Goal: Task Accomplishment & Management: Complete application form

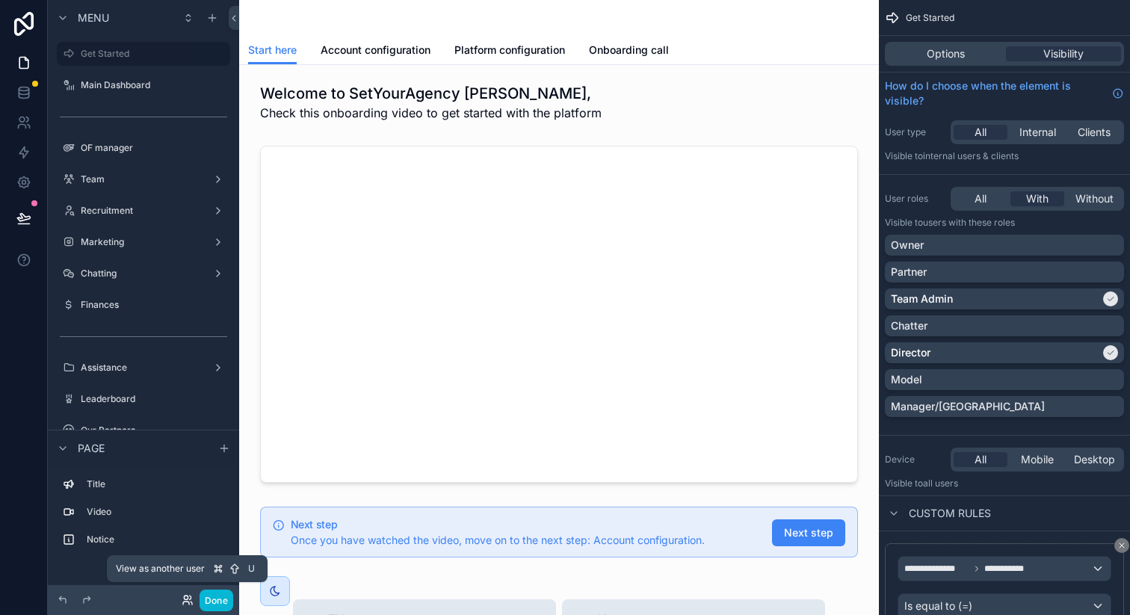
click at [186, 602] on icon at bounding box center [188, 600] width 12 height 12
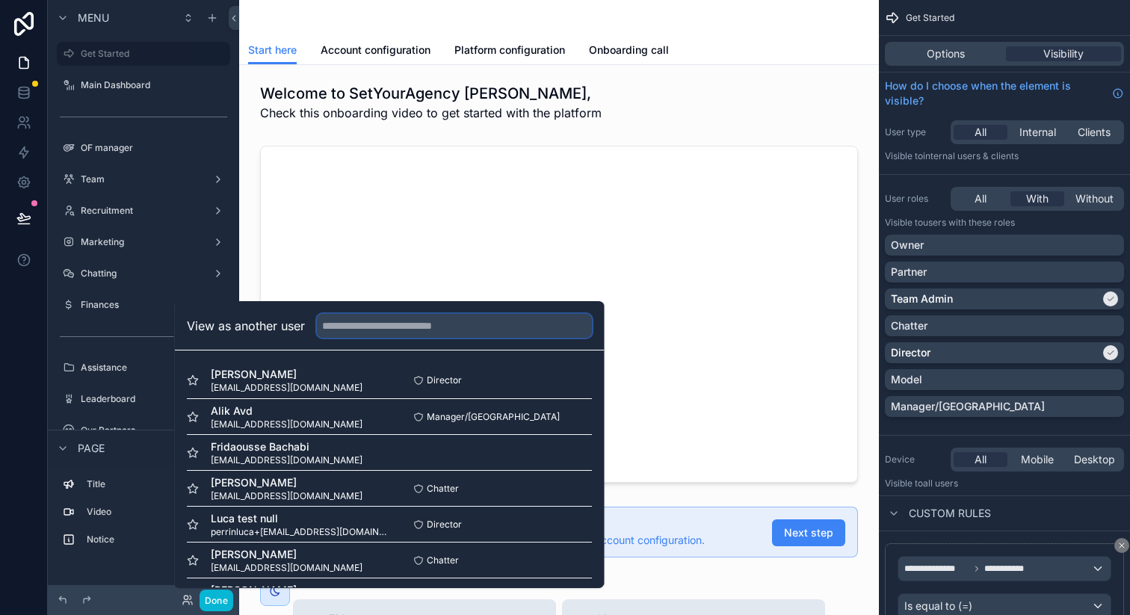
click at [359, 327] on input "text" at bounding box center [454, 326] width 275 height 24
type input "*****"
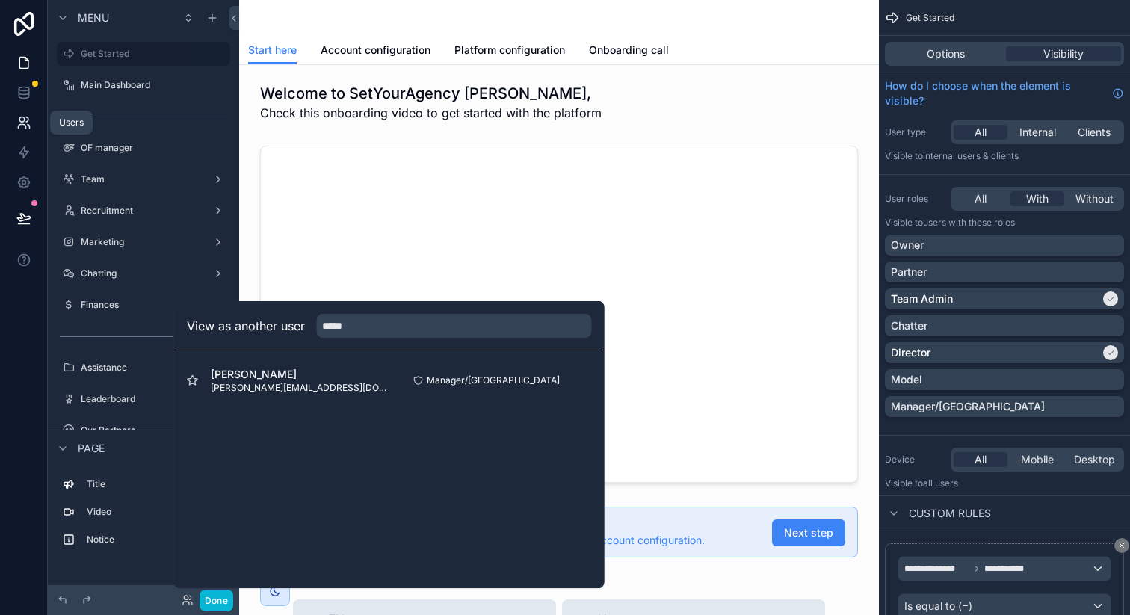
click at [26, 117] on icon at bounding box center [27, 119] width 2 height 4
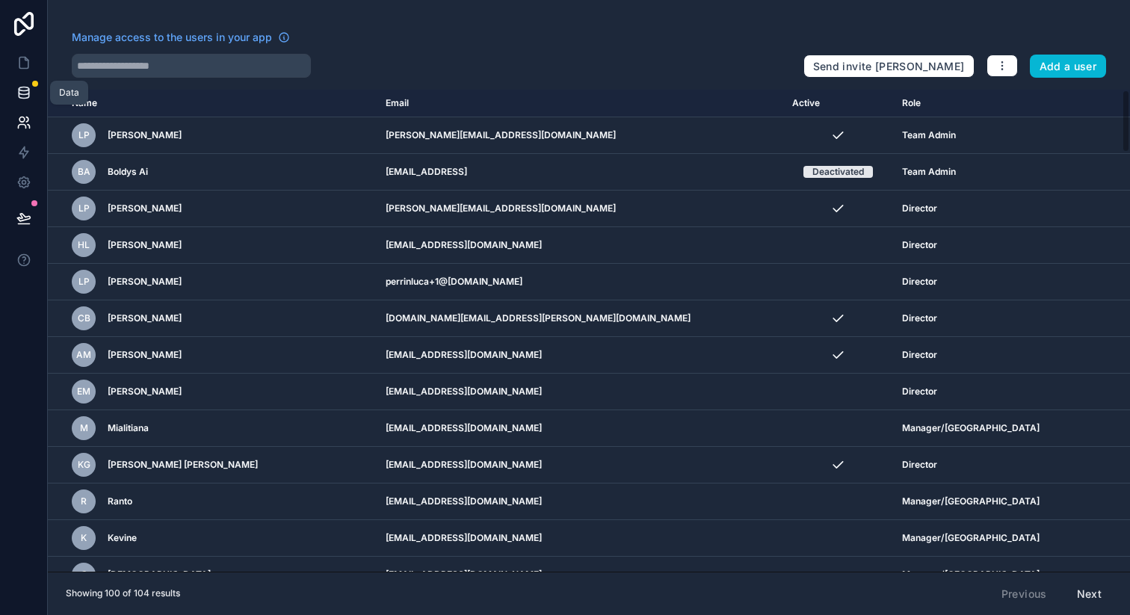
click at [28, 89] on icon at bounding box center [24, 92] width 10 height 6
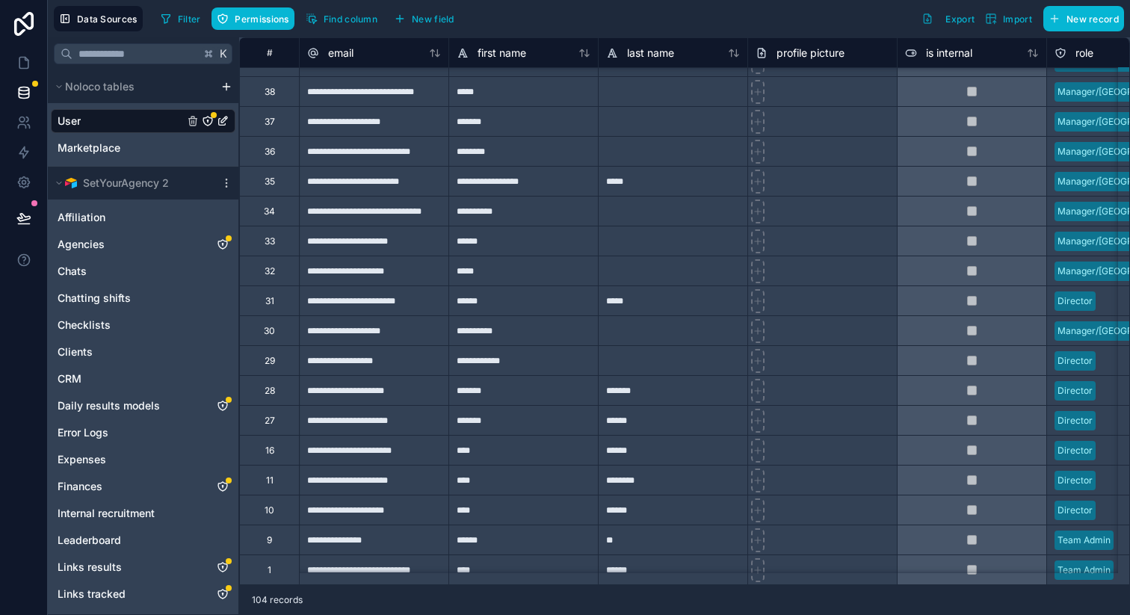
scroll to position [2602, 0]
click at [1084, 21] on span "New record" at bounding box center [1092, 18] width 52 height 11
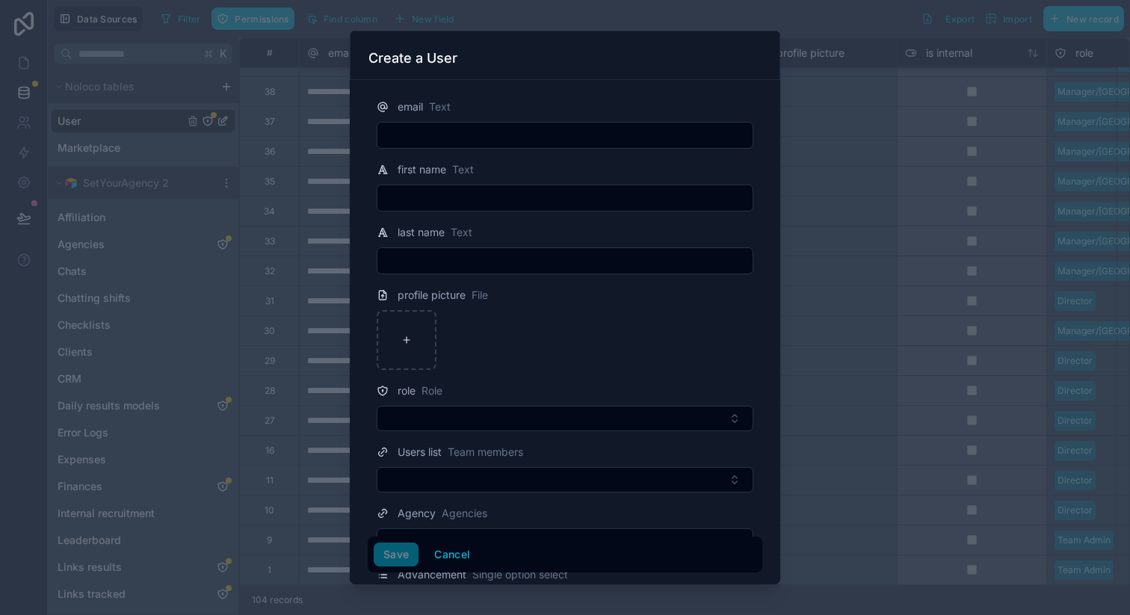
click at [484, 144] on input "text" at bounding box center [564, 135] width 375 height 21
paste input "**********"
type input "**********"
click at [462, 194] on input "text" at bounding box center [564, 198] width 375 height 21
type input "*****"
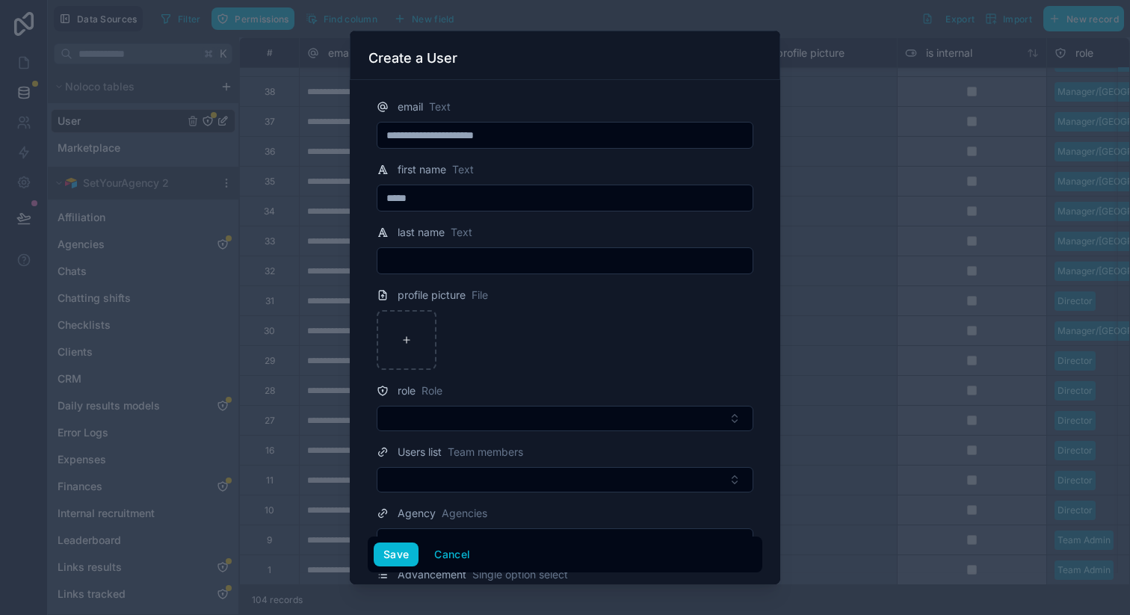
click at [468, 259] on input "text" at bounding box center [564, 260] width 375 height 21
type input "*******"
click at [463, 331] on div at bounding box center [565, 340] width 377 height 60
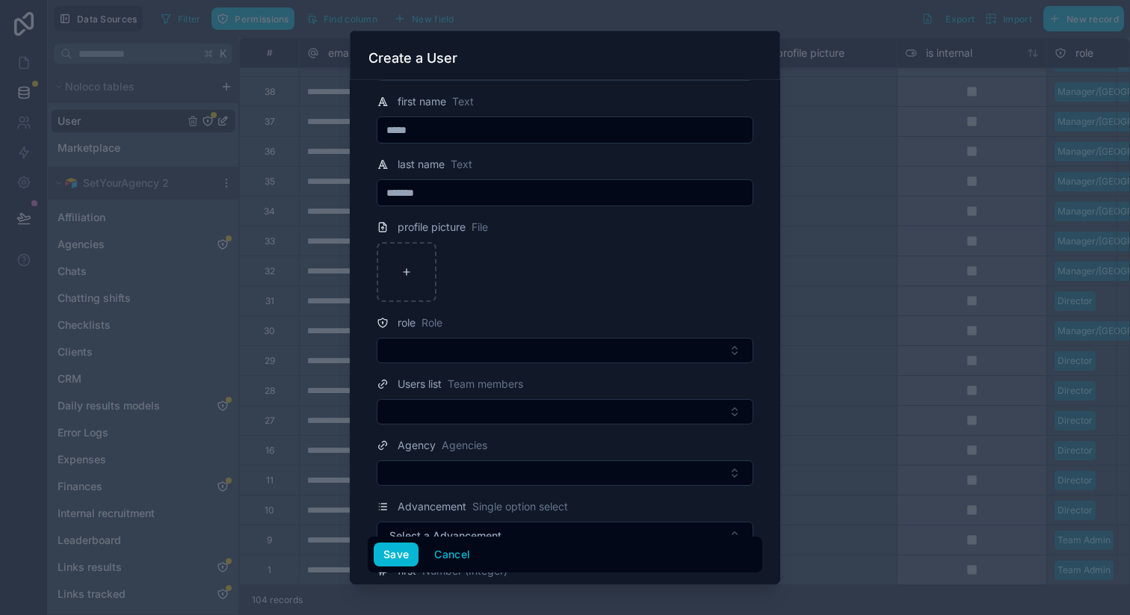
scroll to position [76, 0]
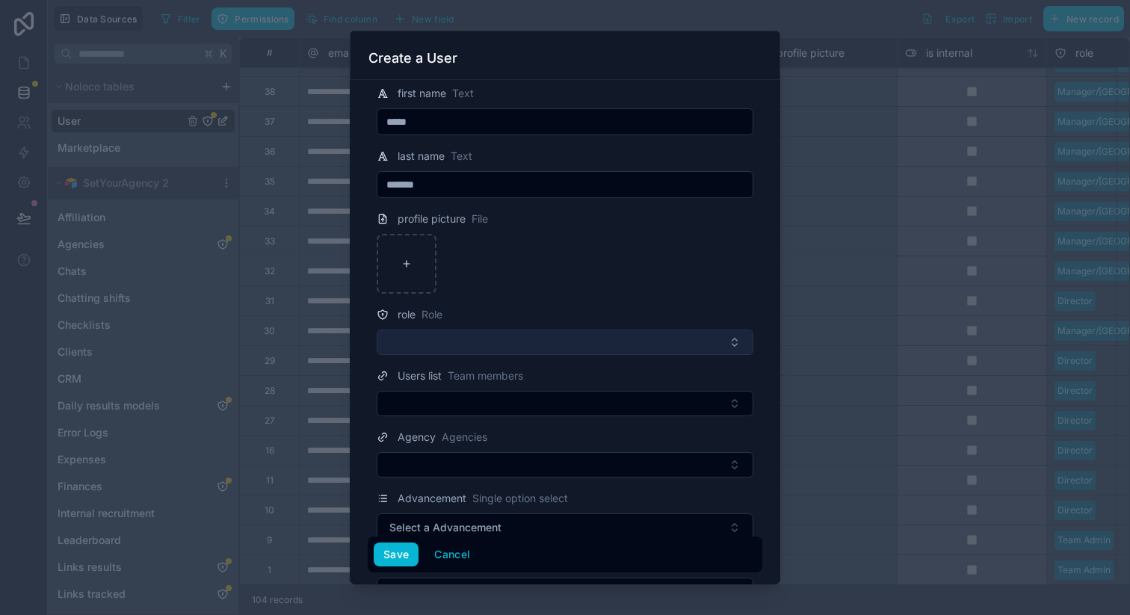
click at [470, 344] on button "Select Button" at bounding box center [565, 342] width 377 height 25
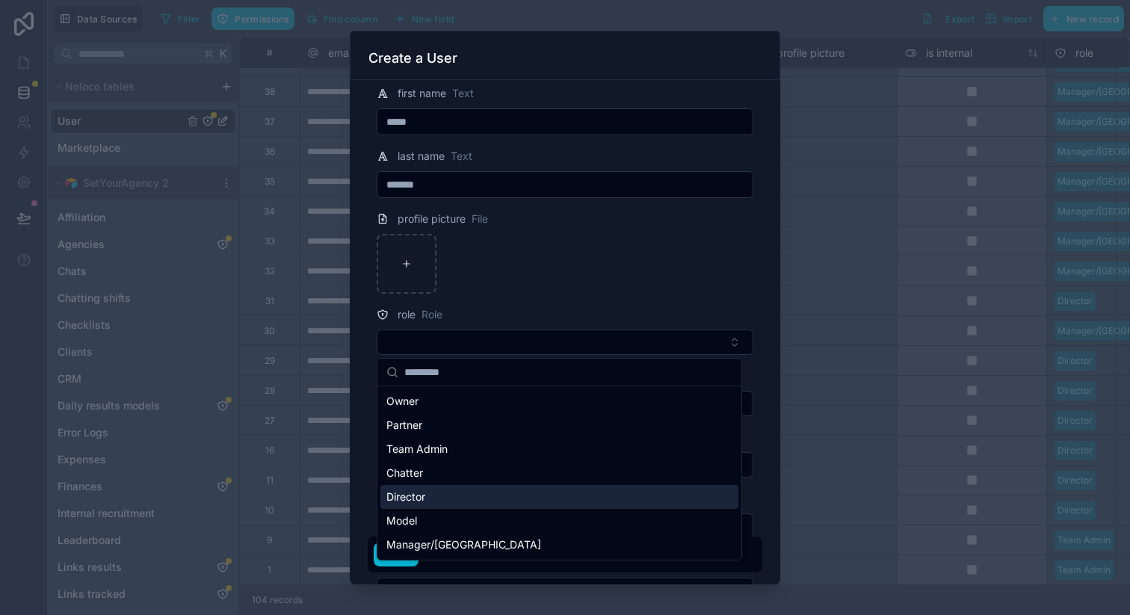
click at [431, 499] on div "Director" at bounding box center [559, 497] width 358 height 24
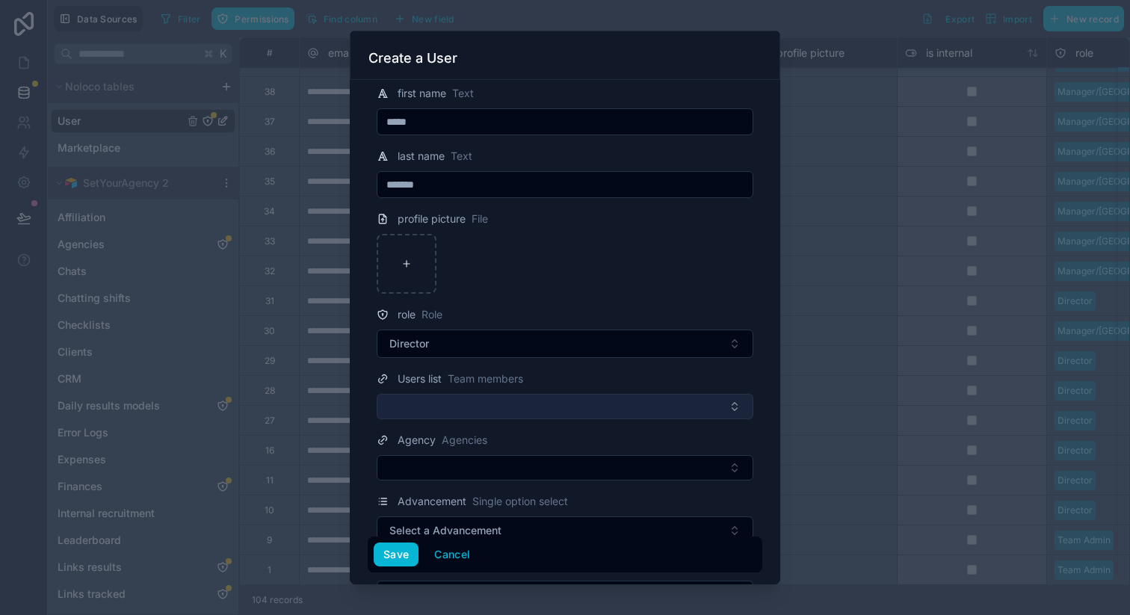
click at [433, 412] on button "Select Button" at bounding box center [565, 406] width 377 height 25
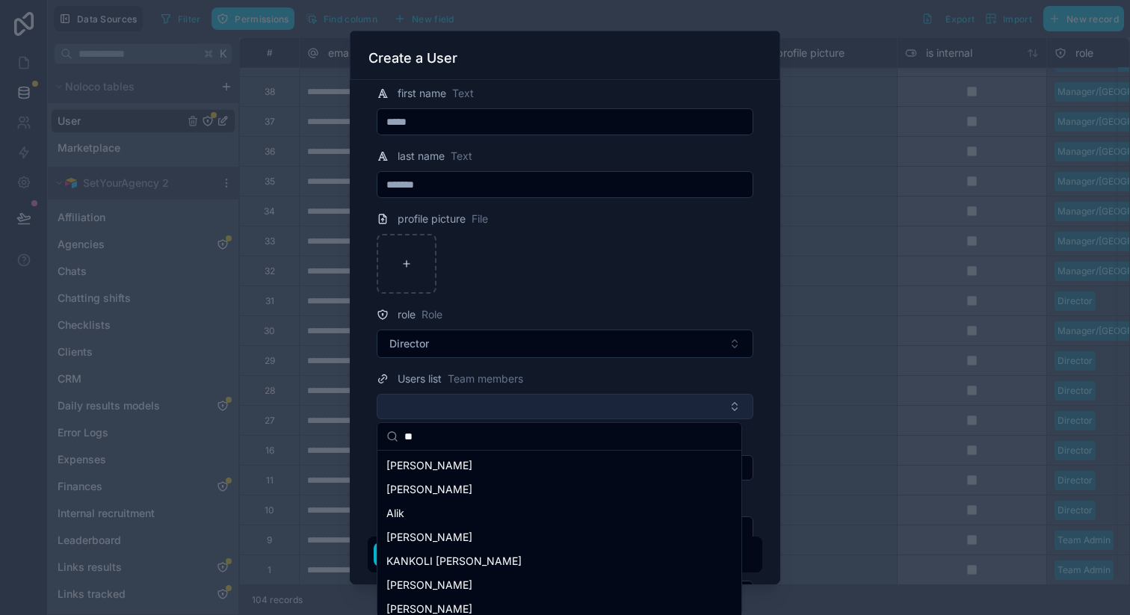
type input "***"
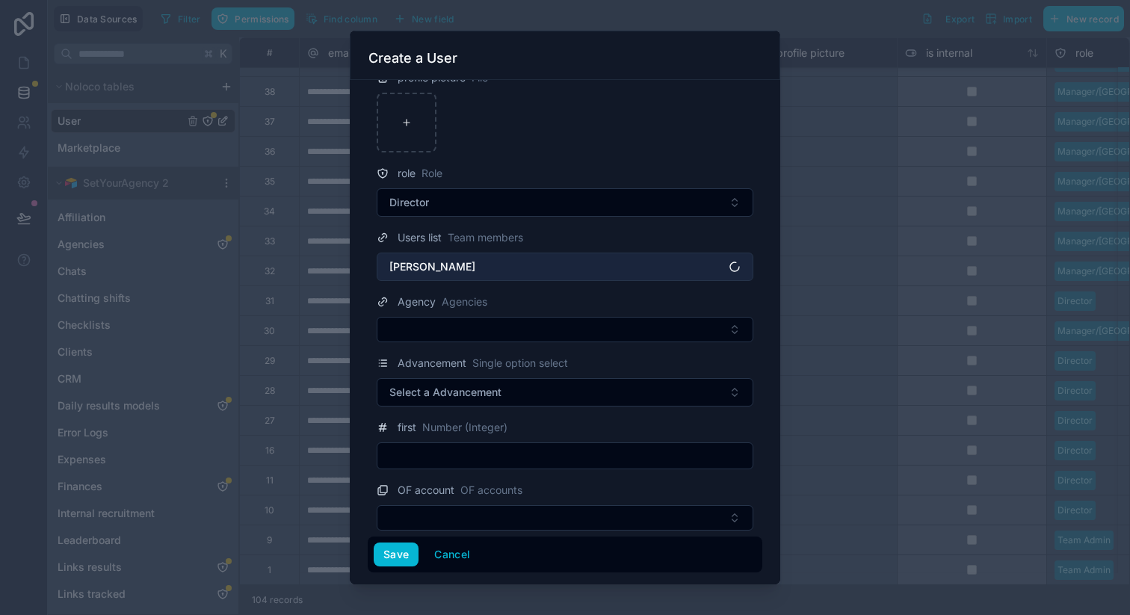
scroll to position [223, 0]
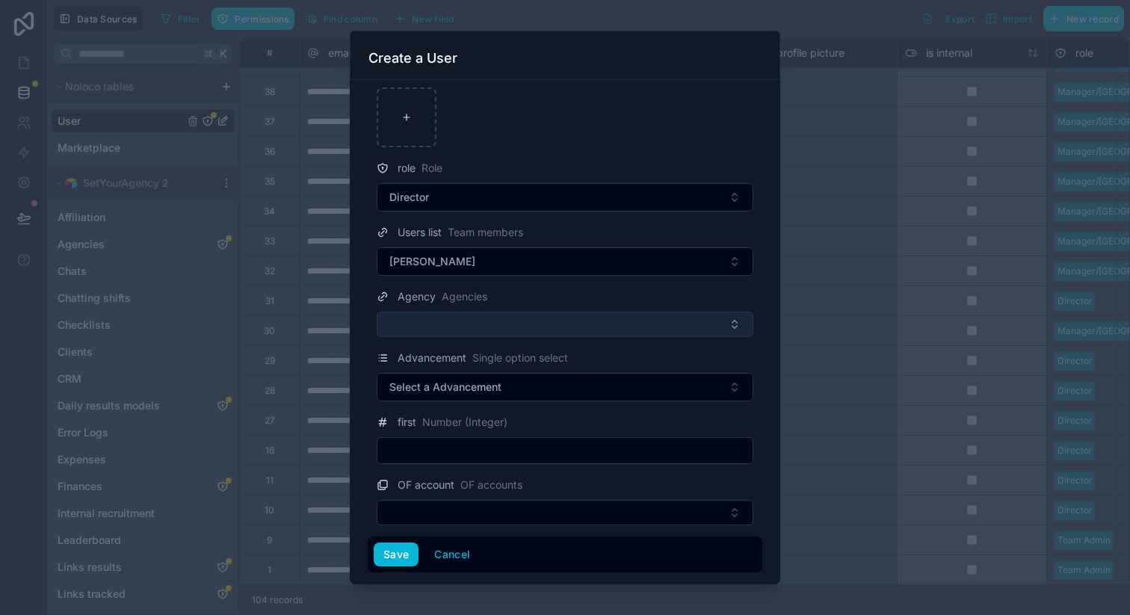
click at [477, 320] on button "Select Button" at bounding box center [565, 324] width 377 height 25
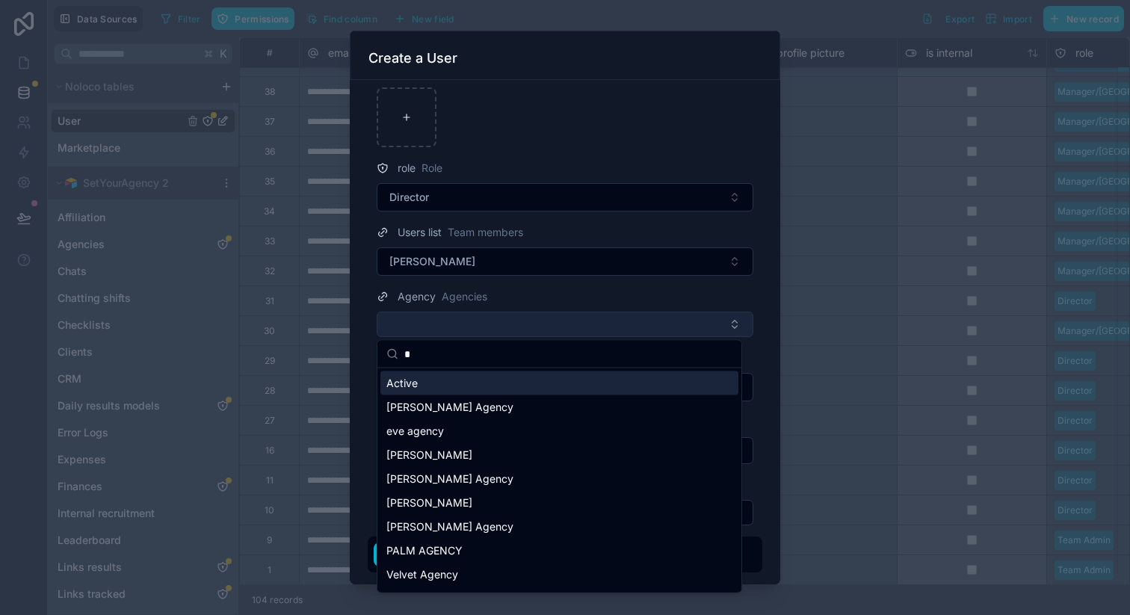
type input "**"
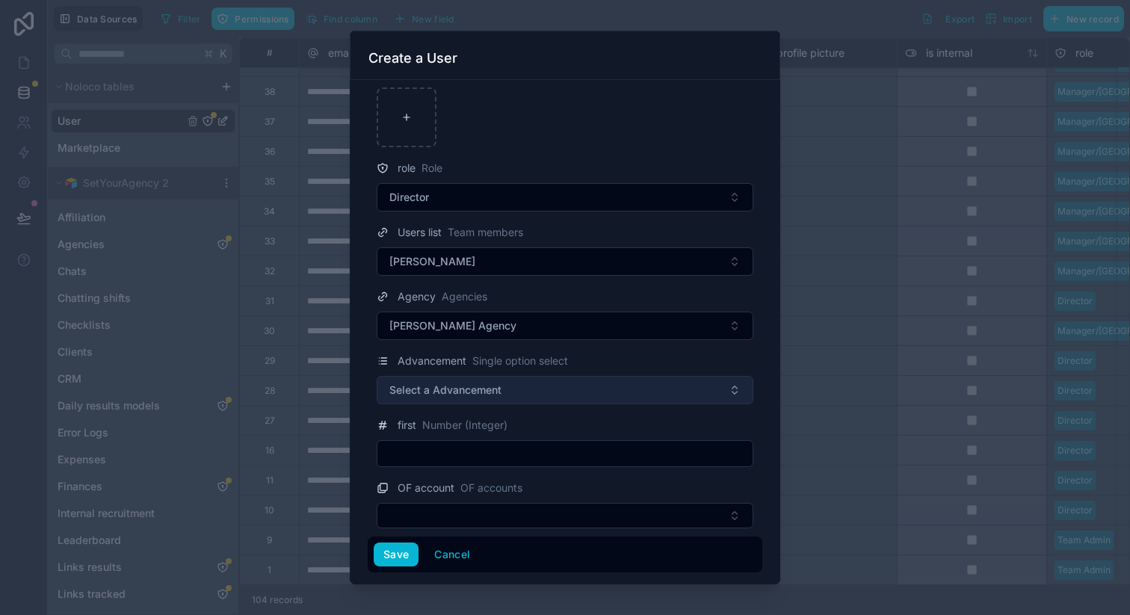
click at [508, 377] on button "Select a Advancement" at bounding box center [565, 390] width 377 height 28
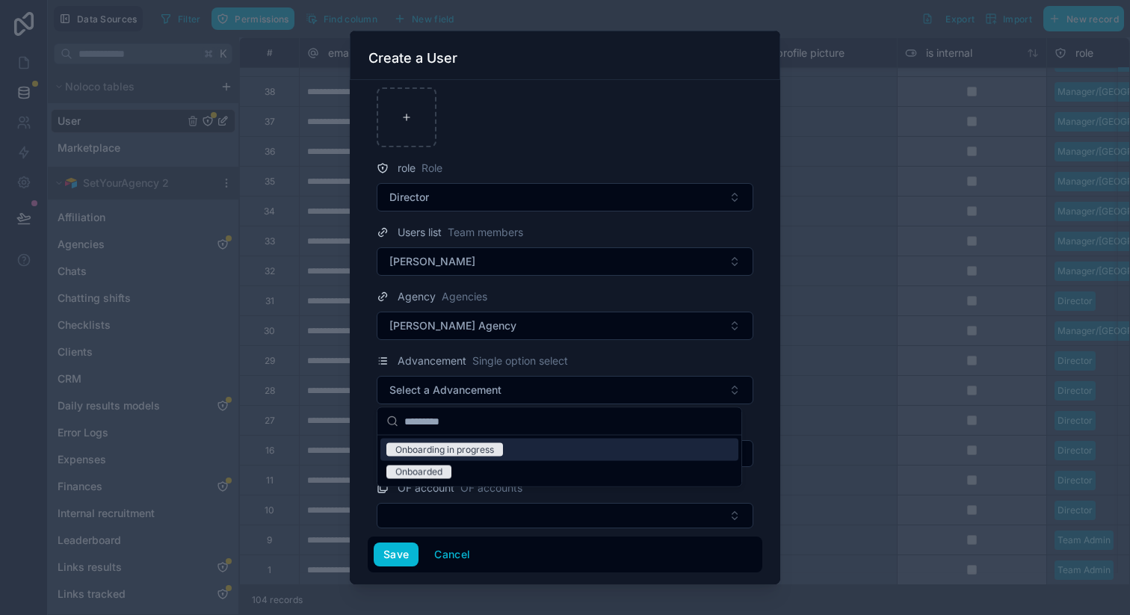
click at [439, 445] on div "Onboarding in progress" at bounding box center [444, 449] width 99 height 13
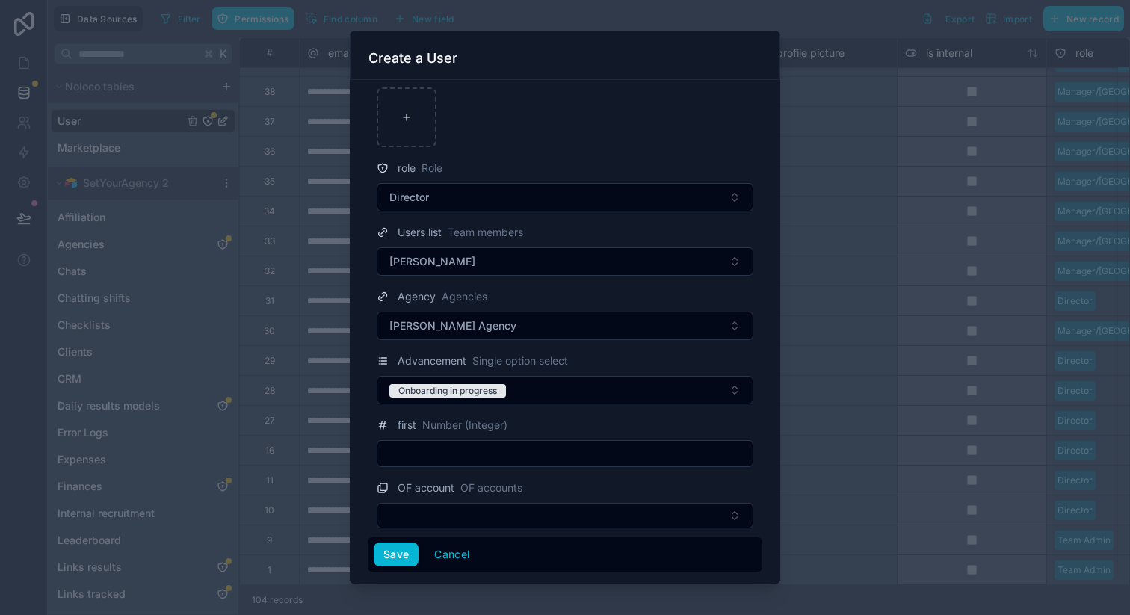
scroll to position [226, 0]
click at [398, 548] on button "Save" at bounding box center [396, 554] width 45 height 24
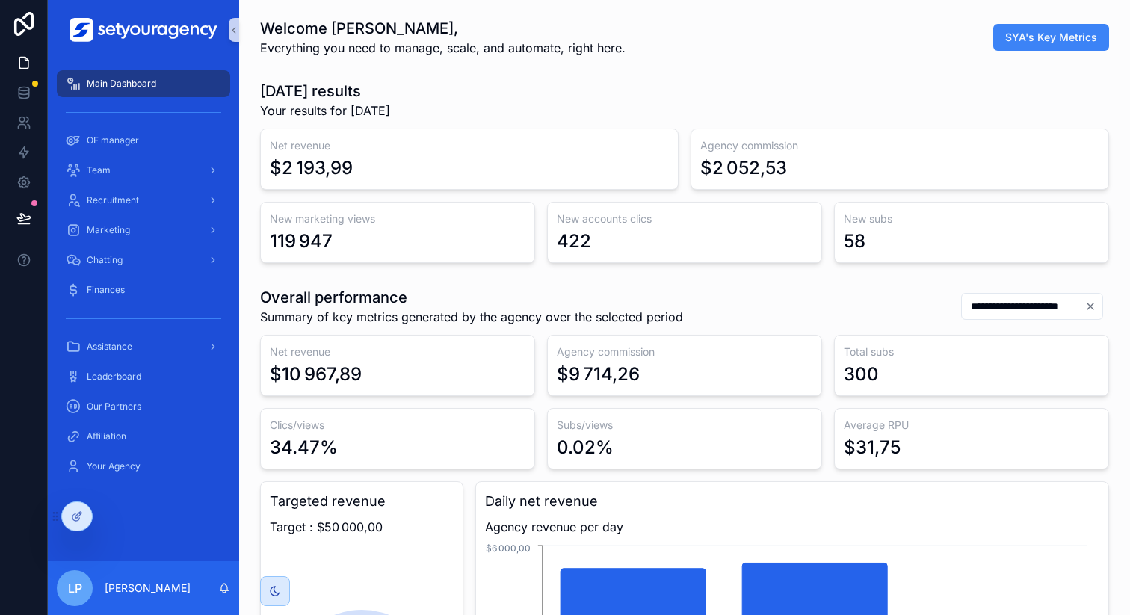
scroll to position [0, 5068]
click at [107, 518] on icon at bounding box center [108, 519] width 6 height 3
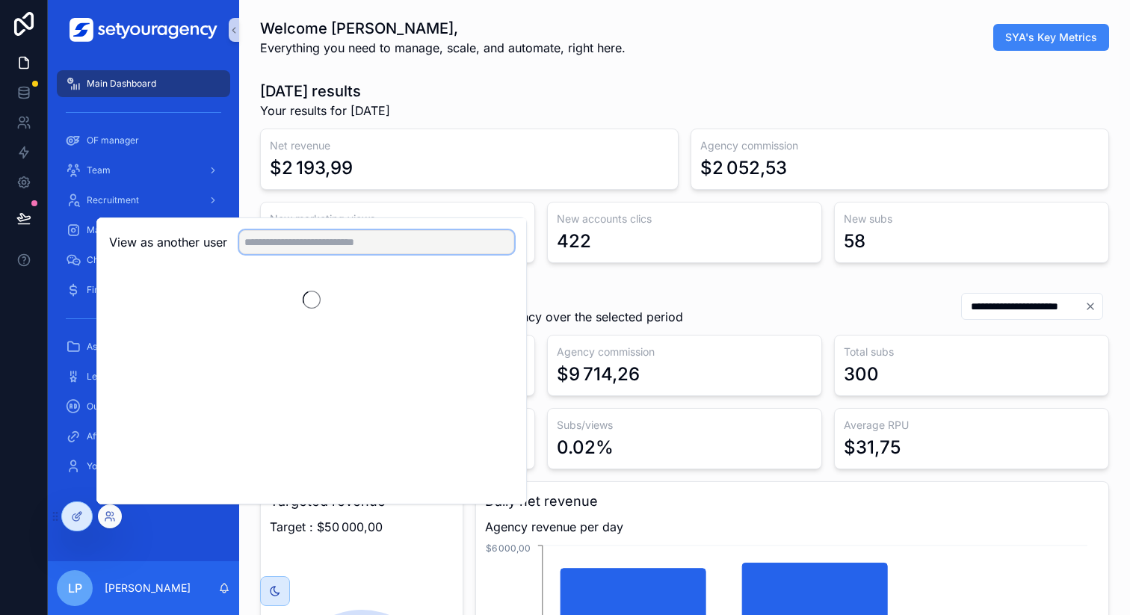
click at [330, 241] on input "text" at bounding box center [376, 242] width 275 height 24
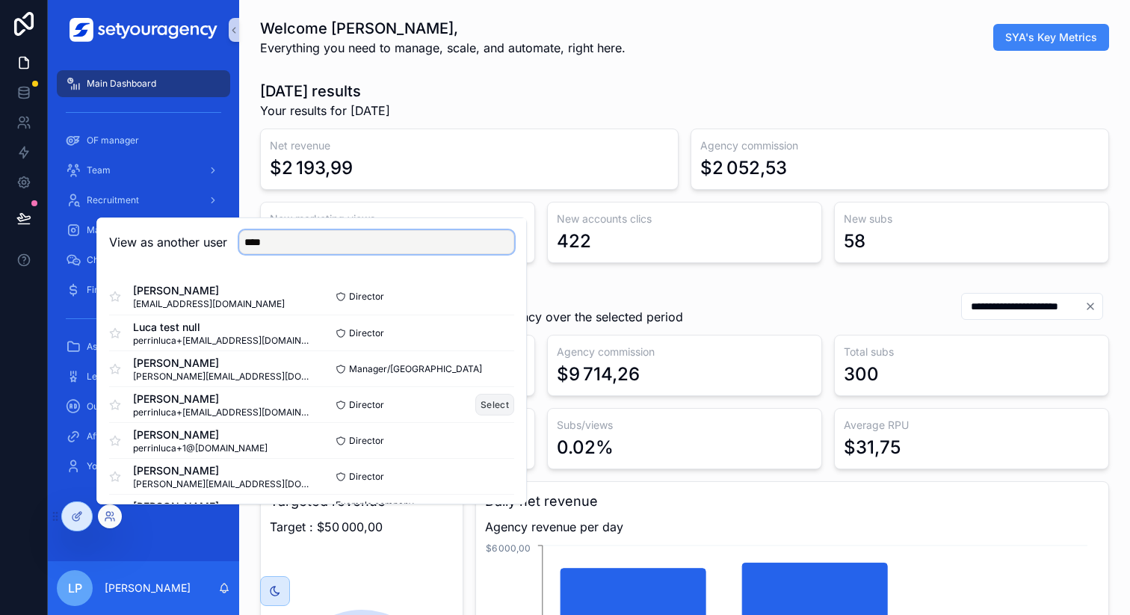
type input "****"
click at [485, 400] on button "Select" at bounding box center [494, 405] width 39 height 22
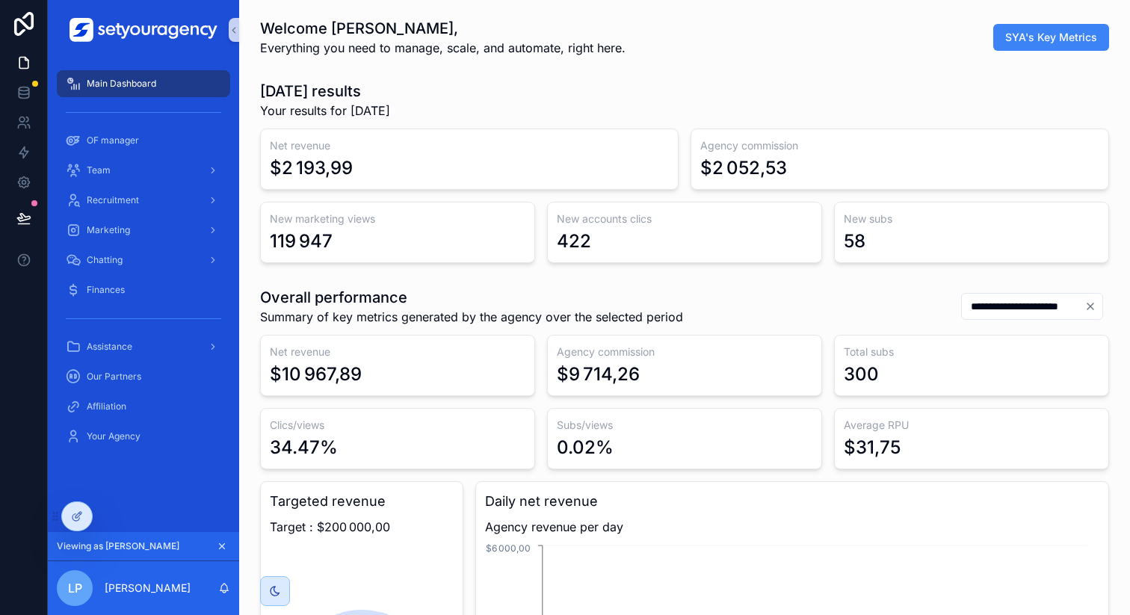
scroll to position [0, 5068]
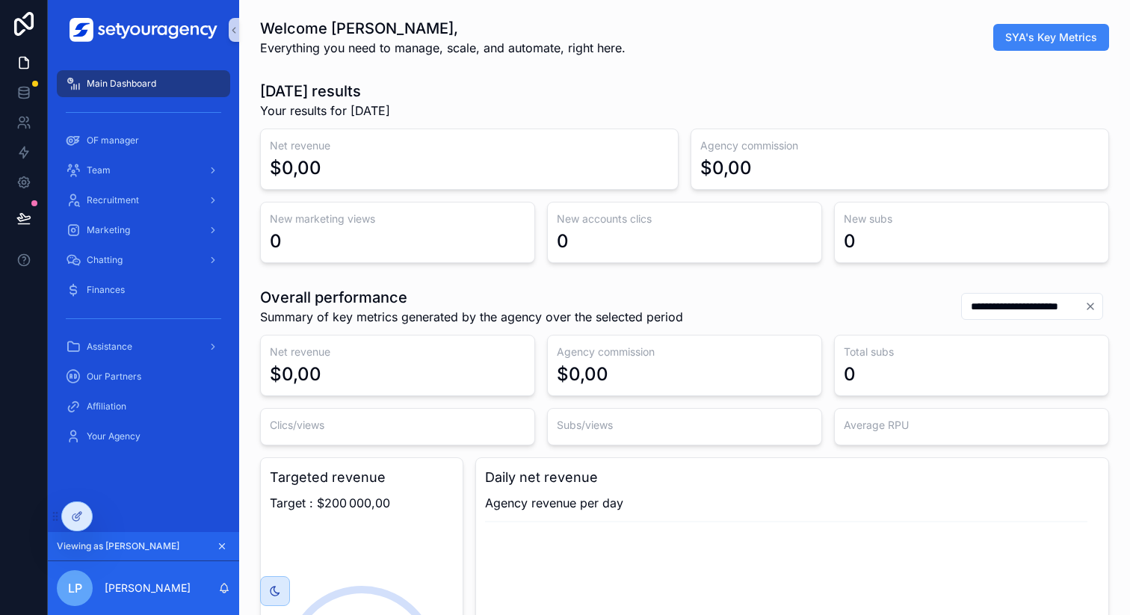
click at [720, 116] on div "Today's results Your results for today" at bounding box center [684, 100] width 849 height 39
click at [123, 173] on div "Team" at bounding box center [143, 170] width 155 height 24
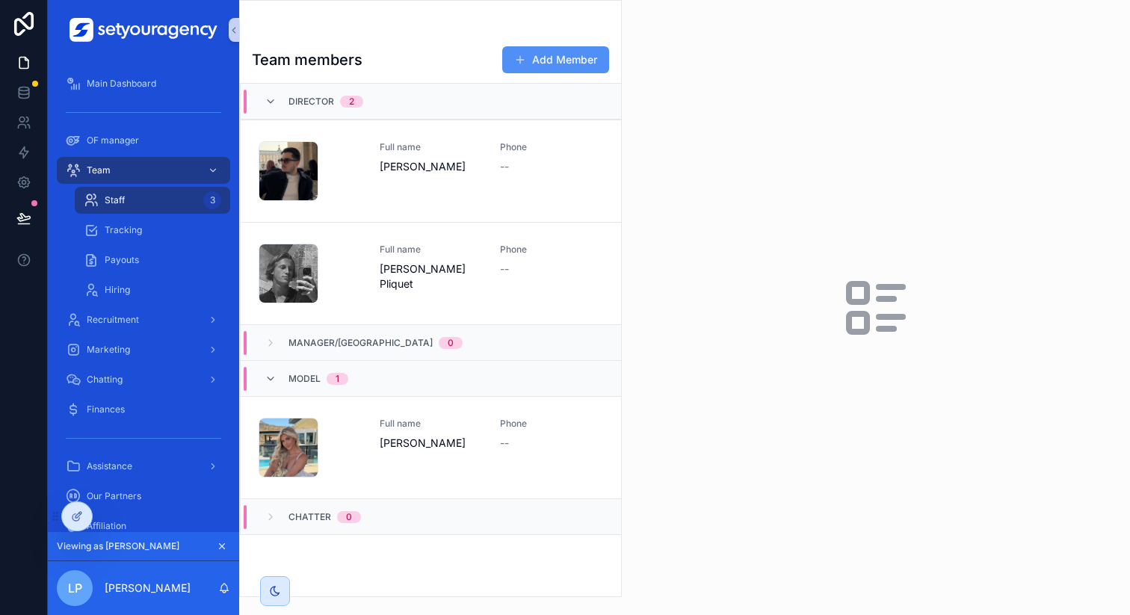
click at [543, 65] on button "Add Member" at bounding box center [555, 59] width 107 height 27
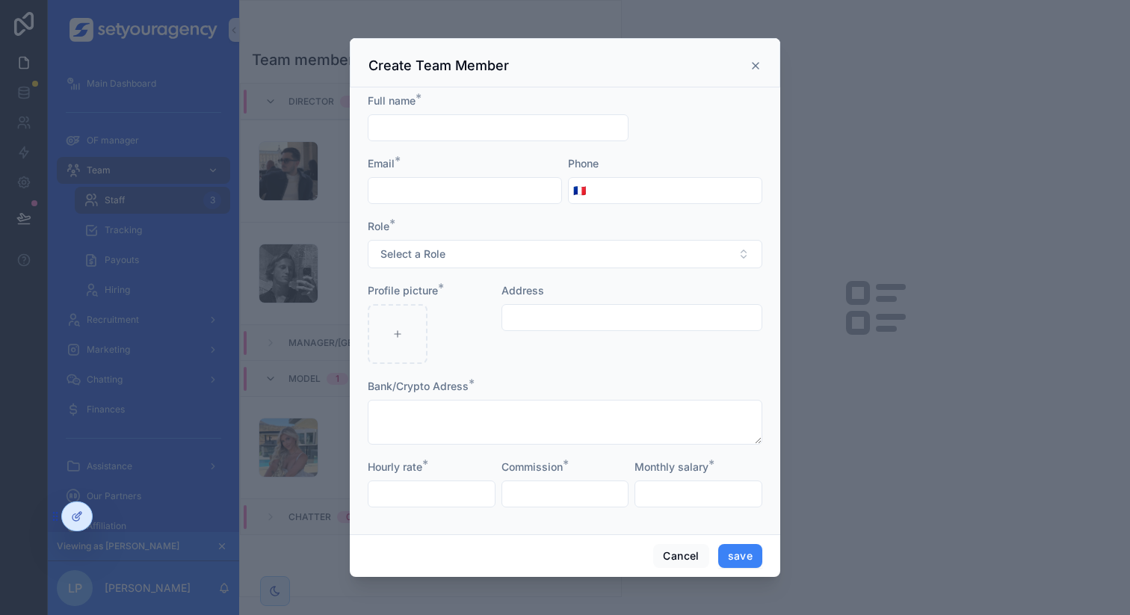
click at [489, 124] on input "scrollable content" at bounding box center [497, 127] width 259 height 21
type input "*****"
click at [431, 192] on input "scrollable content" at bounding box center [464, 190] width 193 height 21
type input "**********"
click at [437, 253] on span "Select a Role" at bounding box center [412, 254] width 65 height 15
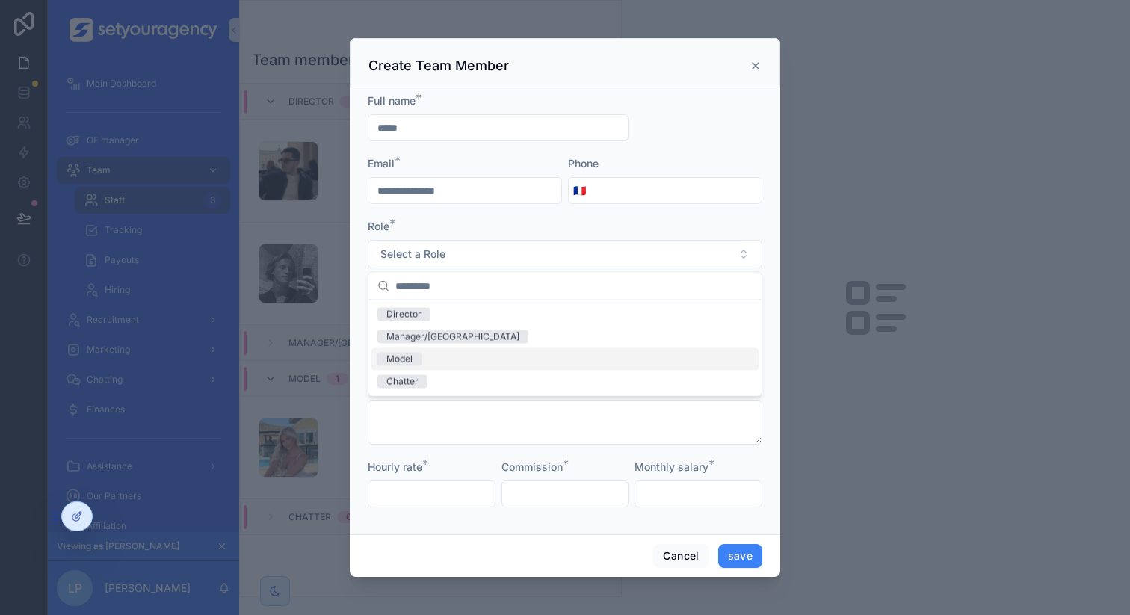
click at [418, 361] on span "Model" at bounding box center [399, 359] width 44 height 13
click at [412, 332] on div "scrollable content" at bounding box center [398, 334] width 60 height 60
type input "**********"
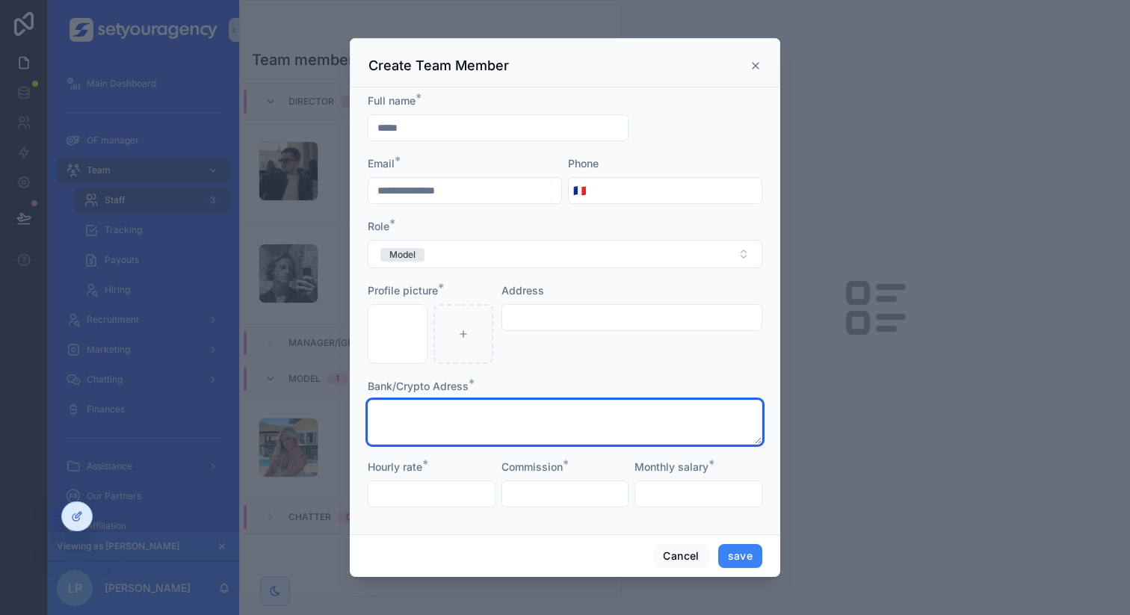
click at [485, 406] on textarea "scrollable content" at bounding box center [565, 422] width 395 height 45
type textarea "***"
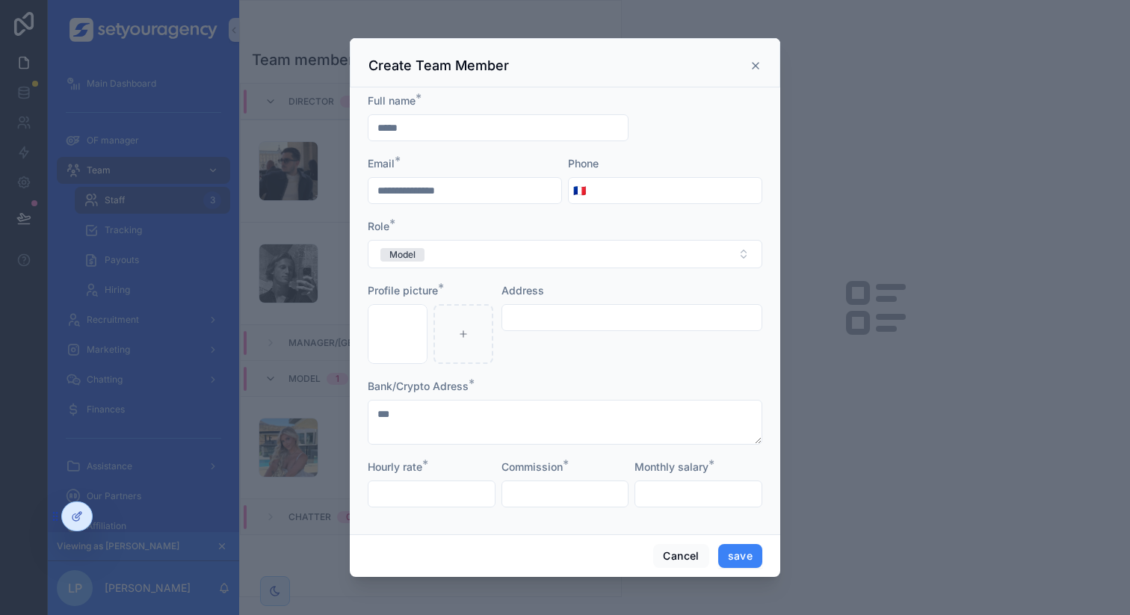
click at [458, 494] on input "scrollable content" at bounding box center [431, 493] width 126 height 21
type input "*****"
click at [584, 499] on input "scrollable content" at bounding box center [565, 493] width 126 height 21
type input "*****"
click at [756, 499] on input "scrollable content" at bounding box center [698, 493] width 126 height 21
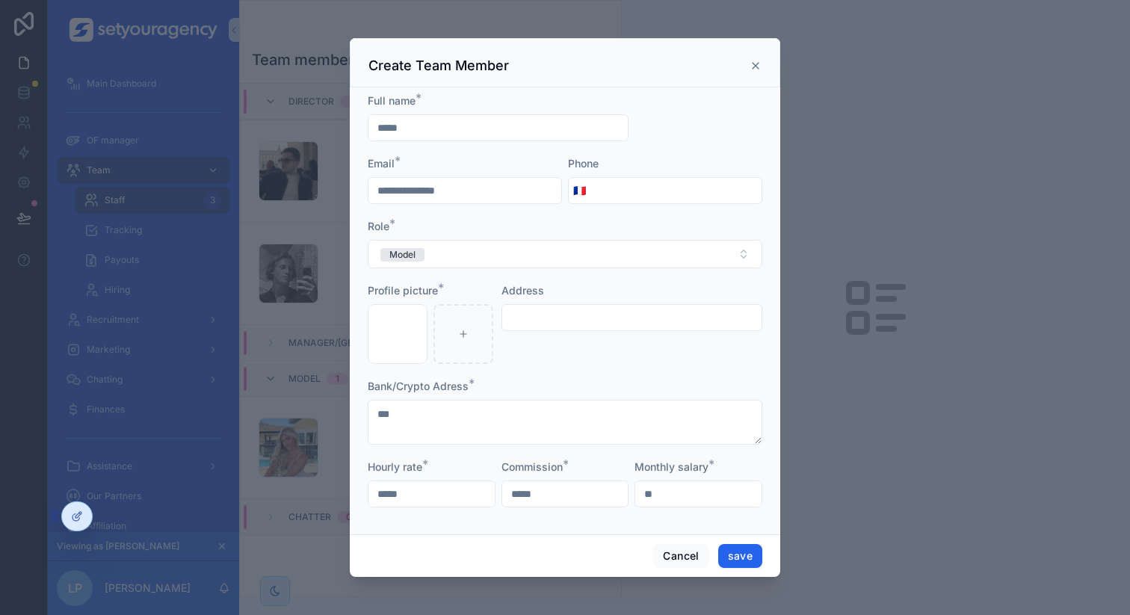
type input "**"
click at [732, 552] on button "save" at bounding box center [740, 556] width 44 height 24
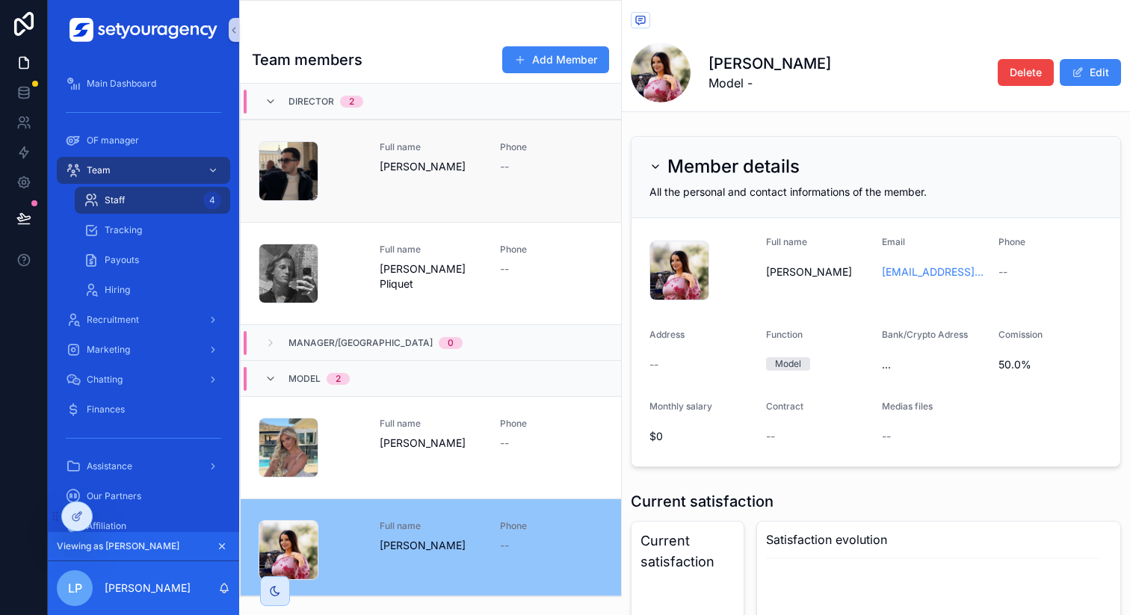
click at [516, 170] on div "--" at bounding box center [551, 166] width 103 height 15
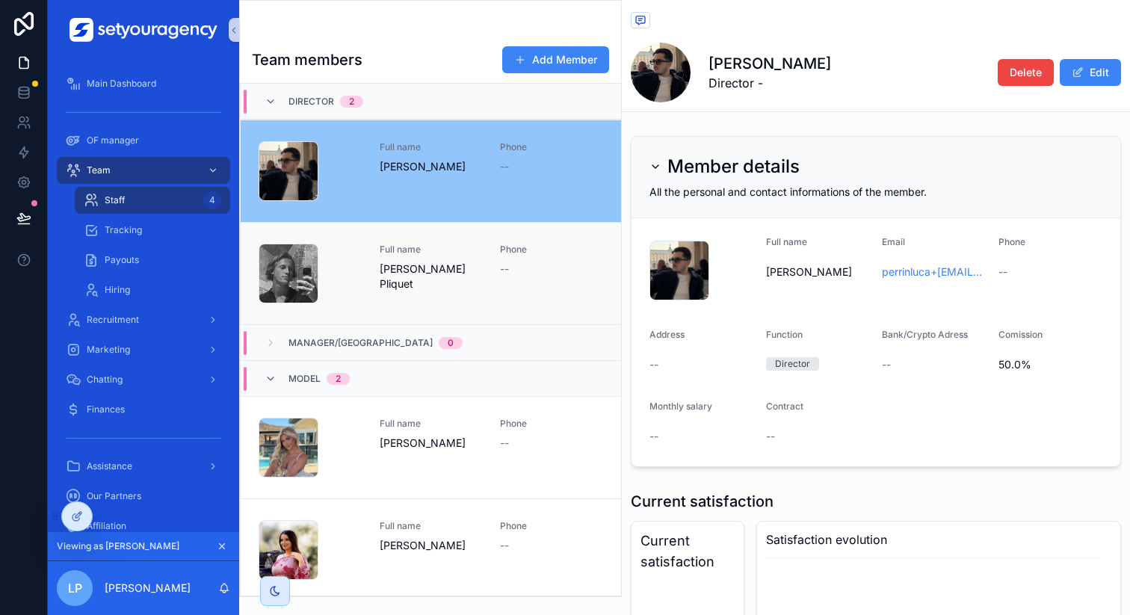
click at [442, 295] on div "Full name Mathis Pliquet" at bounding box center [431, 274] width 103 height 60
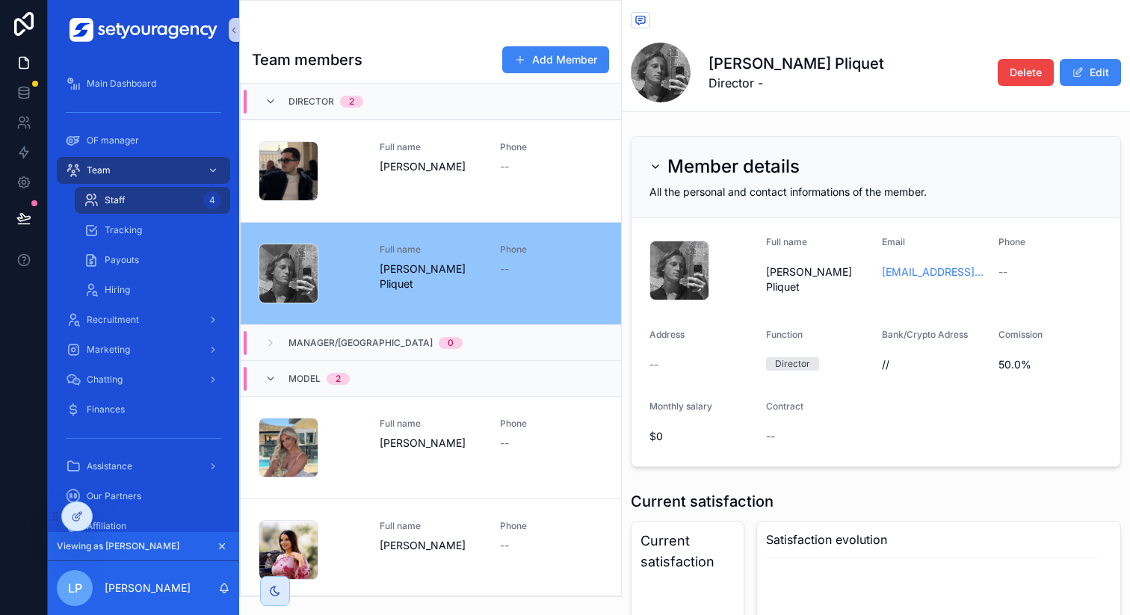
scroll to position [41, 0]
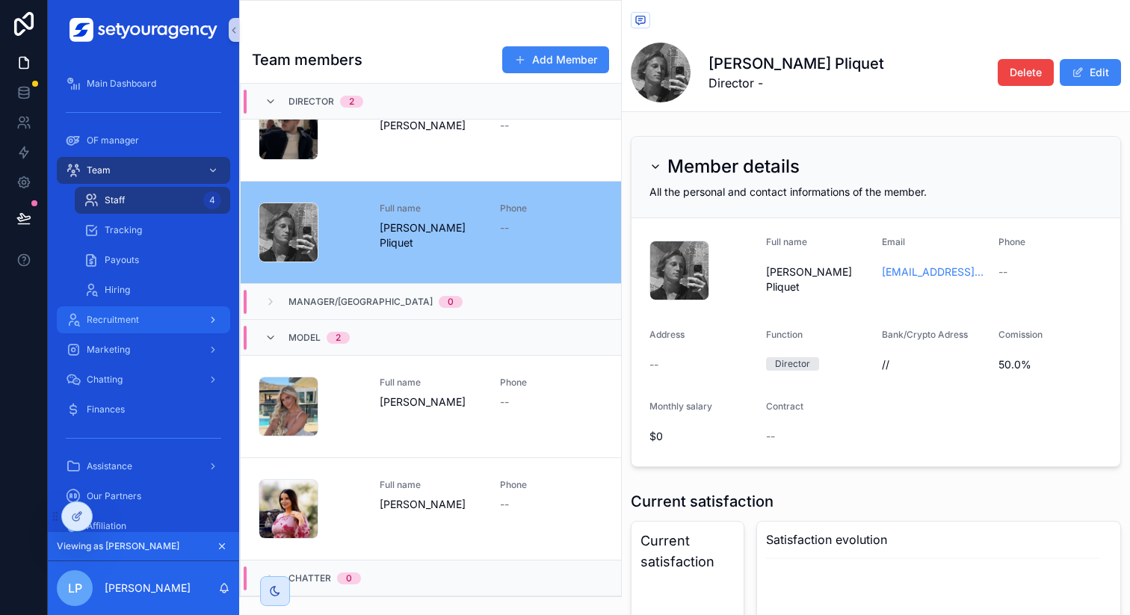
click at [138, 311] on div "Recruitment" at bounding box center [143, 320] width 155 height 24
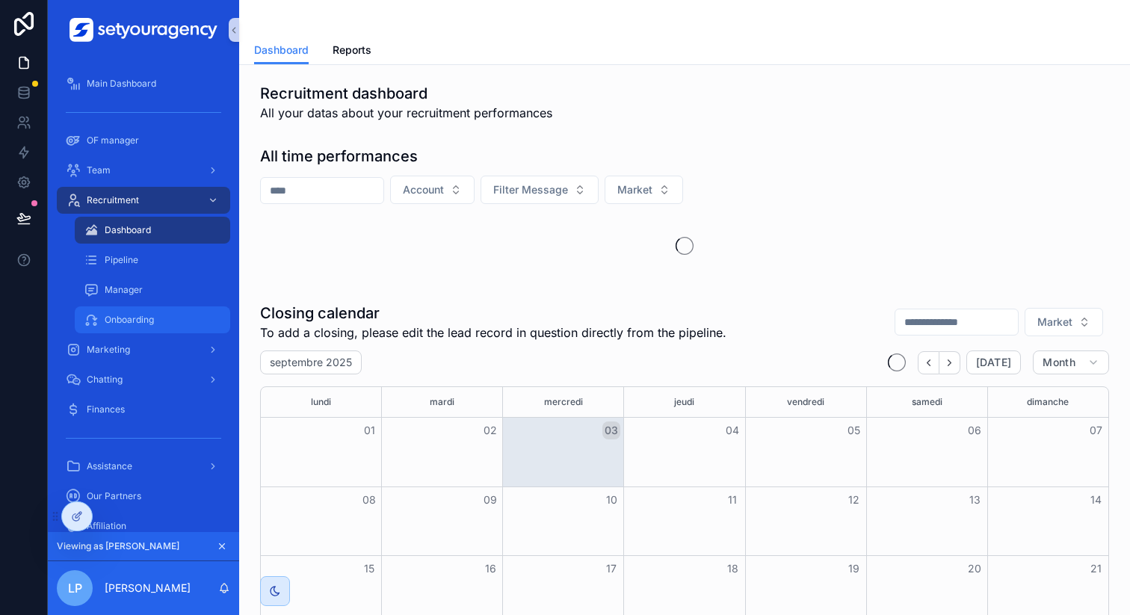
click at [142, 312] on div "Onboarding" at bounding box center [152, 320] width 137 height 24
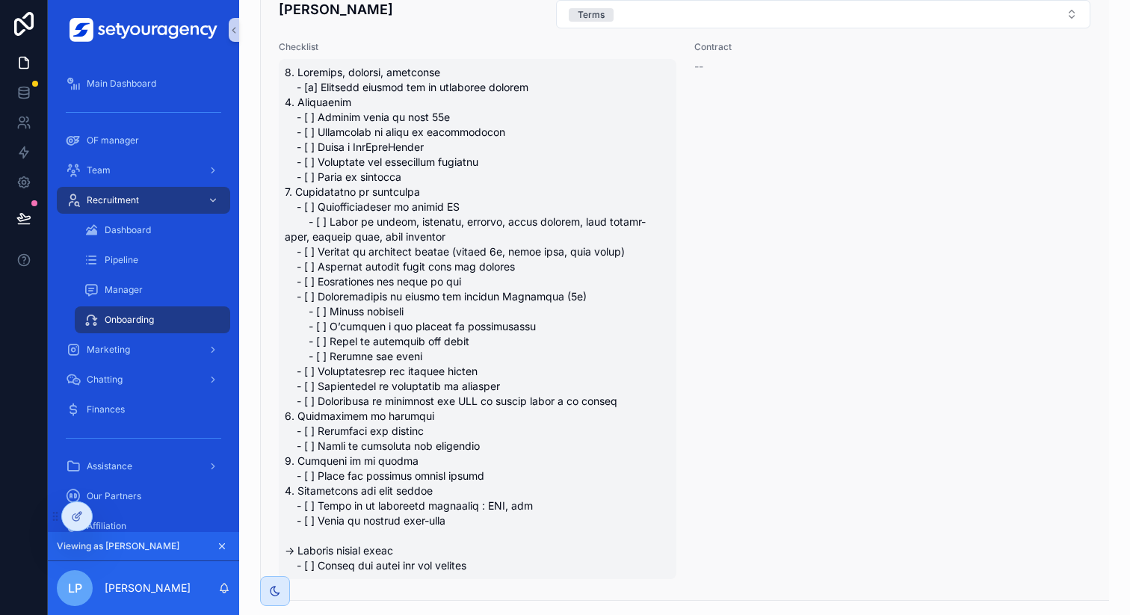
scroll to position [205, 0]
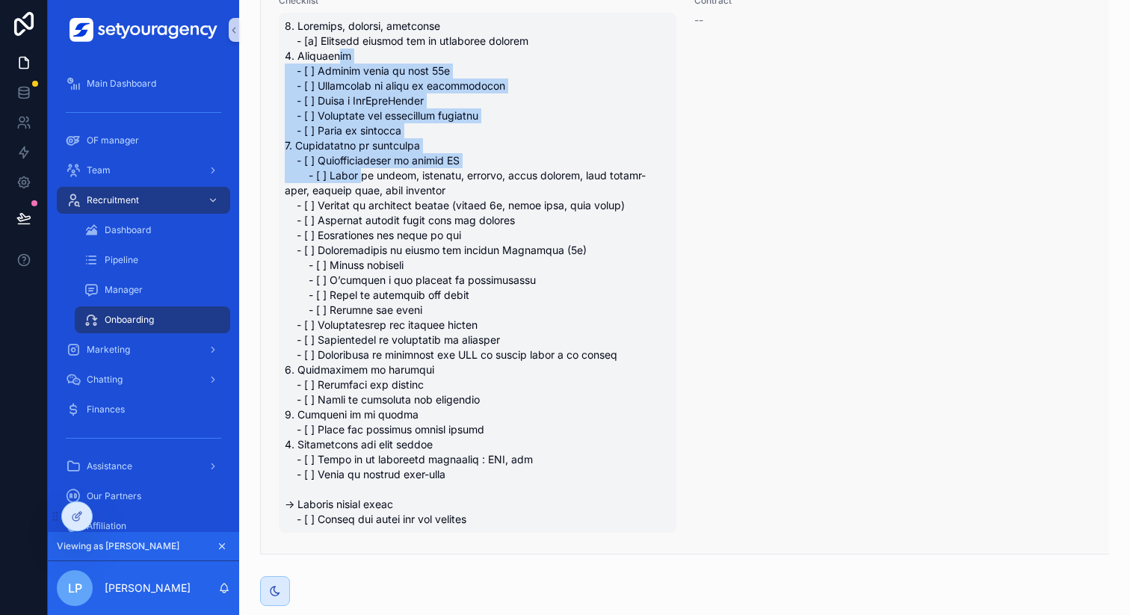
drag, startPoint x: 343, startPoint y: 49, endPoint x: 363, endPoint y: 169, distance: 121.2
click at [363, 169] on span "scrollable content" at bounding box center [478, 273] width 386 height 508
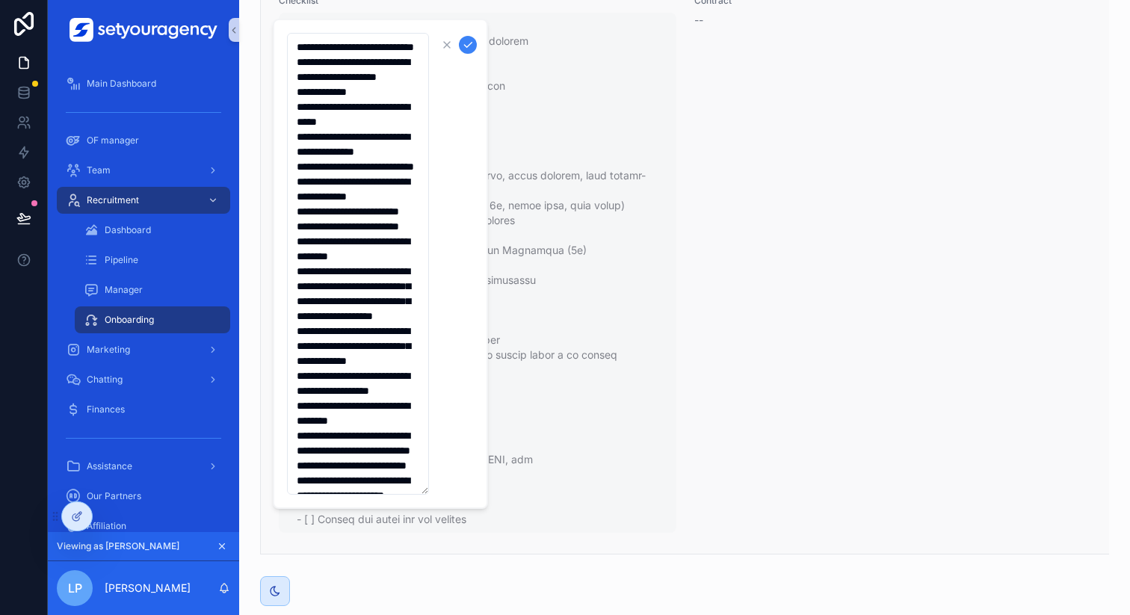
click at [363, 168] on textarea "scrollable content" at bounding box center [358, 264] width 142 height 462
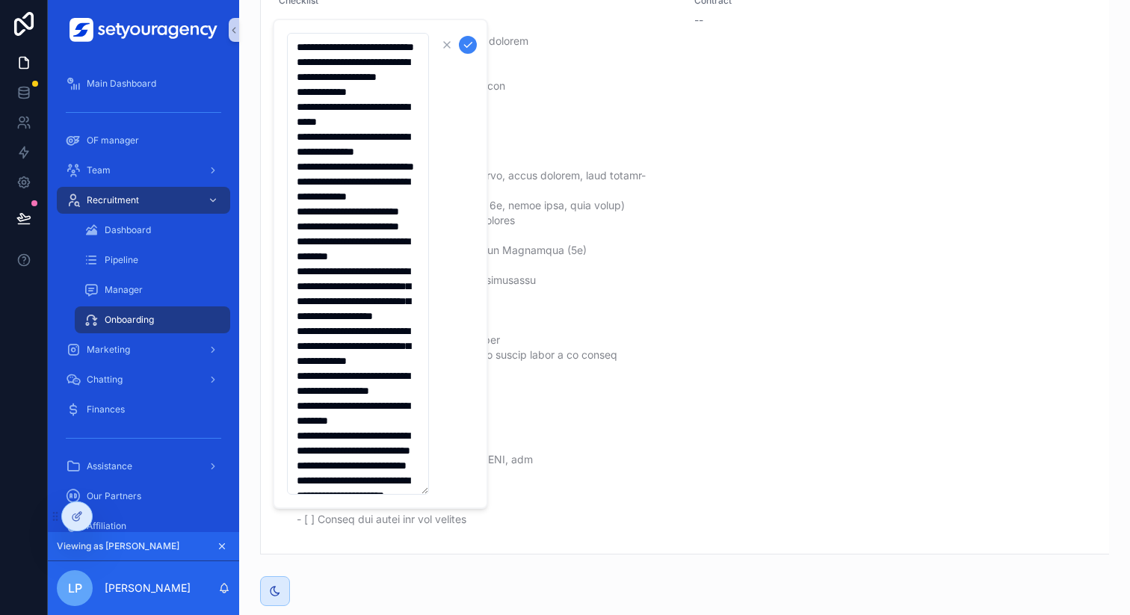
click at [326, 135] on textarea "scrollable content" at bounding box center [358, 264] width 142 height 462
click at [321, 172] on textarea "scrollable content" at bounding box center [358, 264] width 142 height 462
click at [322, 201] on textarea "scrollable content" at bounding box center [358, 264] width 142 height 462
type textarea "**********"
click at [465, 46] on icon "scrollable content" at bounding box center [467, 45] width 7 height 5
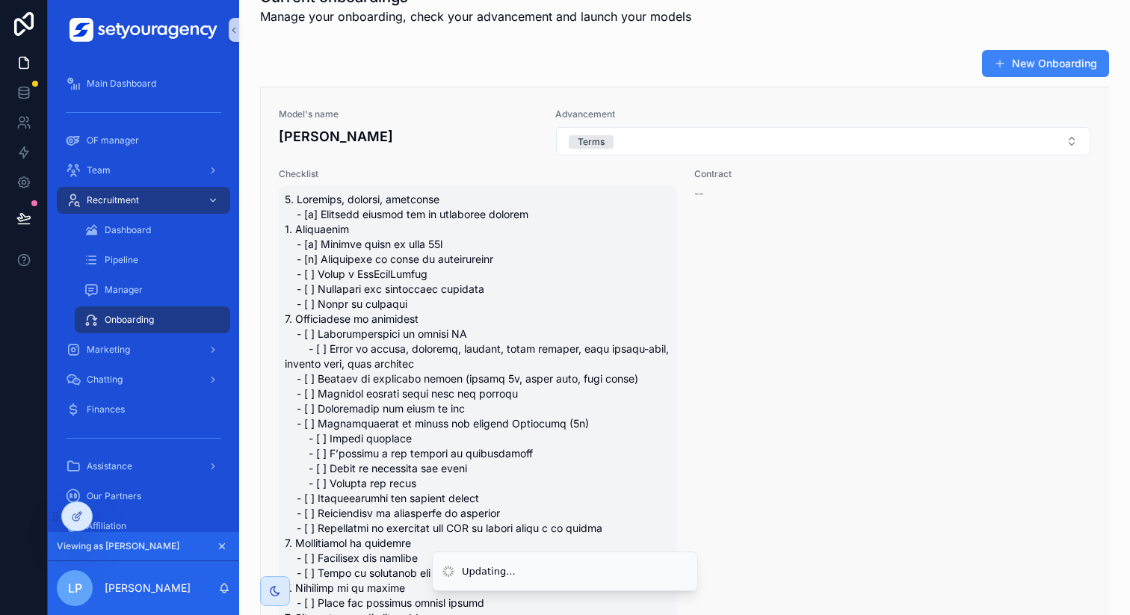
scroll to position [13, 0]
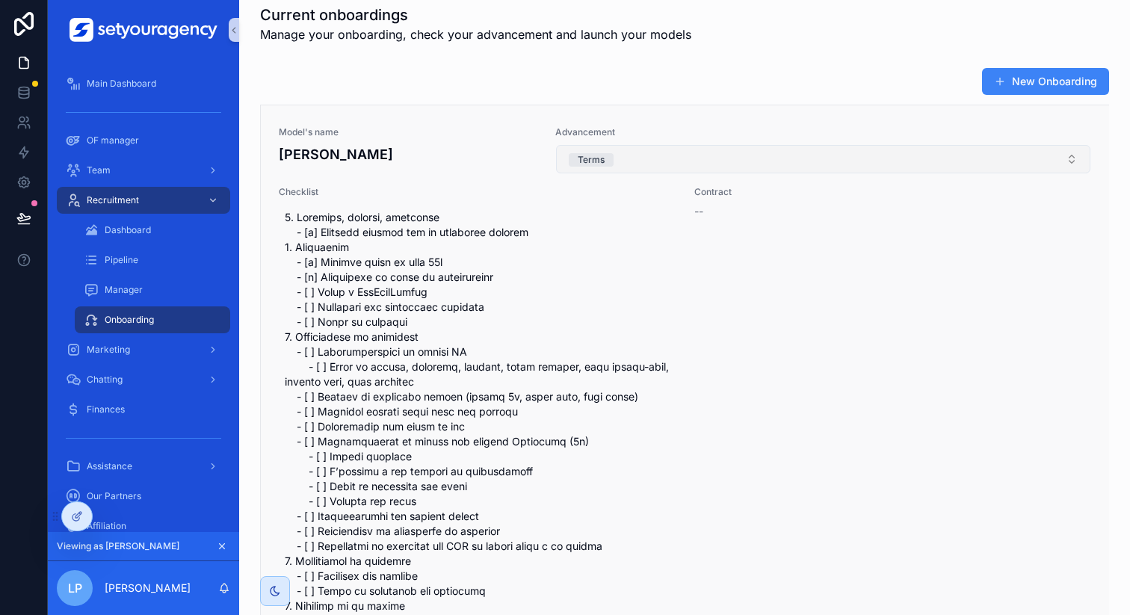
click at [725, 155] on button "Terms" at bounding box center [823, 159] width 534 height 28
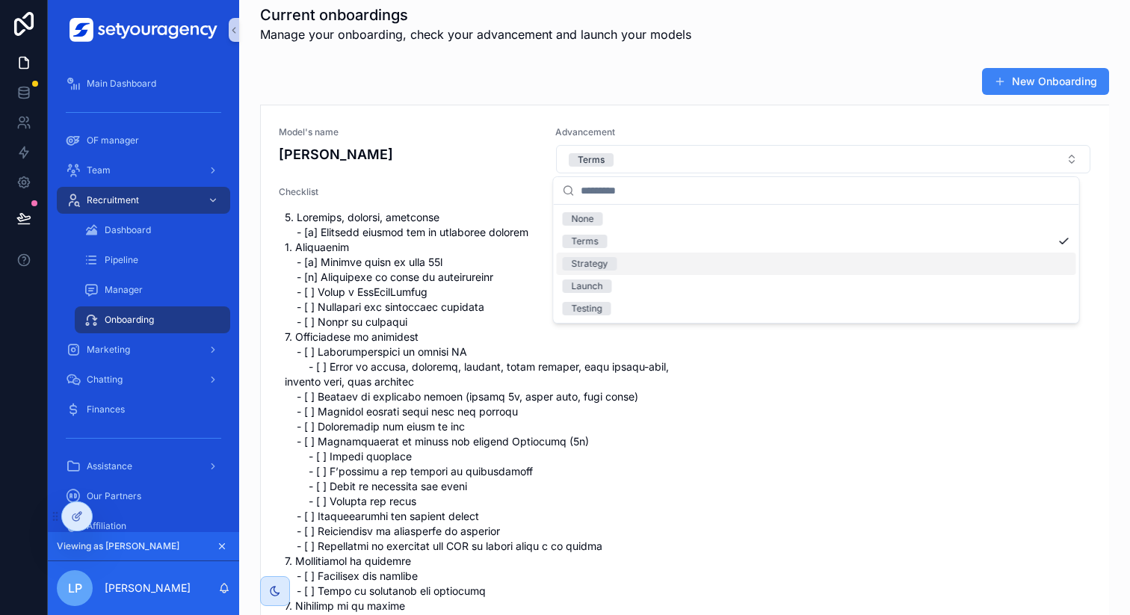
click at [613, 262] on span "Strategy" at bounding box center [590, 263] width 55 height 13
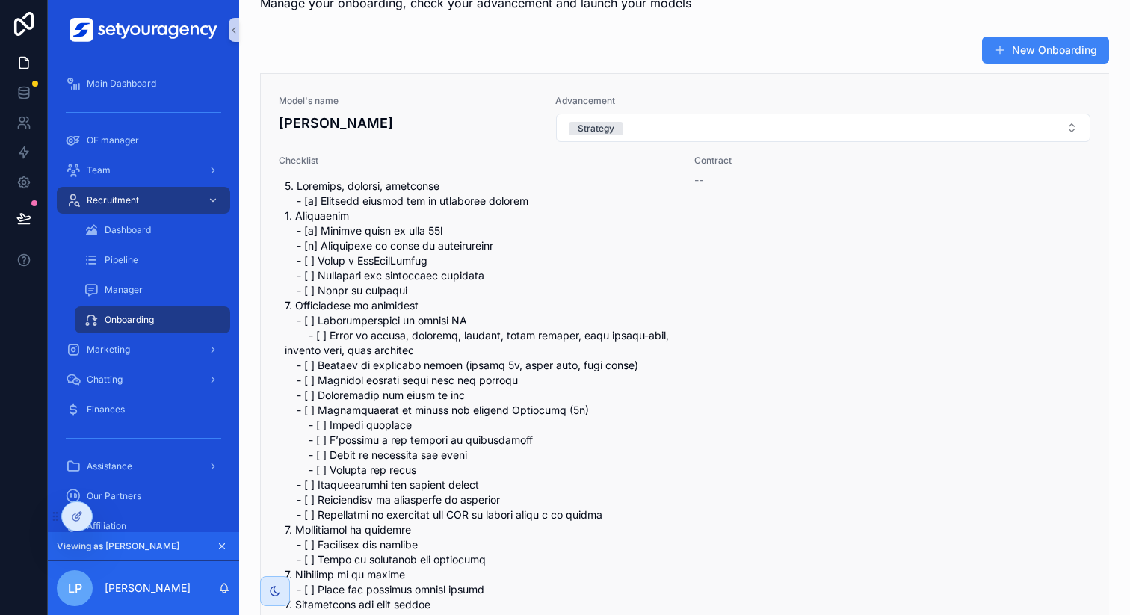
scroll to position [53, 0]
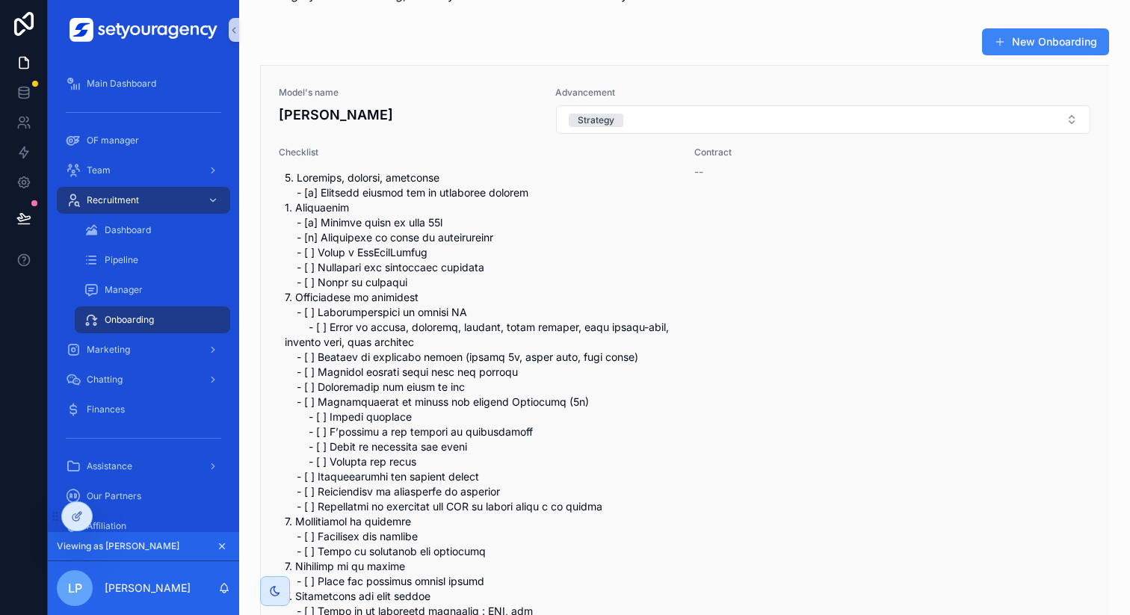
click at [757, 168] on div "--" at bounding box center [892, 171] width 397 height 15
click at [507, 105] on h4 "Sarah Chaintreuil Khadir" at bounding box center [408, 115] width 259 height 20
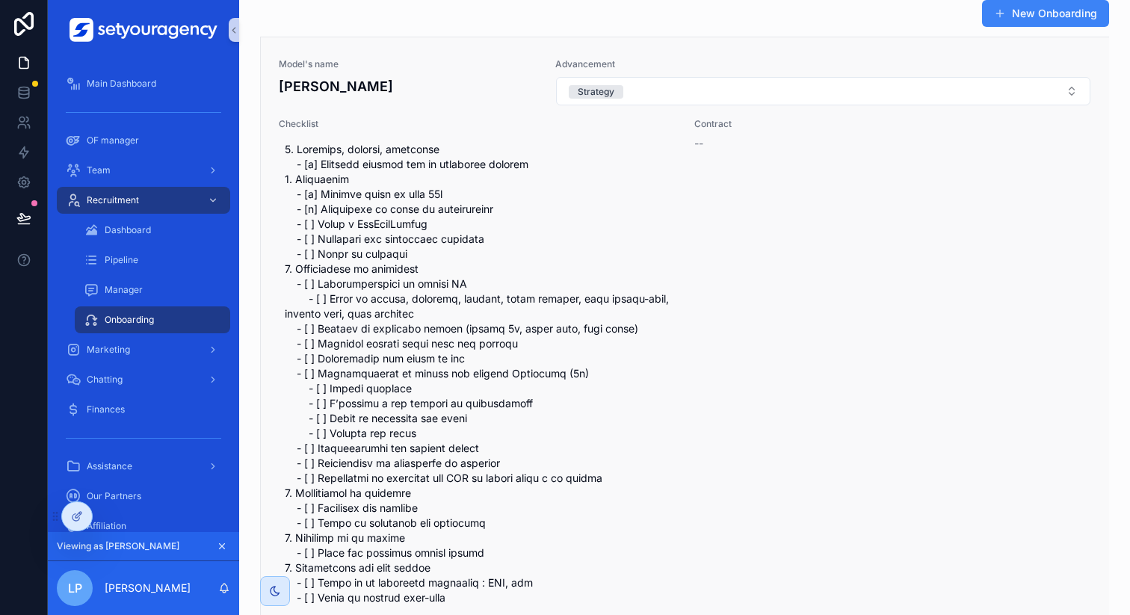
scroll to position [93, 0]
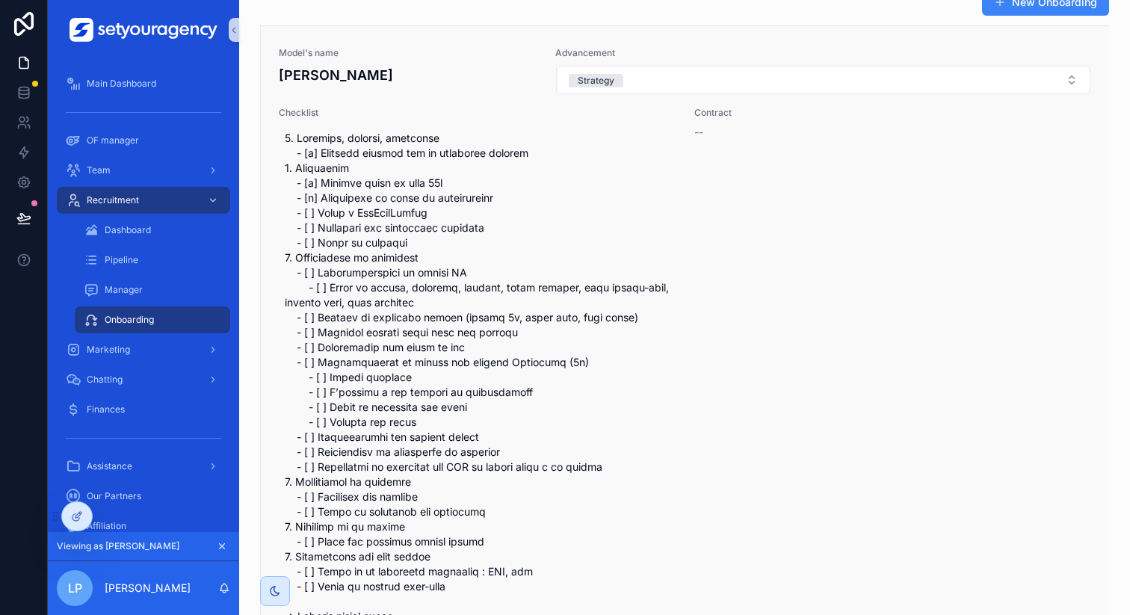
click at [755, 162] on div "Contract --" at bounding box center [892, 376] width 397 height 538
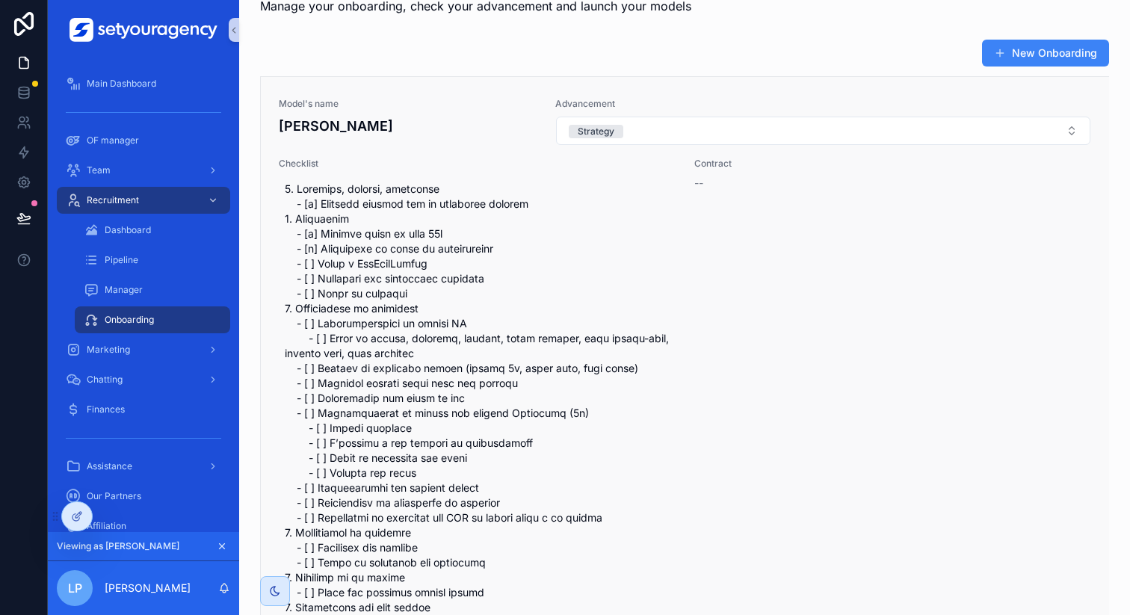
scroll to position [0, 0]
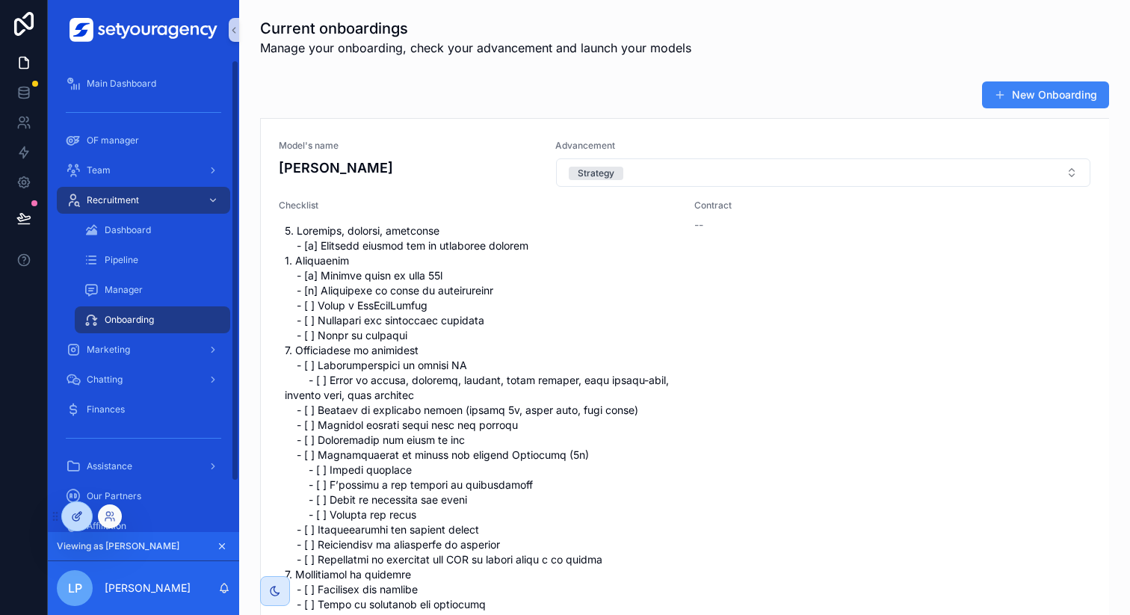
click at [72, 520] on icon at bounding box center [77, 516] width 12 height 12
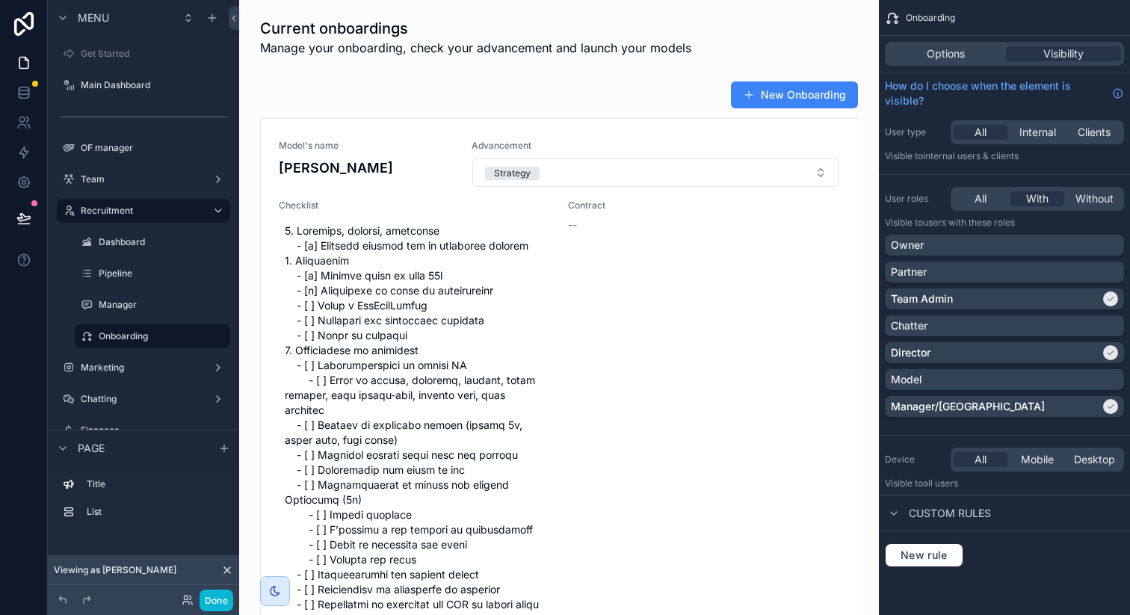
click at [808, 250] on div "scrollable content" at bounding box center [559, 450] width 616 height 750
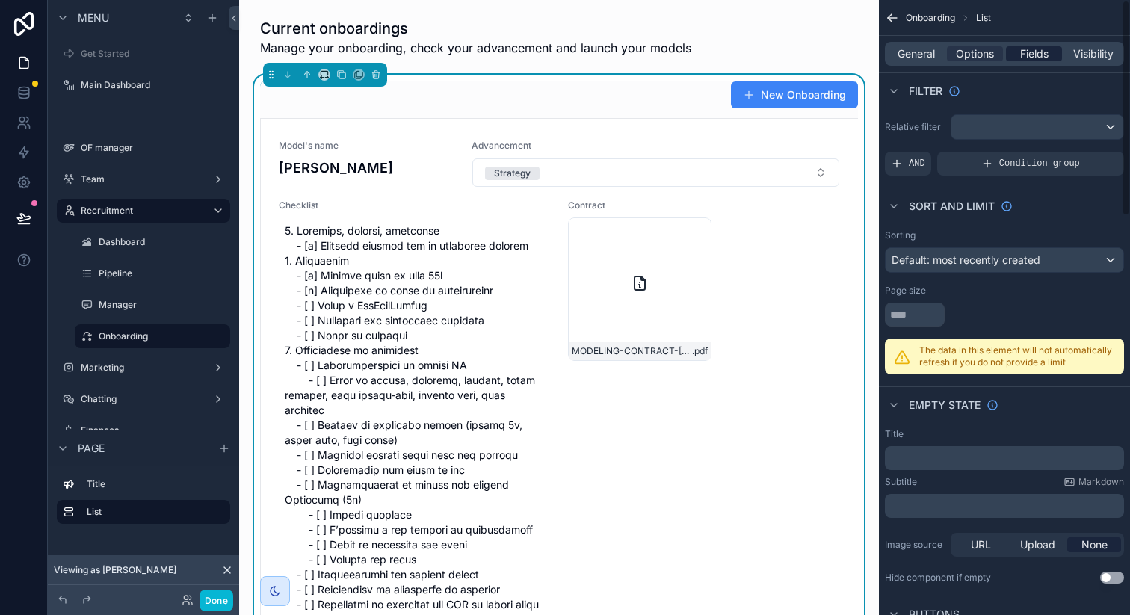
click at [1035, 52] on span "Fields" at bounding box center [1034, 53] width 28 height 15
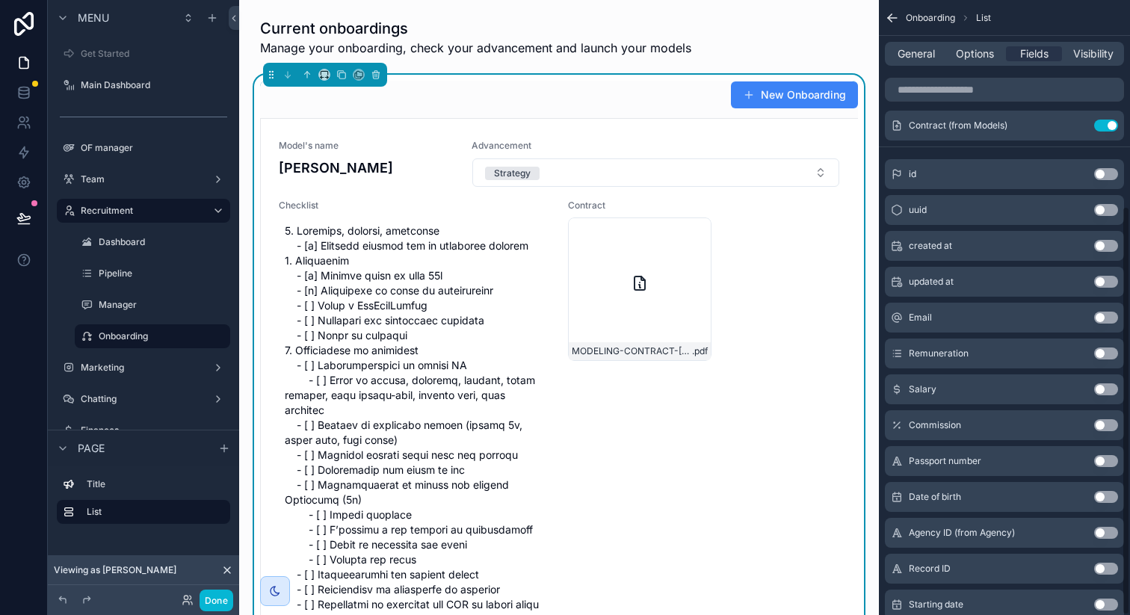
scroll to position [309, 0]
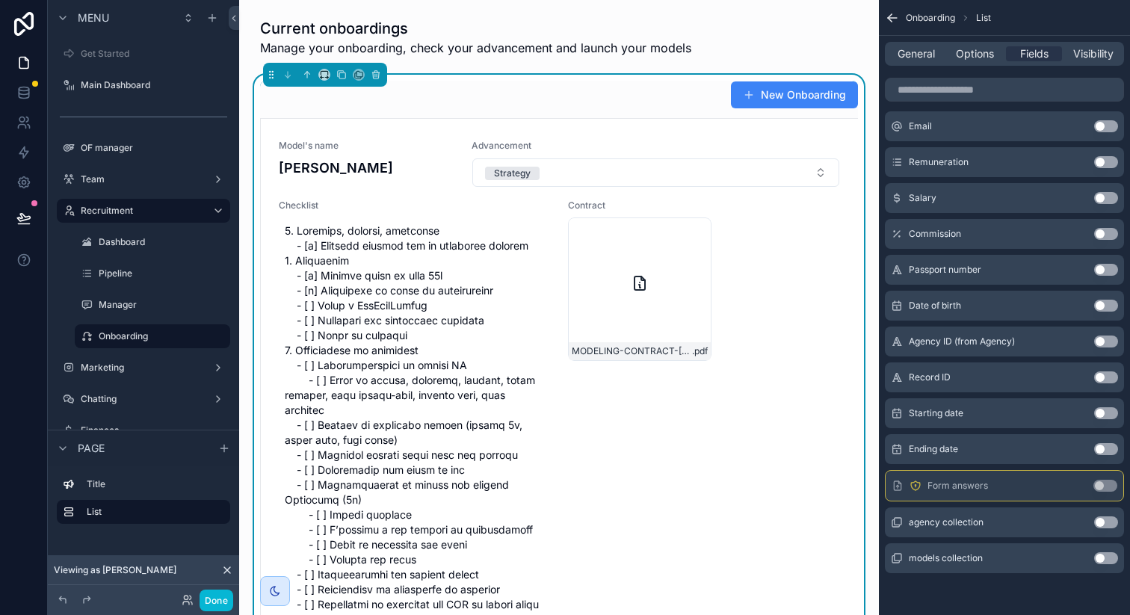
click at [1104, 488] on button "Use setting" at bounding box center [1105, 486] width 24 height 12
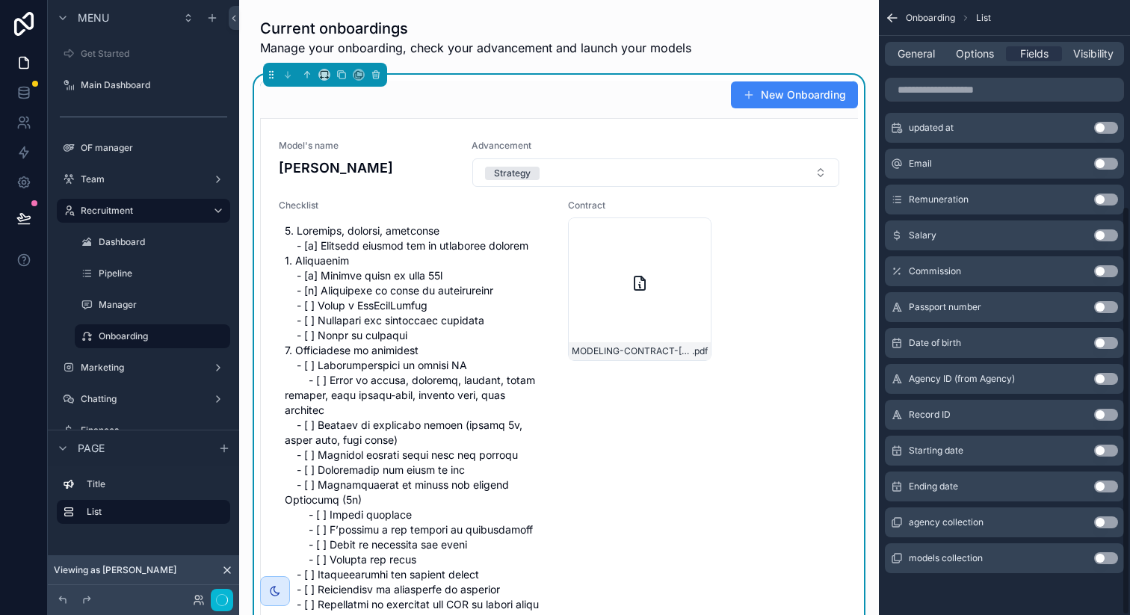
scroll to position [0, 0]
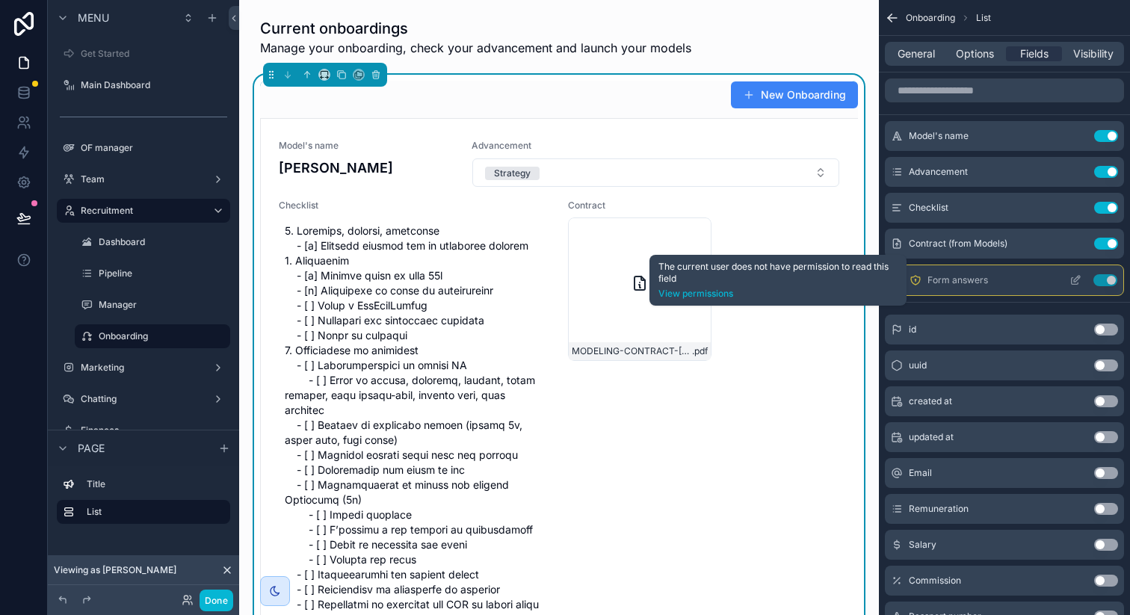
click at [918, 281] on icon "scrollable content" at bounding box center [915, 280] width 12 height 12
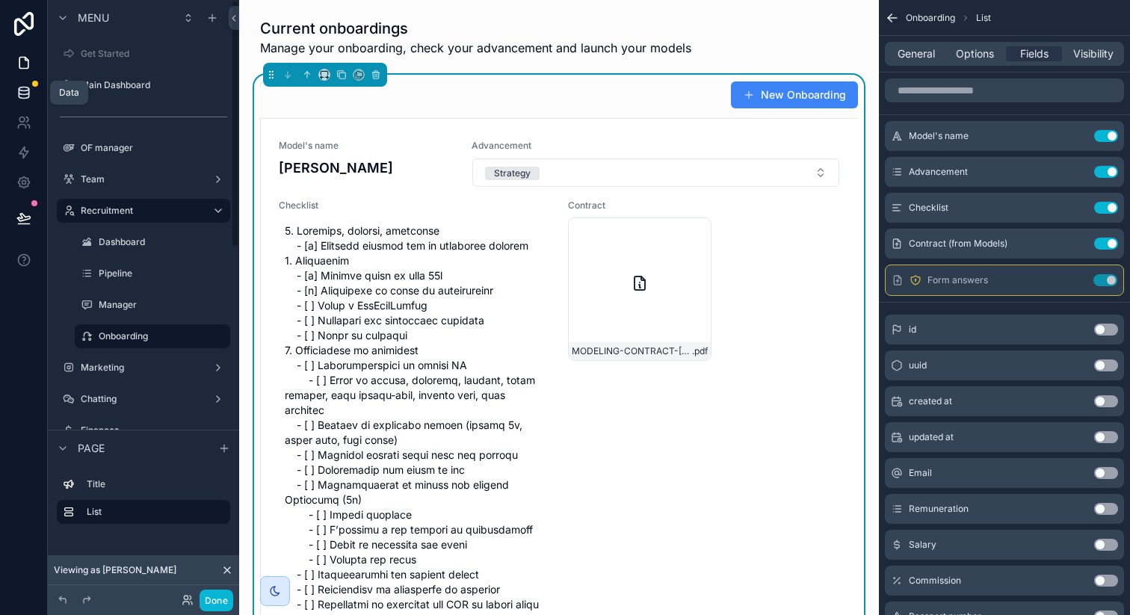
click at [32, 98] on link at bounding box center [23, 93] width 47 height 30
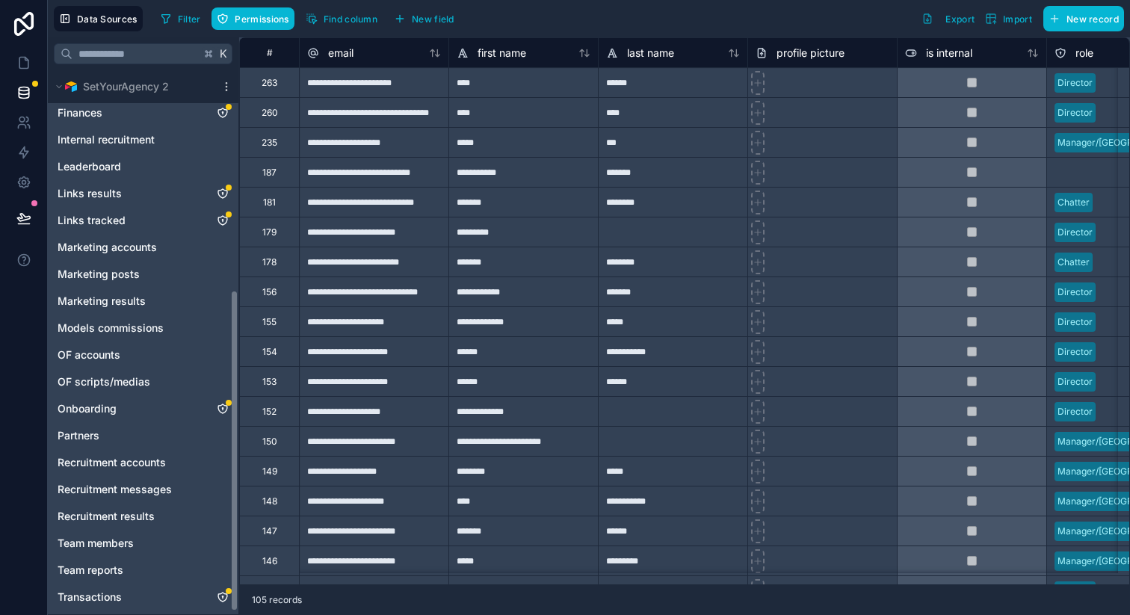
scroll to position [375, 0]
click at [223, 408] on icon "Onboarding" at bounding box center [223, 407] width 12 height 12
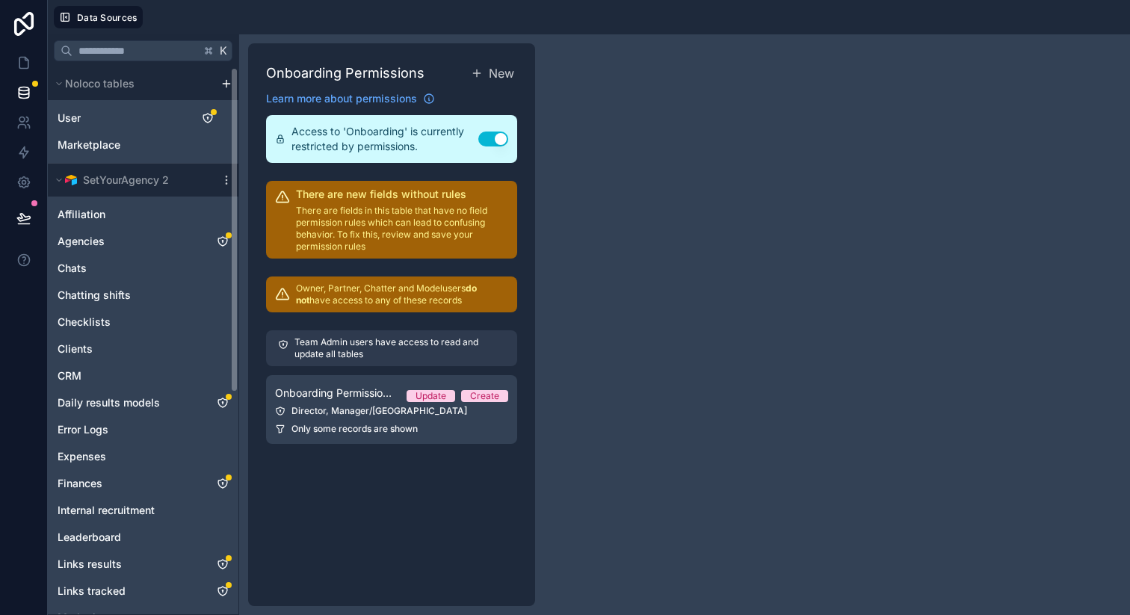
click at [368, 352] on p "Team Admin users have access to read and update all tables" at bounding box center [399, 348] width 211 height 24
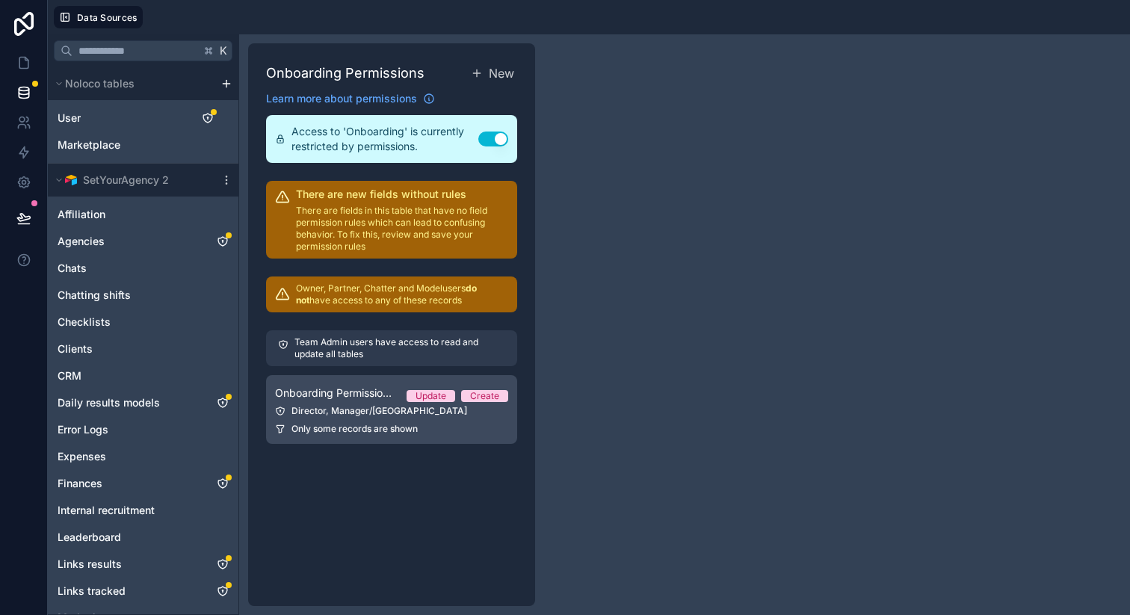
click at [368, 393] on span "Onboarding Permission 1" at bounding box center [335, 393] width 120 height 15
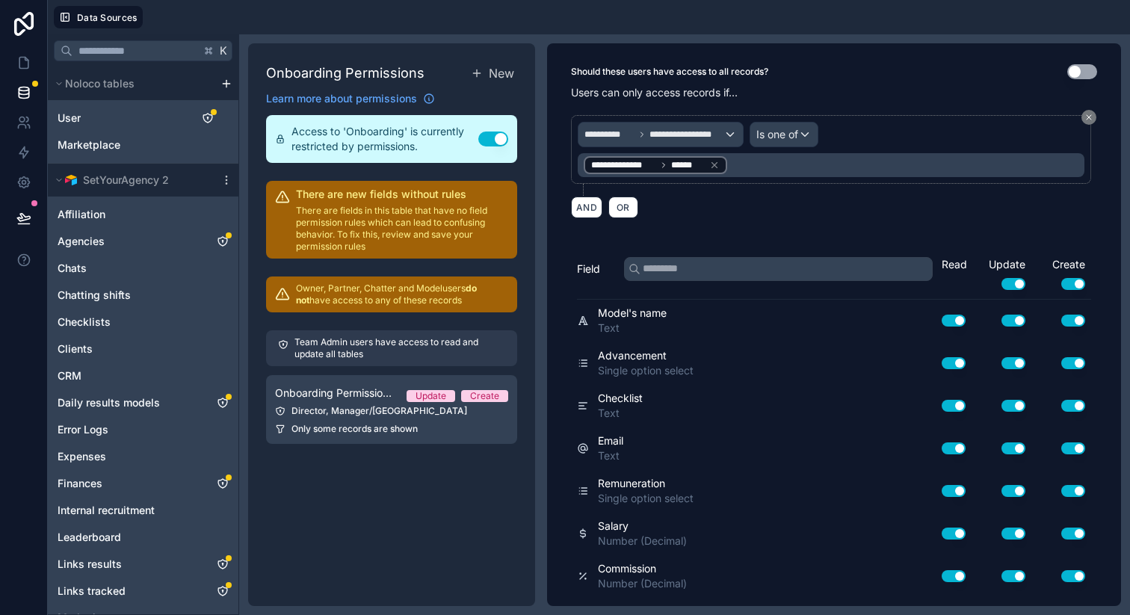
scroll to position [544, 0]
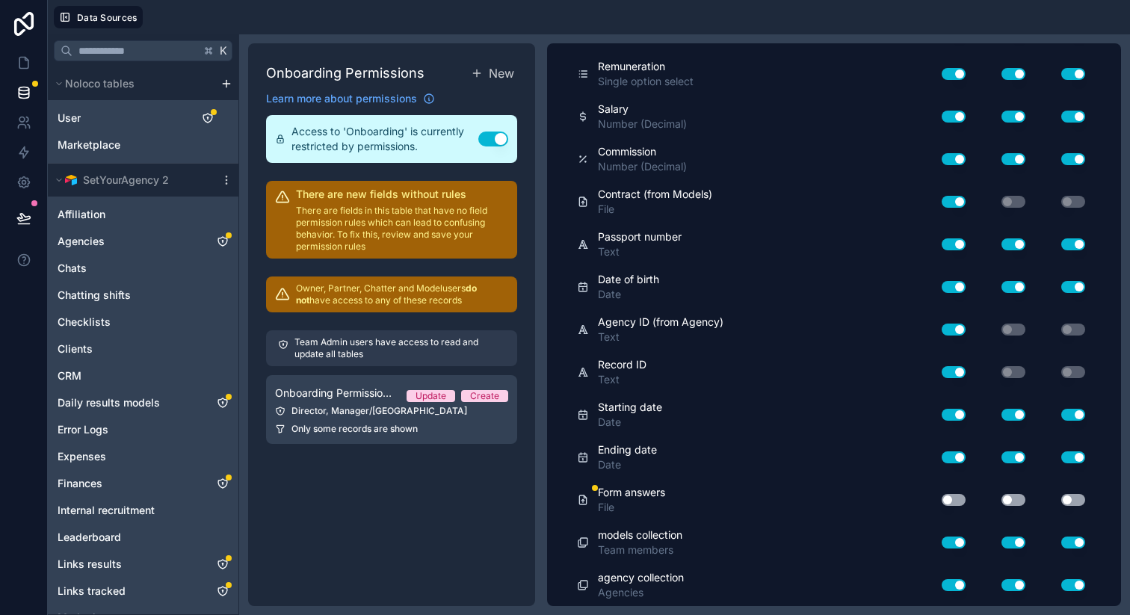
click at [941, 504] on button "Use setting" at bounding box center [953, 500] width 24 height 12
click at [1001, 503] on button "Use setting" at bounding box center [1013, 500] width 24 height 12
click at [1049, 500] on div "Use setting" at bounding box center [1061, 500] width 60 height 12
click at [1061, 500] on button "Use setting" at bounding box center [1073, 500] width 24 height 12
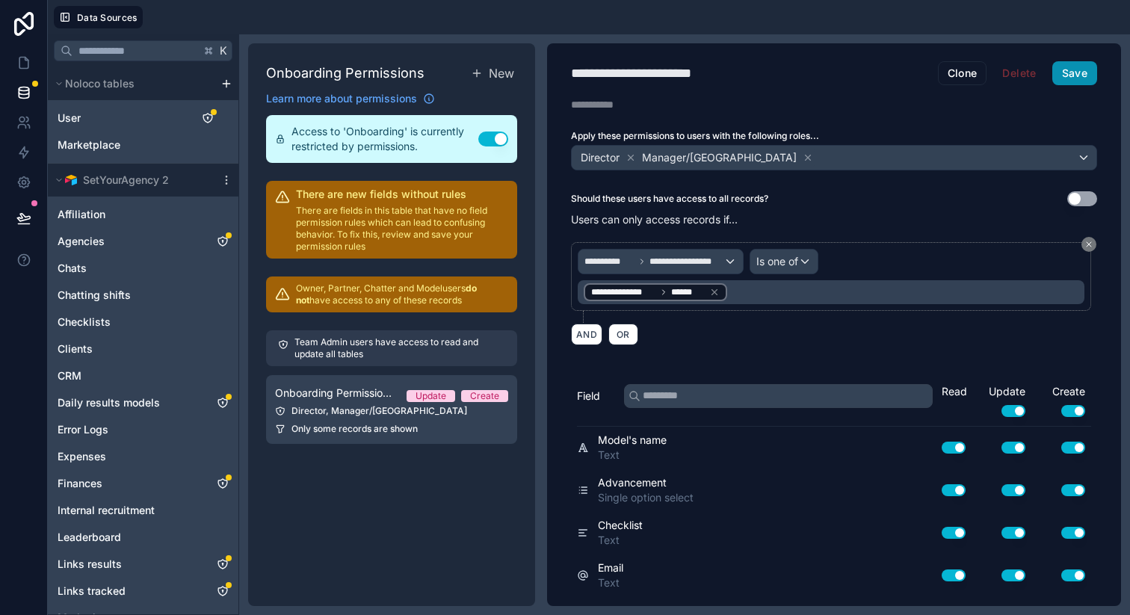
click at [1067, 75] on button "Save" at bounding box center [1074, 73] width 45 height 24
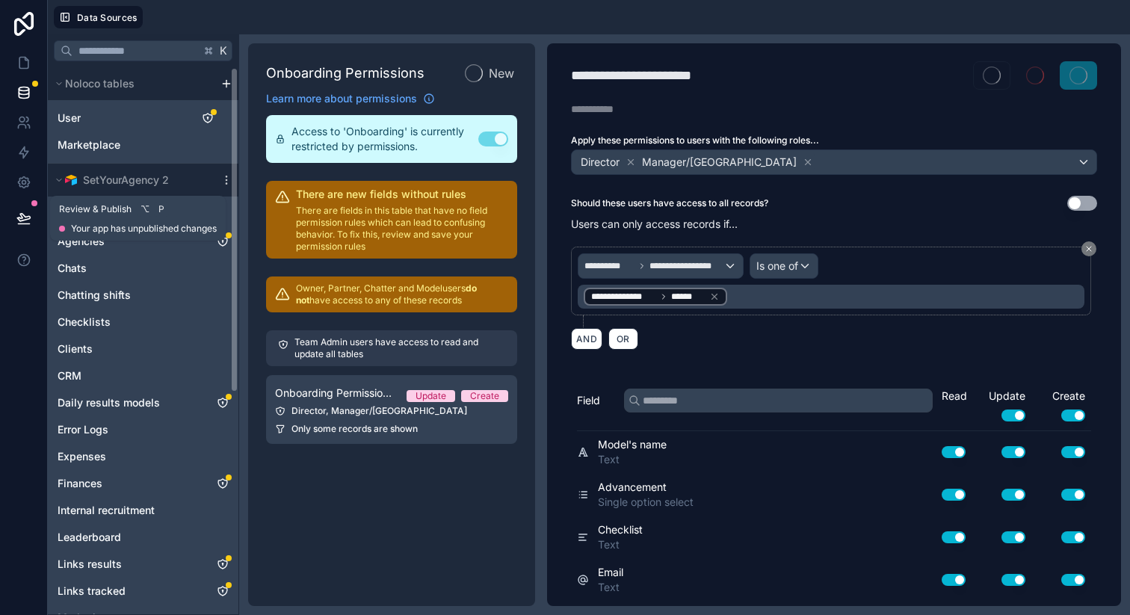
click at [25, 221] on icon at bounding box center [23, 218] width 15 height 15
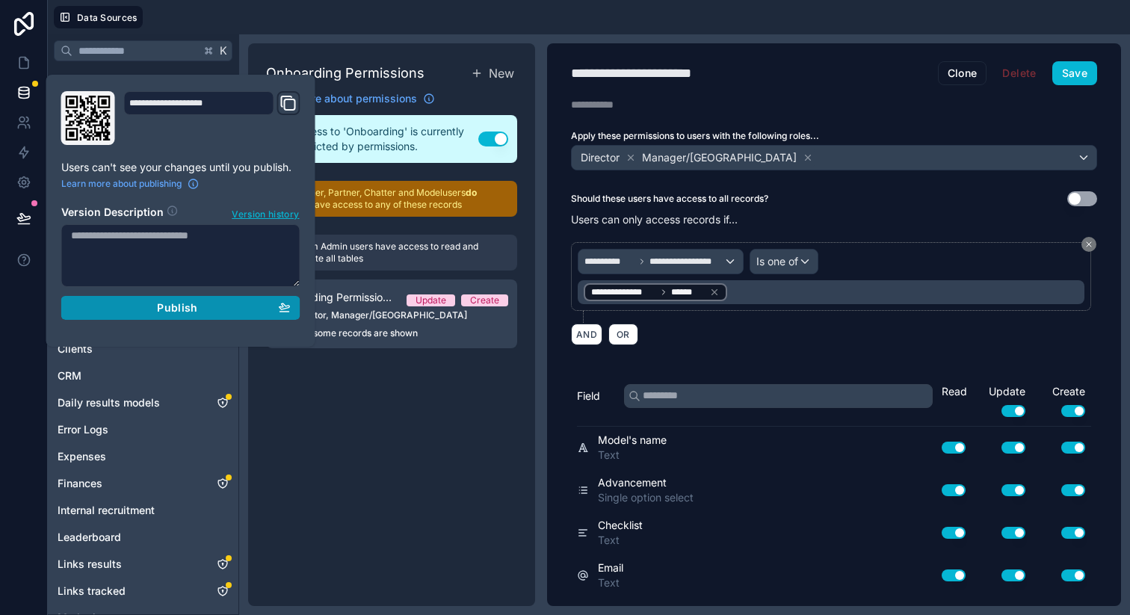
click at [165, 303] on span "Publish" at bounding box center [177, 307] width 40 height 13
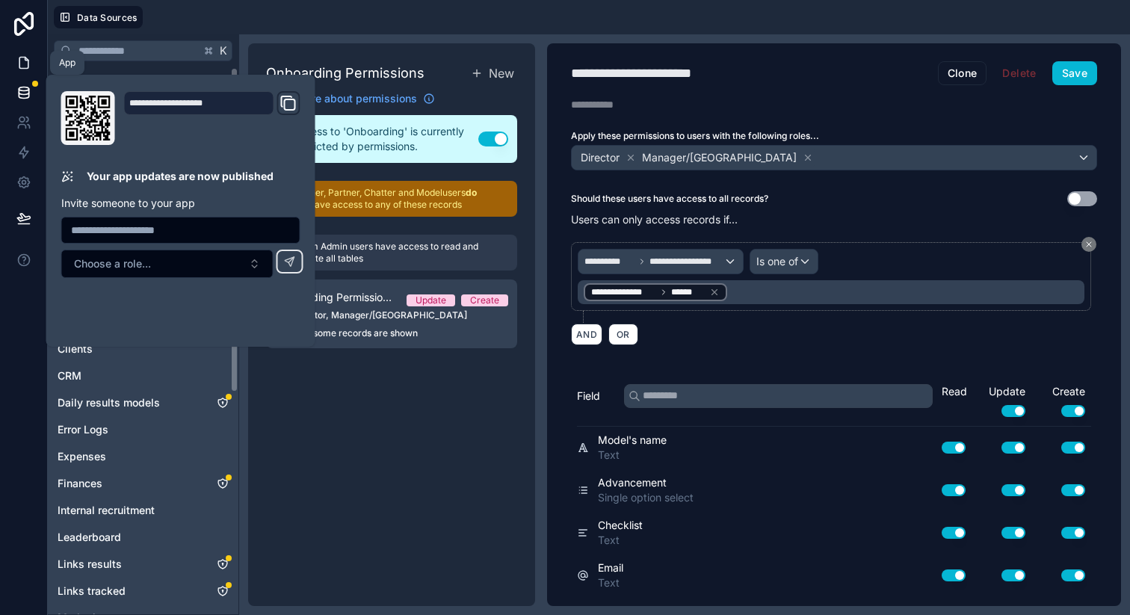
click at [26, 59] on icon at bounding box center [23, 63] width 9 height 11
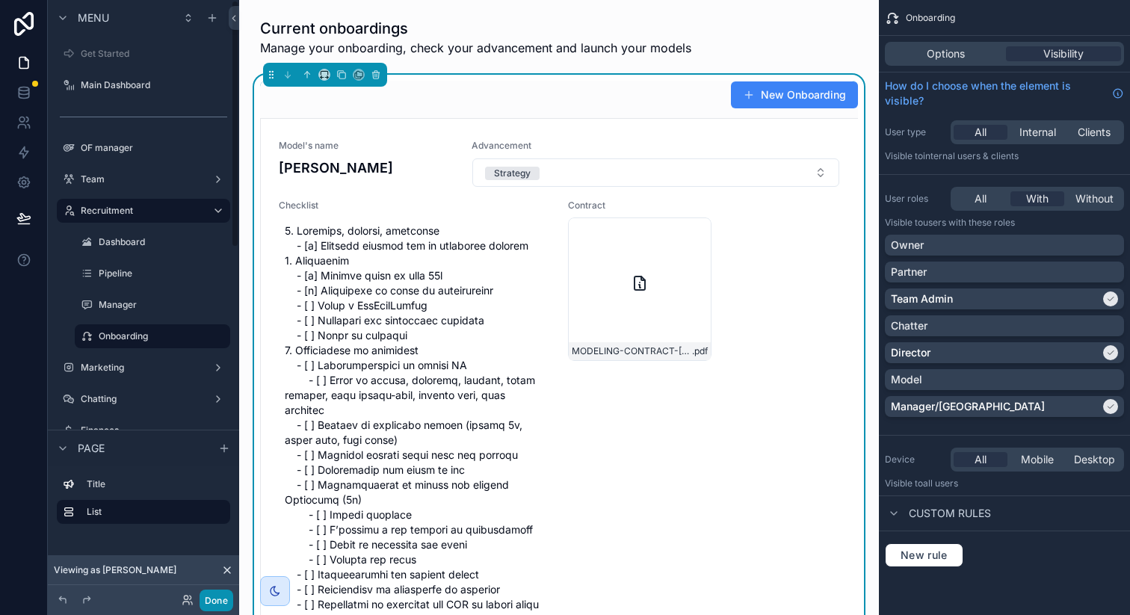
click at [217, 598] on button "Done" at bounding box center [216, 601] width 34 height 22
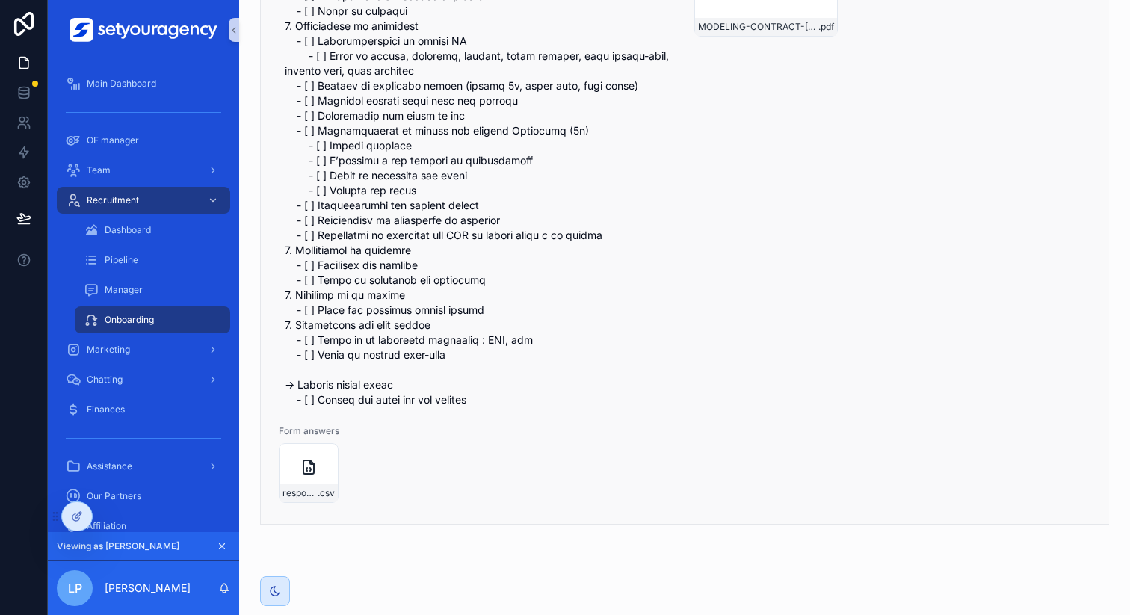
scroll to position [329, 0]
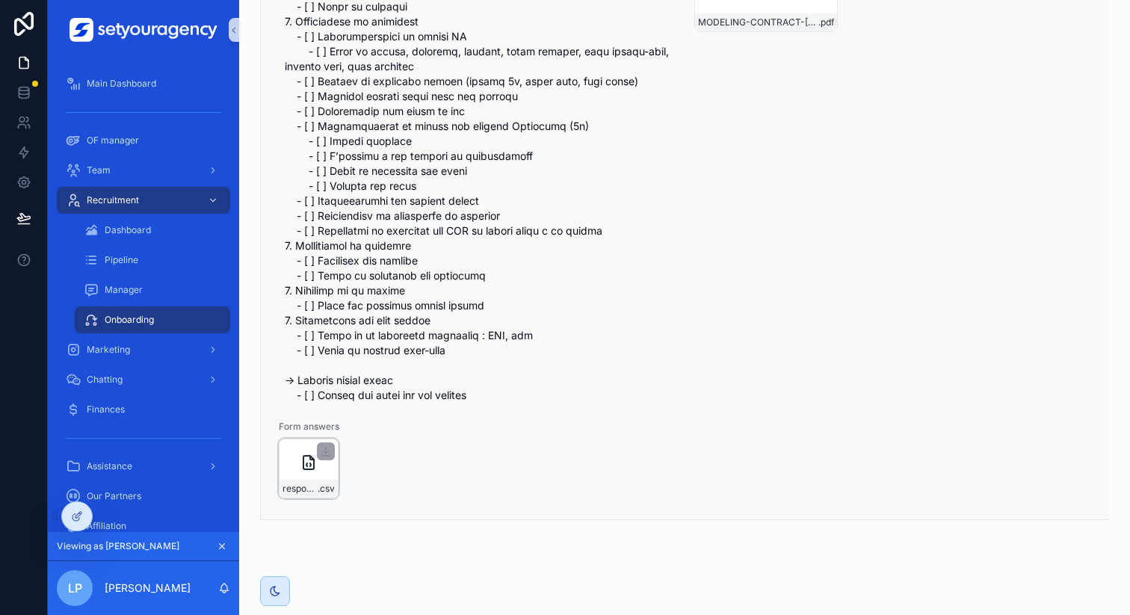
click at [309, 478] on div "responses-(17) .csv" at bounding box center [309, 469] width 60 height 60
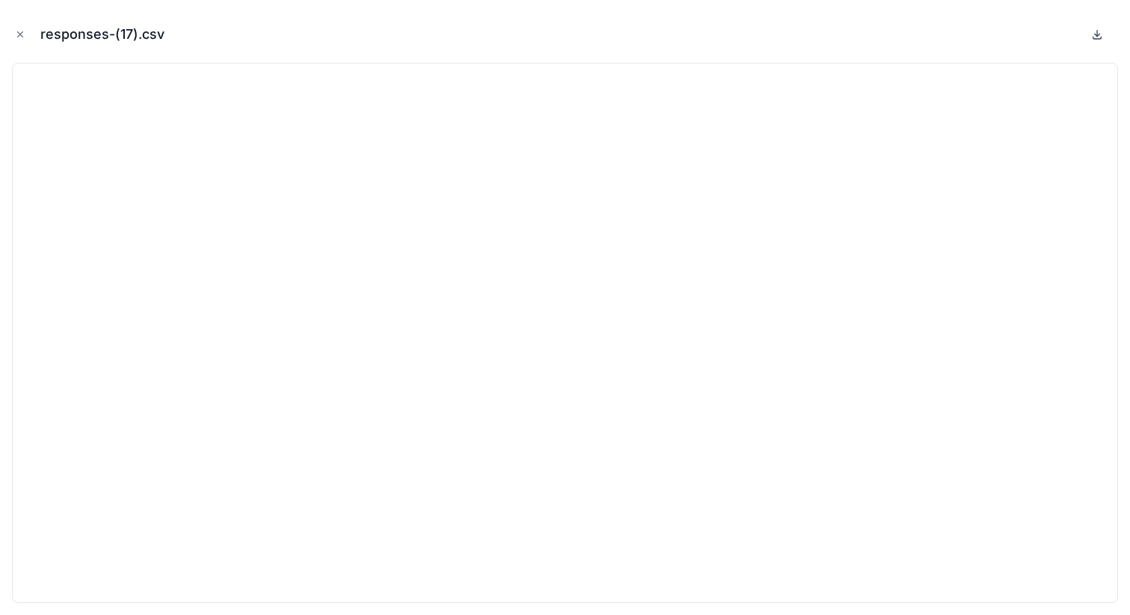
click at [1098, 35] on icon at bounding box center [1097, 34] width 12 height 12
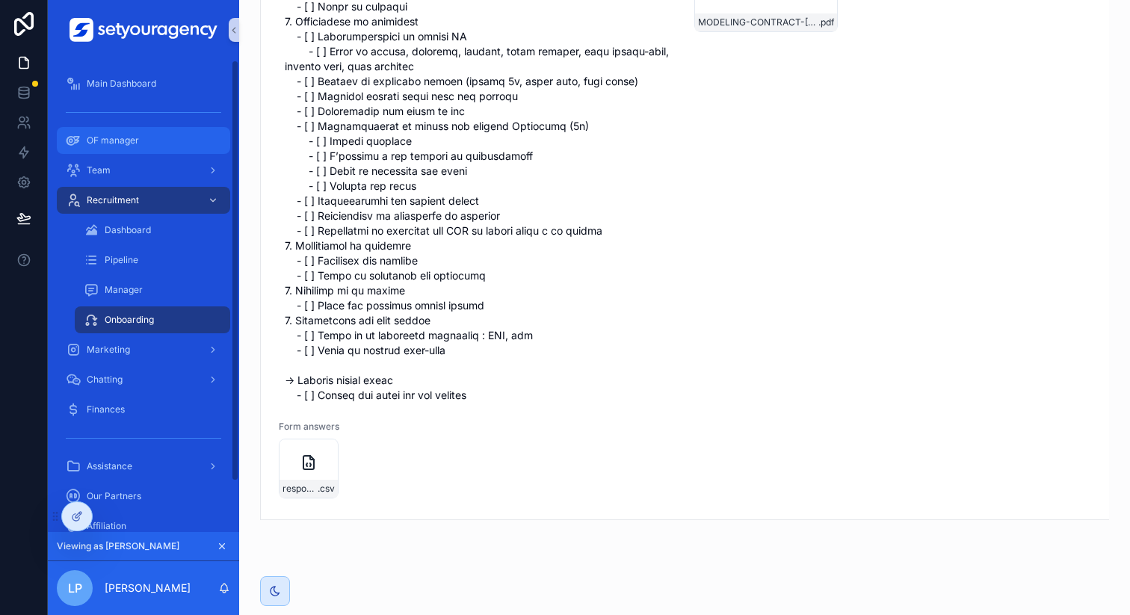
click at [114, 143] on span "OF manager" at bounding box center [113, 140] width 52 height 12
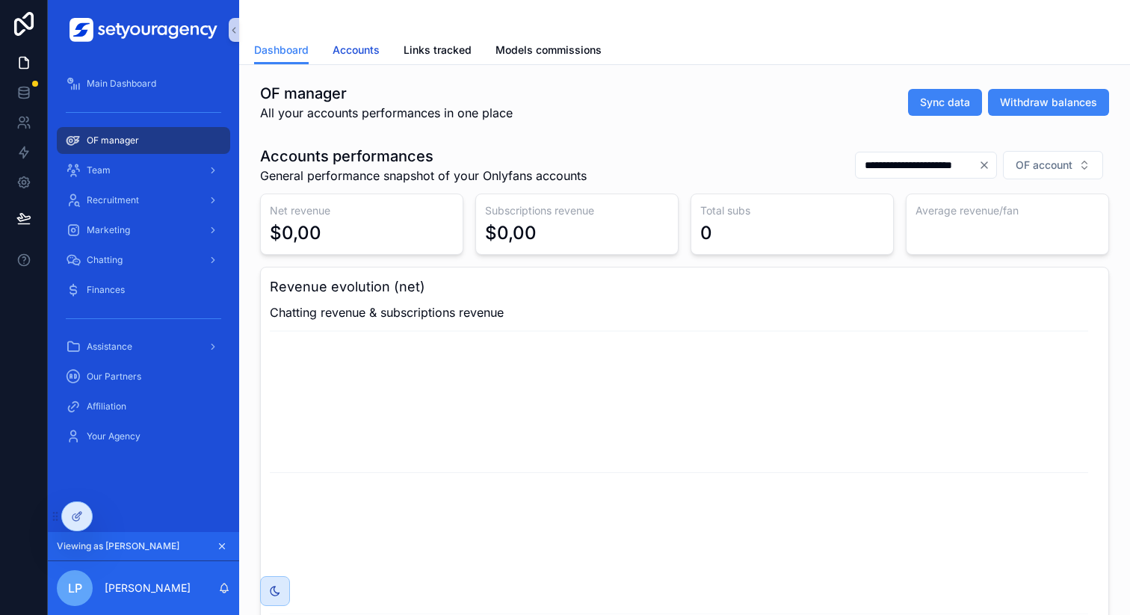
click at [349, 52] on span "Accounts" at bounding box center [355, 50] width 47 height 15
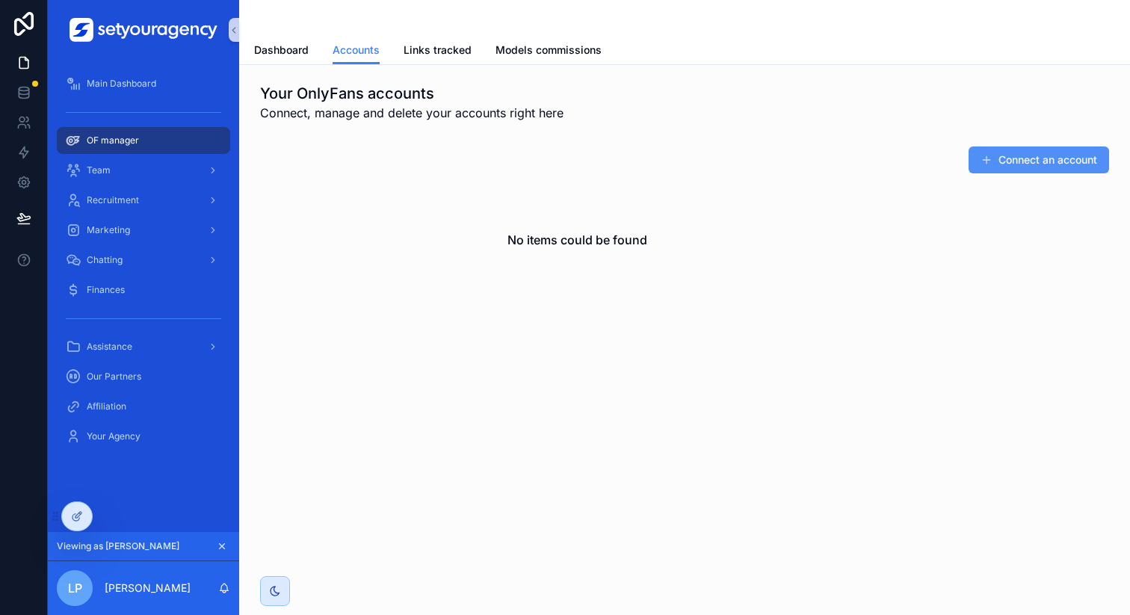
click at [1018, 158] on button "Connect an account" at bounding box center [1038, 159] width 140 height 27
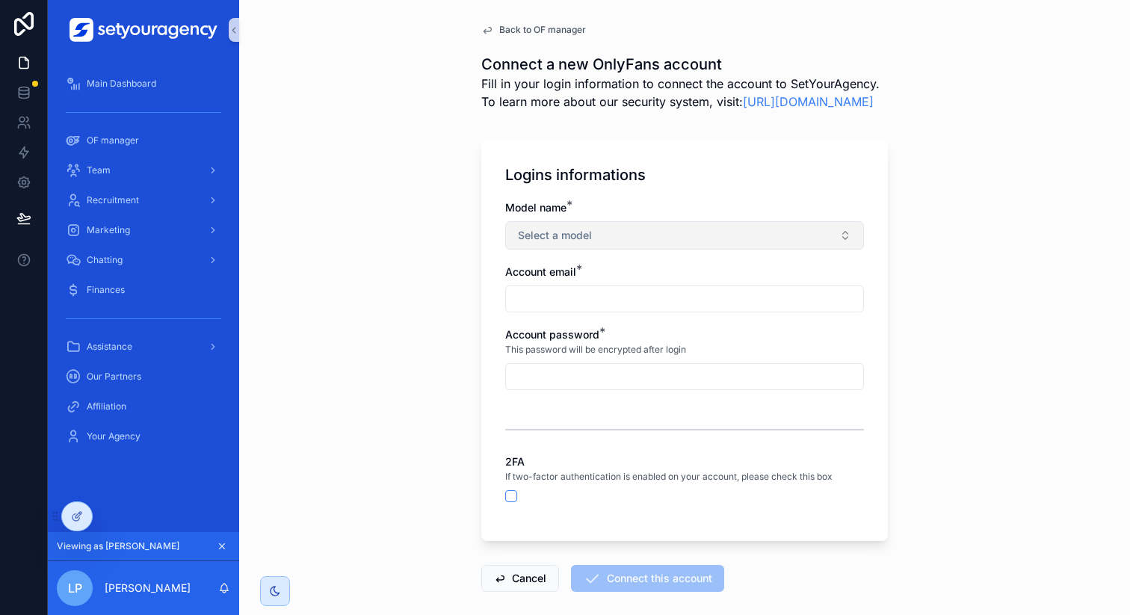
click at [587, 250] on button "Select a model" at bounding box center [684, 235] width 359 height 28
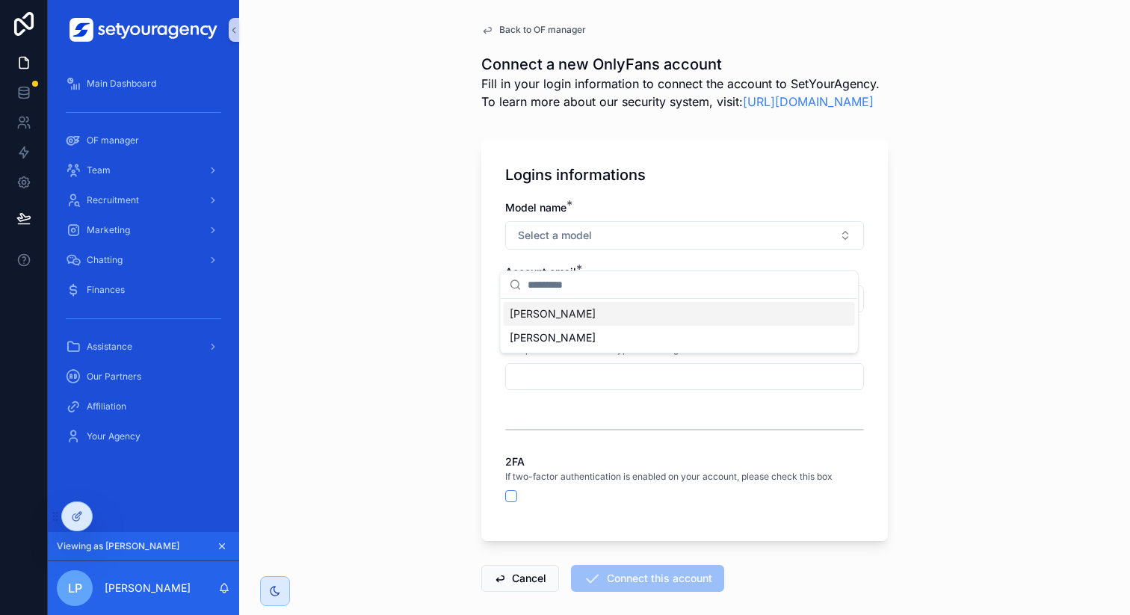
click at [553, 312] on div "[PERSON_NAME]" at bounding box center [679, 314] width 351 height 24
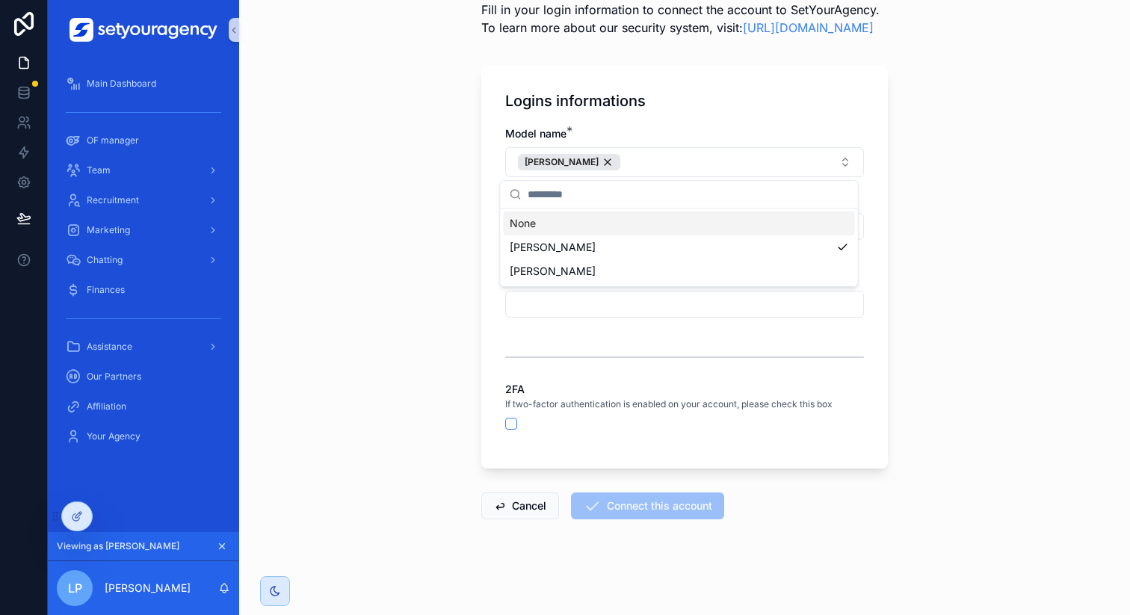
click at [469, 323] on div "Back to OF manager Connect a new OnlyFans account Fill in your login informatio…" at bounding box center [684, 270] width 430 height 689
click at [557, 226] on input "scrollable content" at bounding box center [684, 226] width 357 height 21
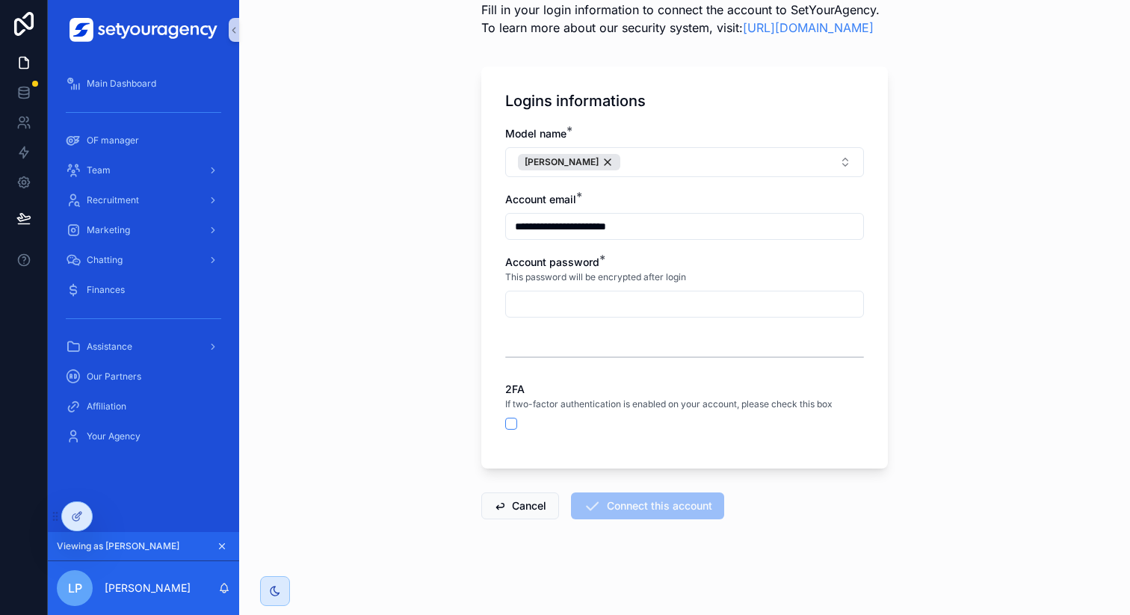
type input "**********"
click at [542, 306] on input "scrollable content" at bounding box center [684, 304] width 357 height 21
type input "**********"
click at [603, 505] on button "Connect this account" at bounding box center [647, 505] width 153 height 27
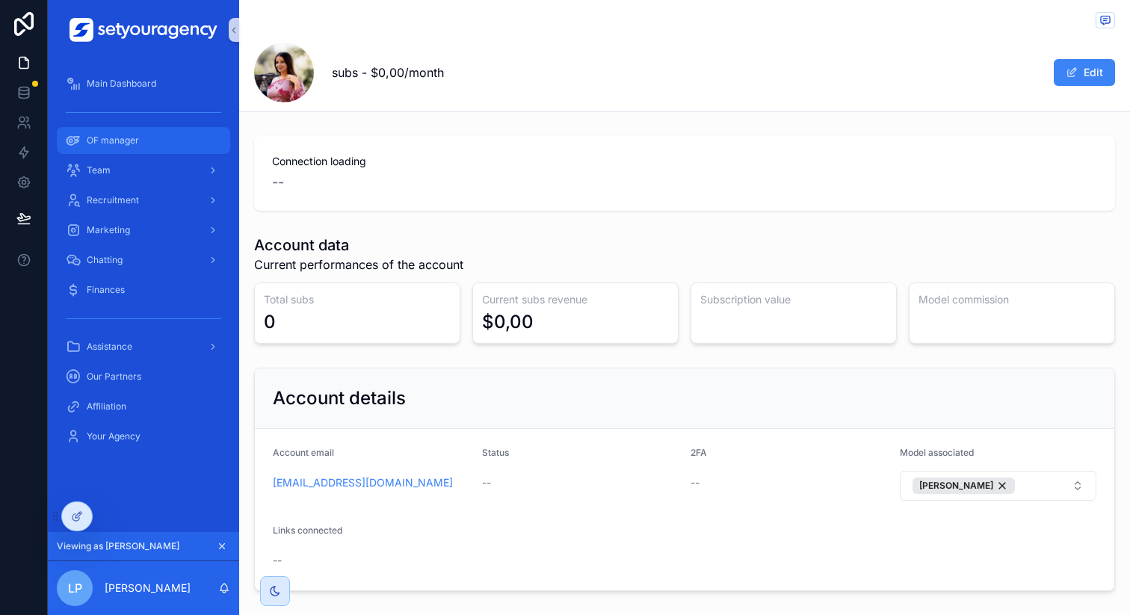
click at [154, 135] on div "OF manager" at bounding box center [143, 141] width 155 height 24
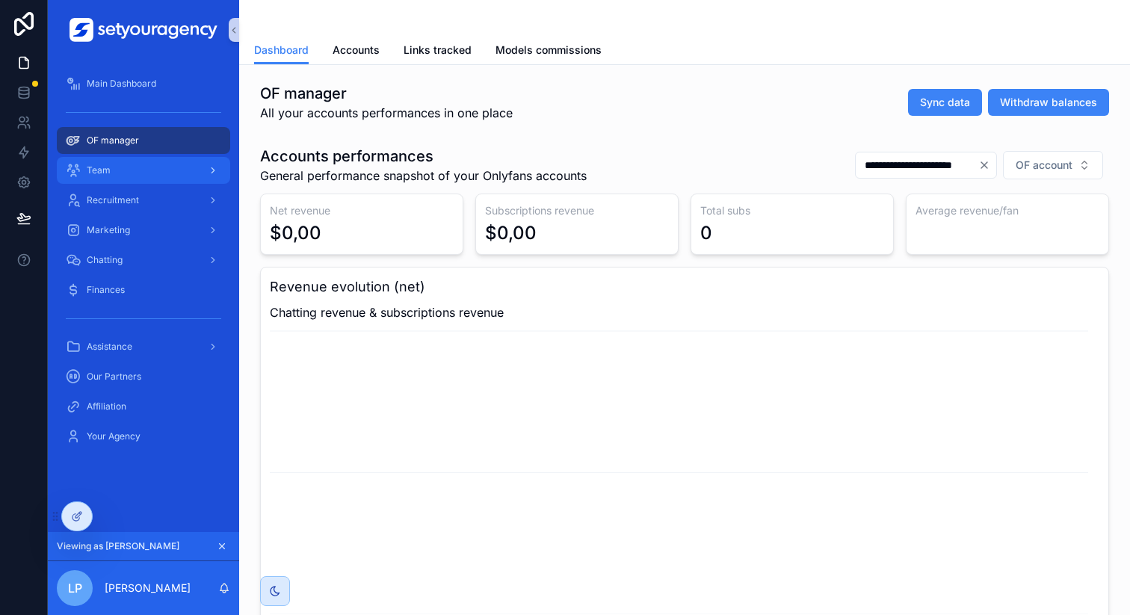
click at [148, 164] on div "Team" at bounding box center [143, 170] width 155 height 24
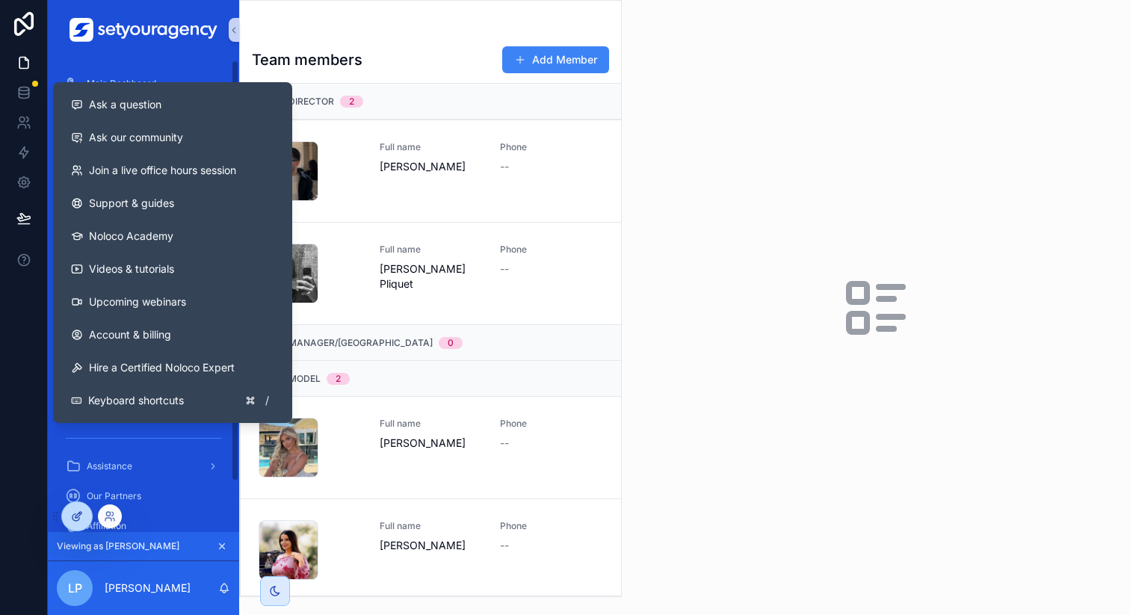
click at [71, 519] on icon at bounding box center [77, 516] width 12 height 12
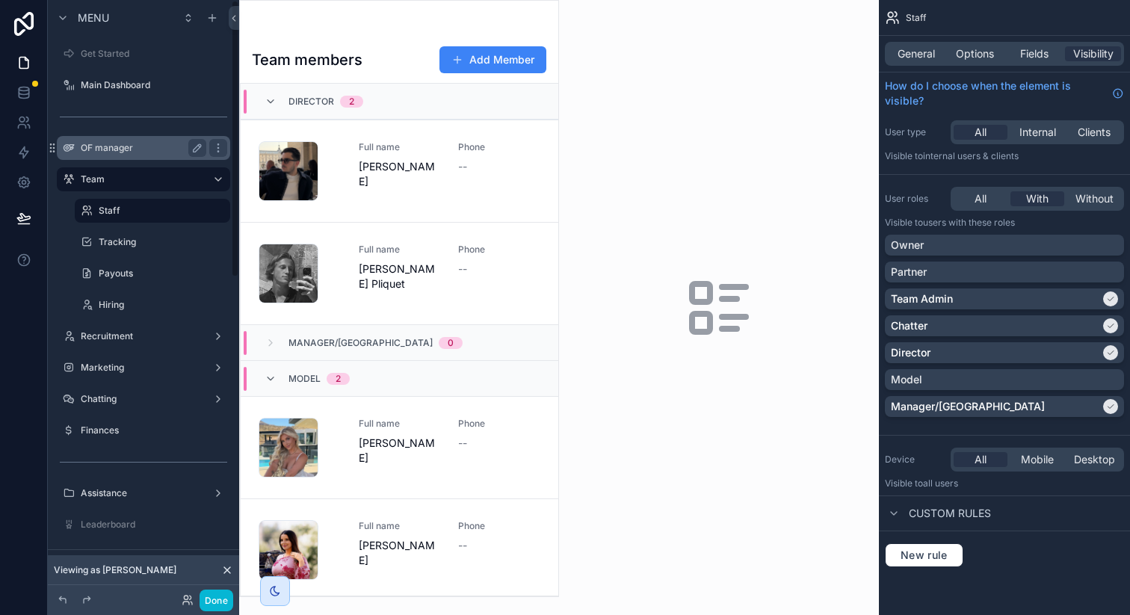
click at [134, 149] on label "OF manager" at bounding box center [141, 148] width 120 height 12
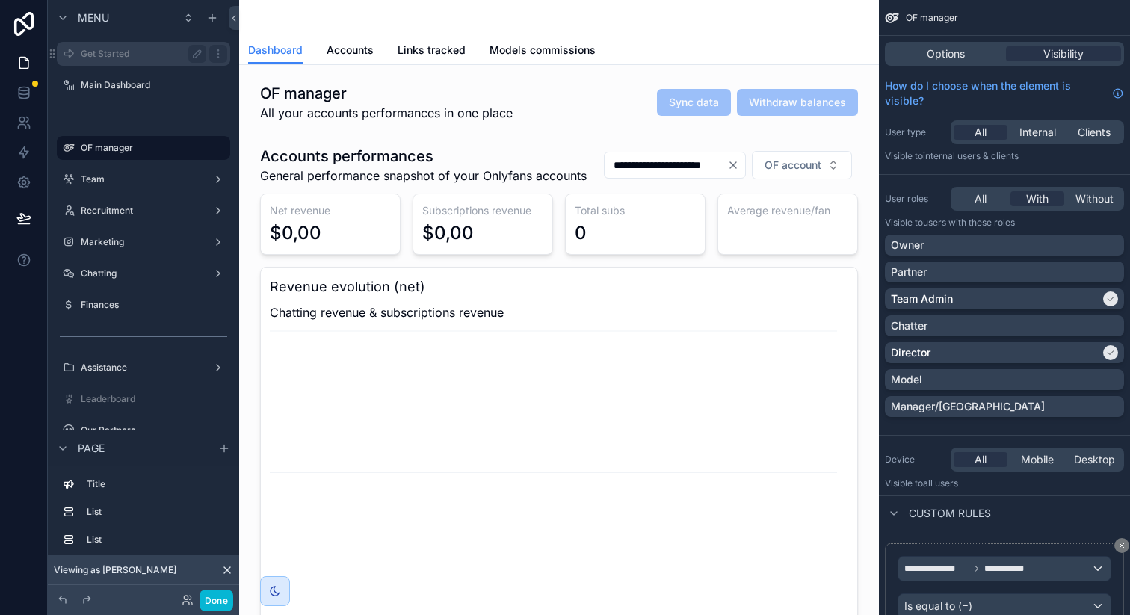
click at [132, 60] on div "Get Started" at bounding box center [144, 54] width 126 height 18
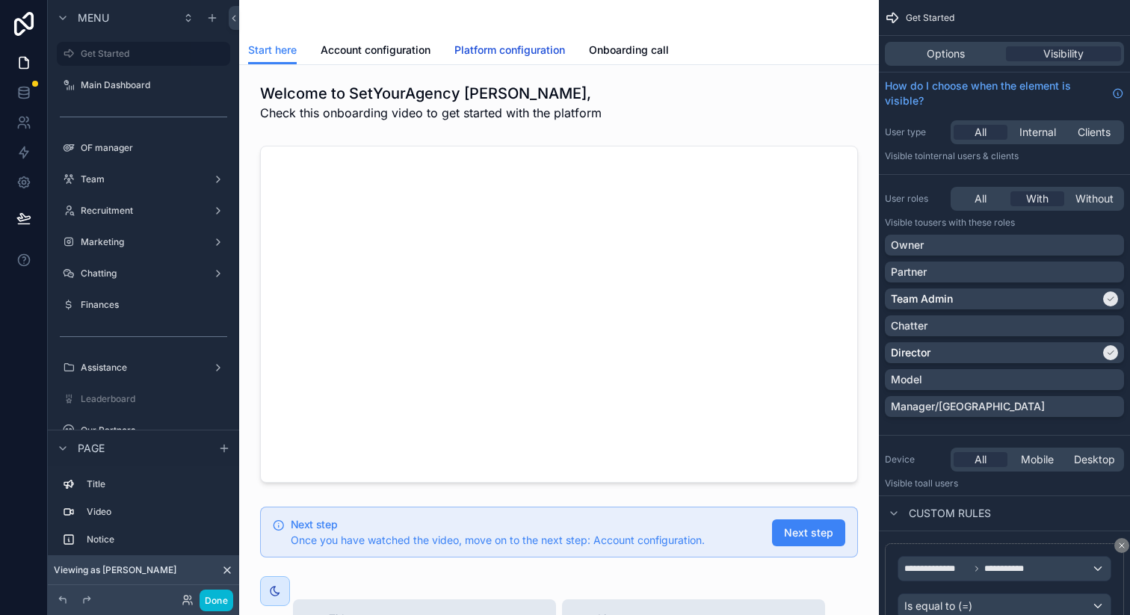
click at [512, 48] on span "Platform configuration" at bounding box center [509, 50] width 111 height 15
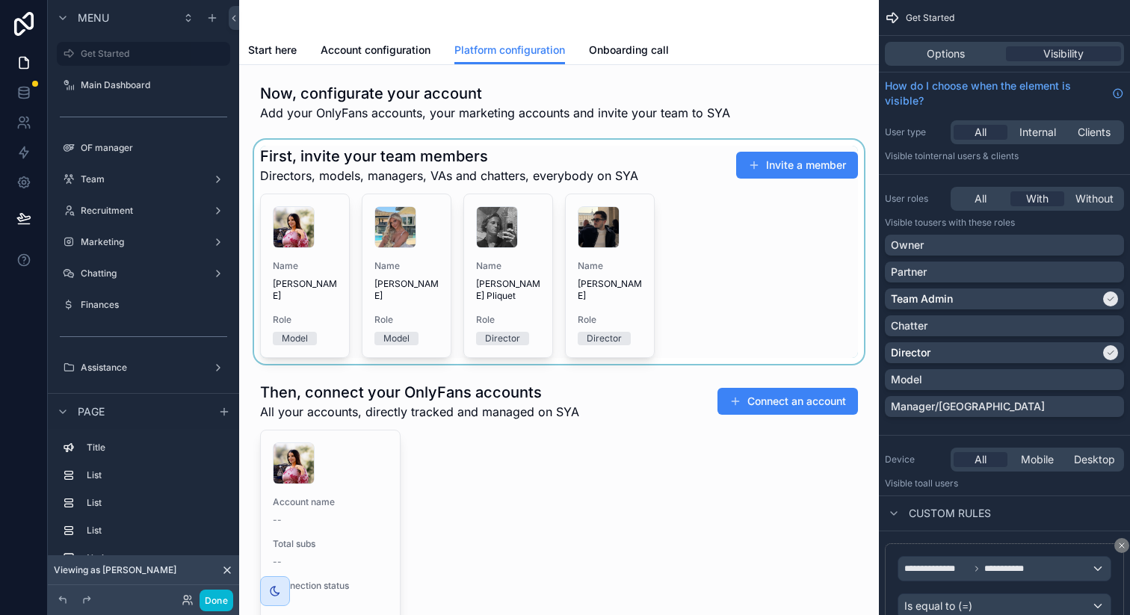
click at [640, 160] on div "scrollable content" at bounding box center [559, 252] width 616 height 224
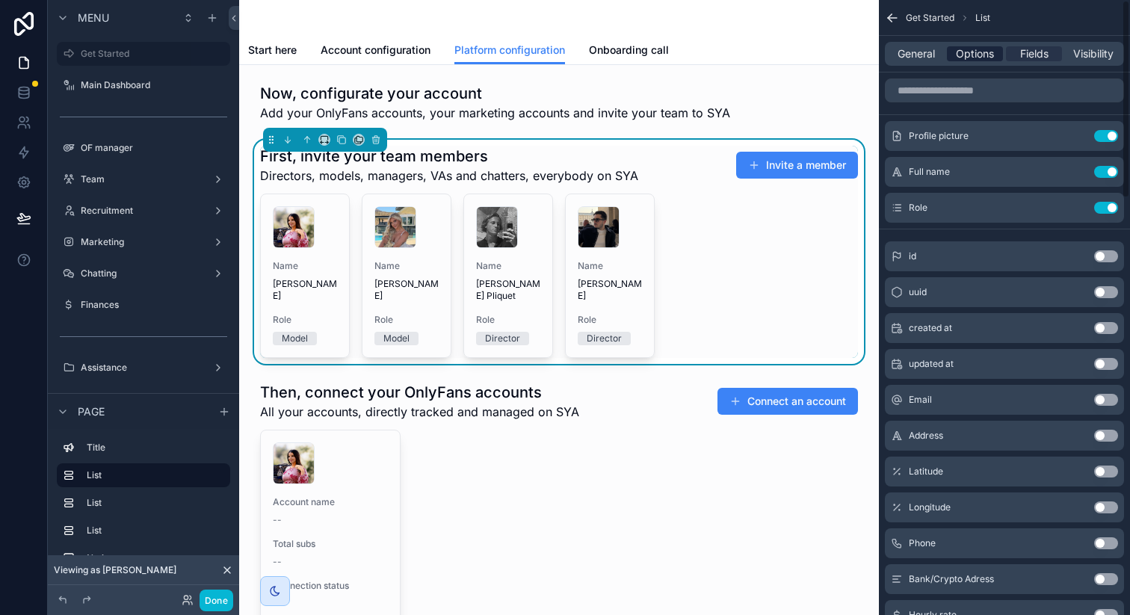
click at [968, 49] on span "Options" at bounding box center [975, 53] width 38 height 15
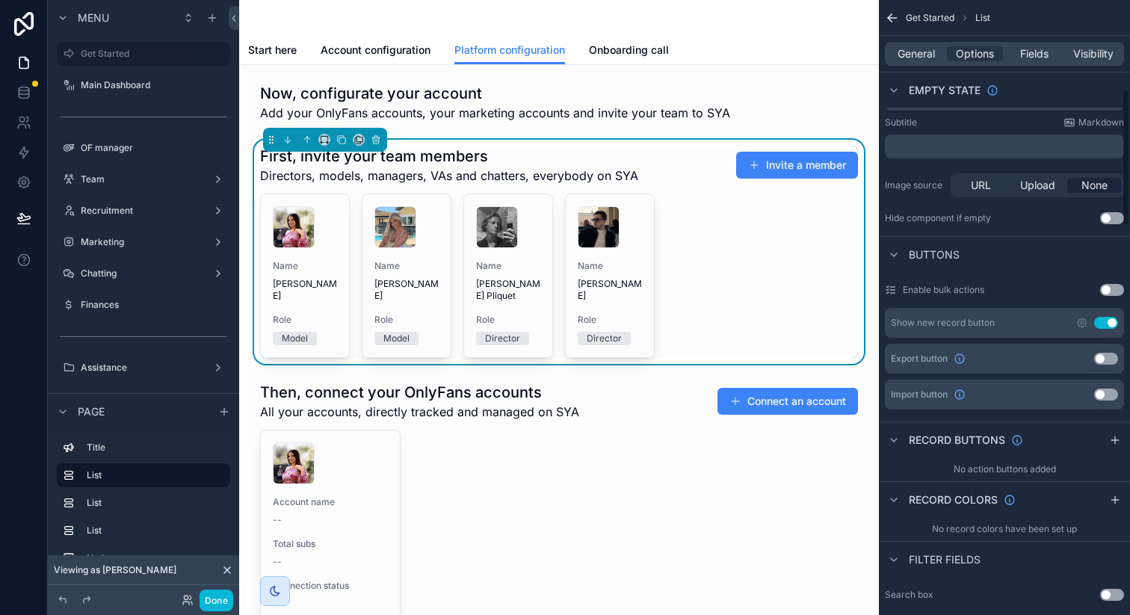
scroll to position [400, 0]
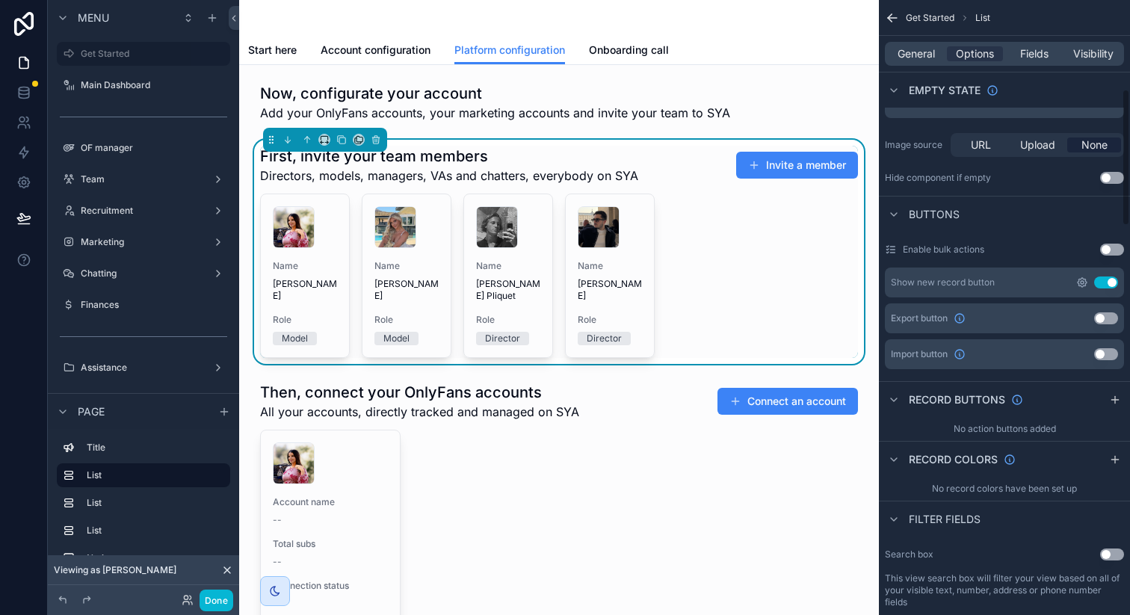
click at [1077, 287] on icon "scrollable content" at bounding box center [1082, 282] width 12 height 12
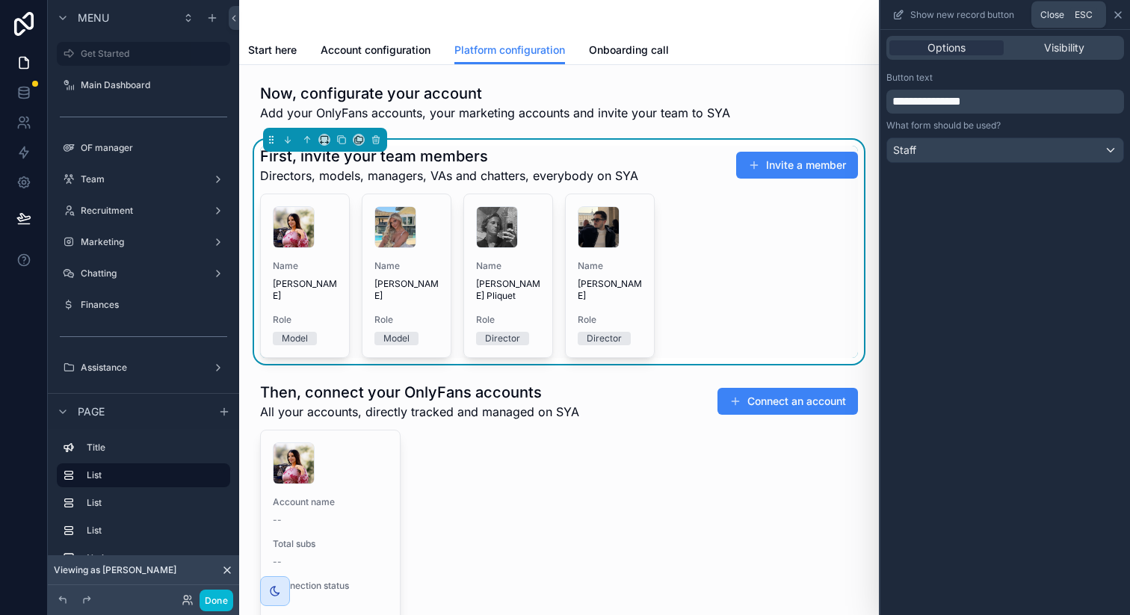
click at [1116, 13] on icon at bounding box center [1118, 15] width 12 height 12
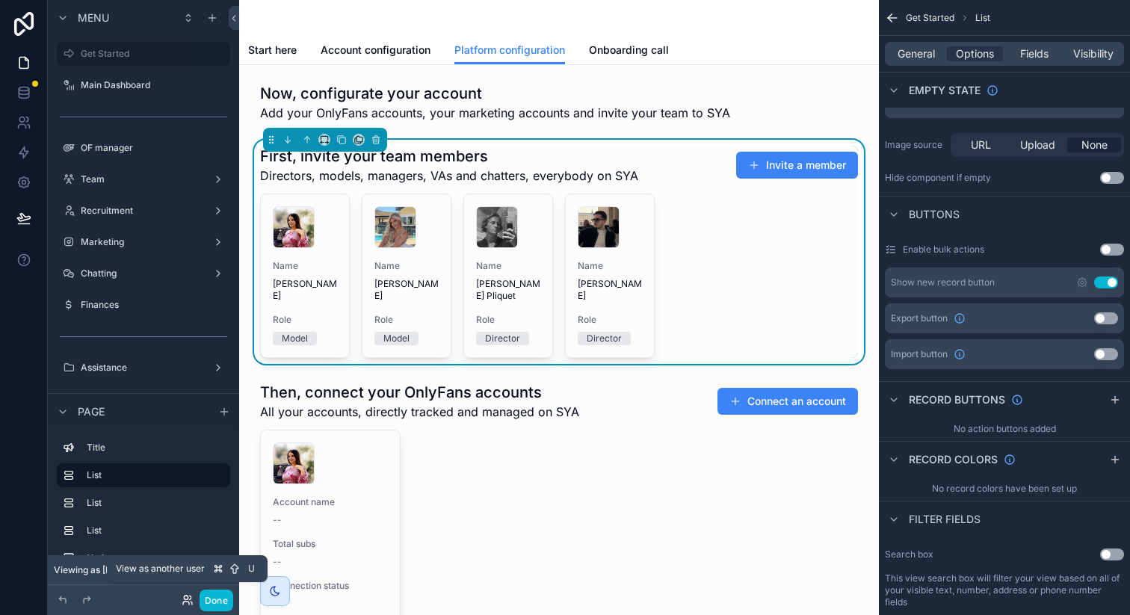
click at [183, 601] on icon at bounding box center [188, 600] width 12 height 12
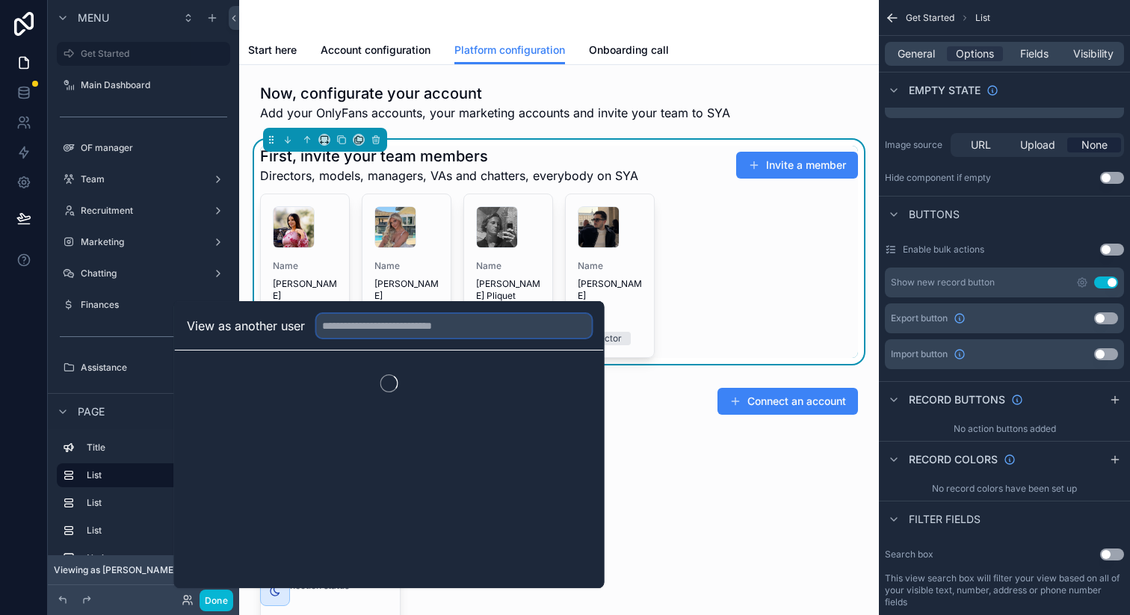
click at [529, 326] on input "text" at bounding box center [454, 326] width 275 height 24
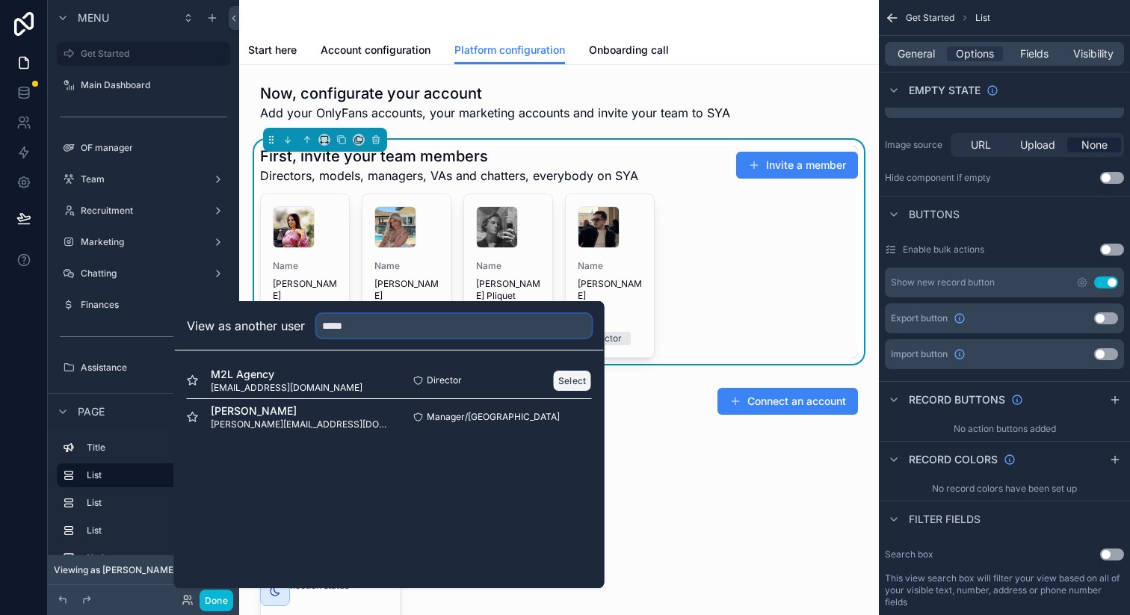
type input "*****"
click at [573, 383] on button "Select" at bounding box center [572, 381] width 39 height 22
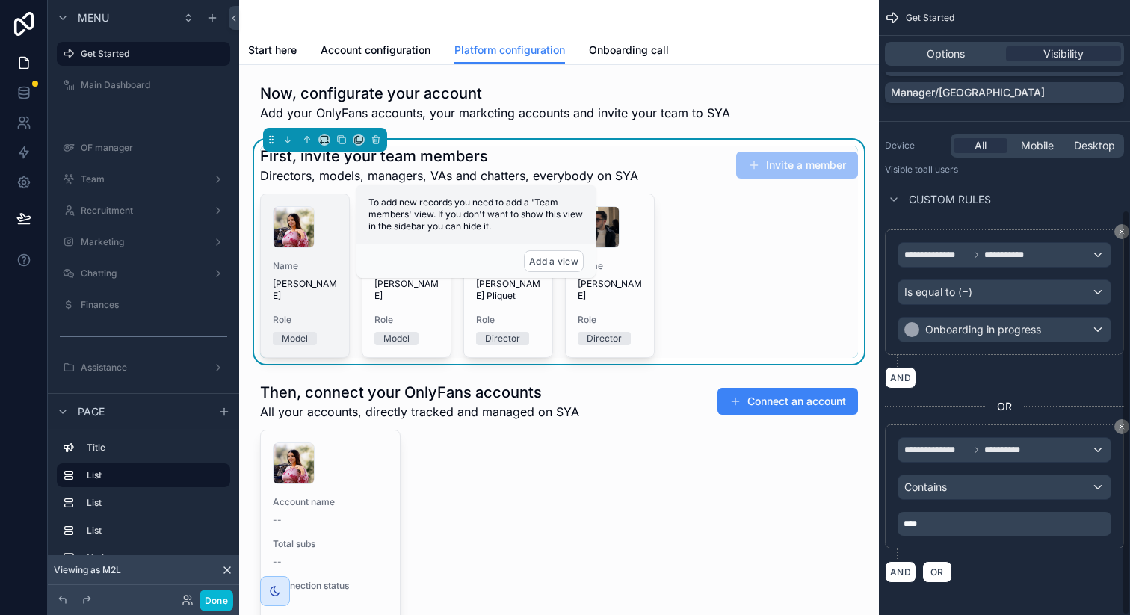
scroll to position [318, 0]
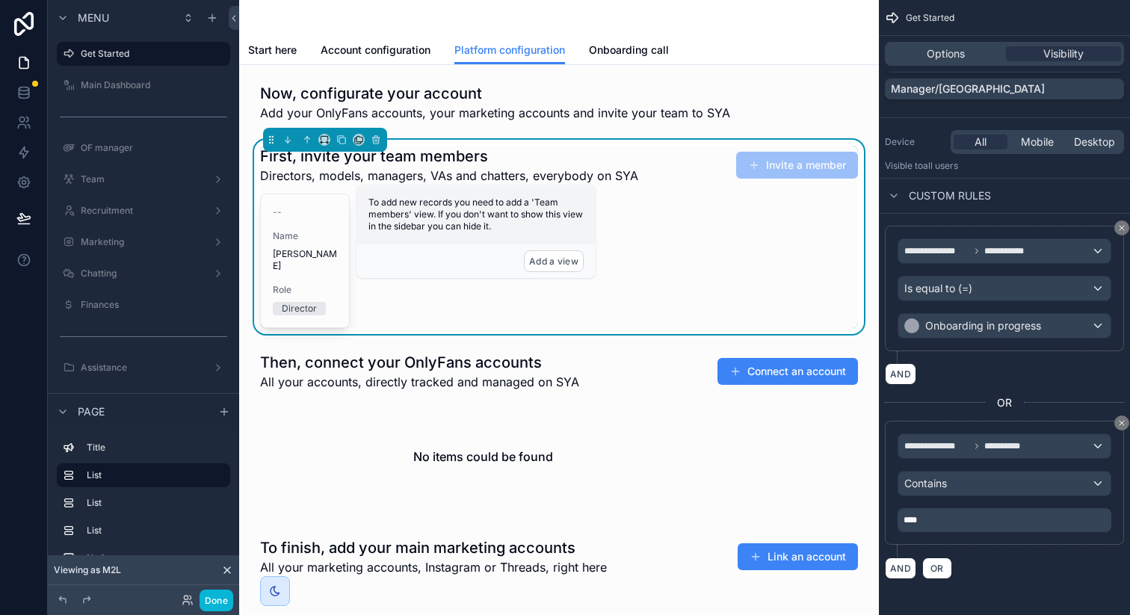
click at [630, 203] on div "-- Name [PERSON_NAME] Role Director" at bounding box center [559, 261] width 598 height 134
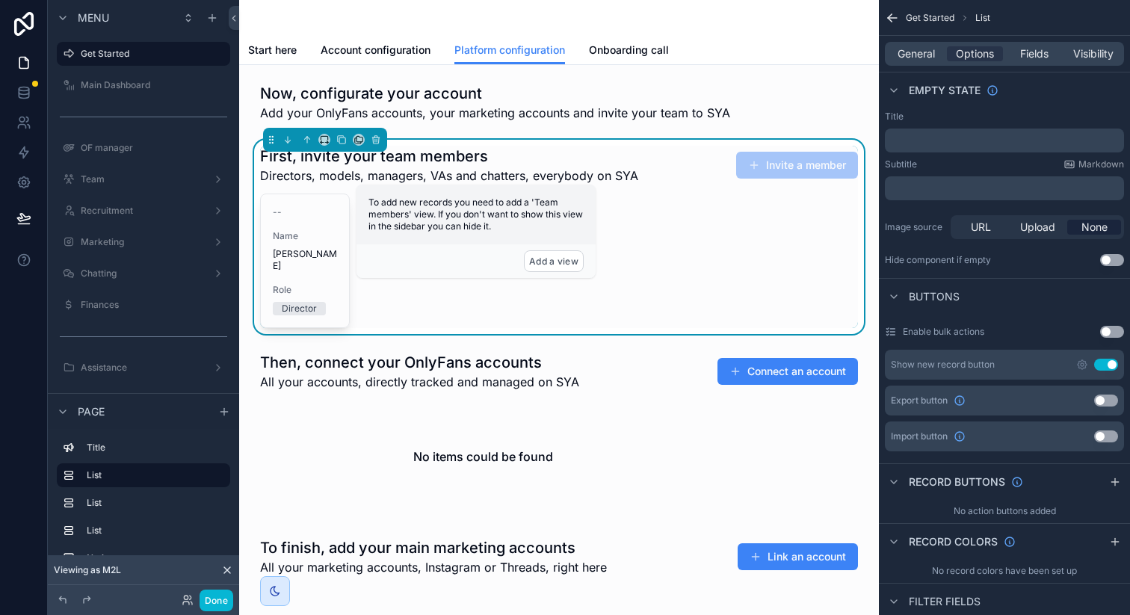
click at [767, 167] on button "Invite a member" at bounding box center [797, 165] width 122 height 27
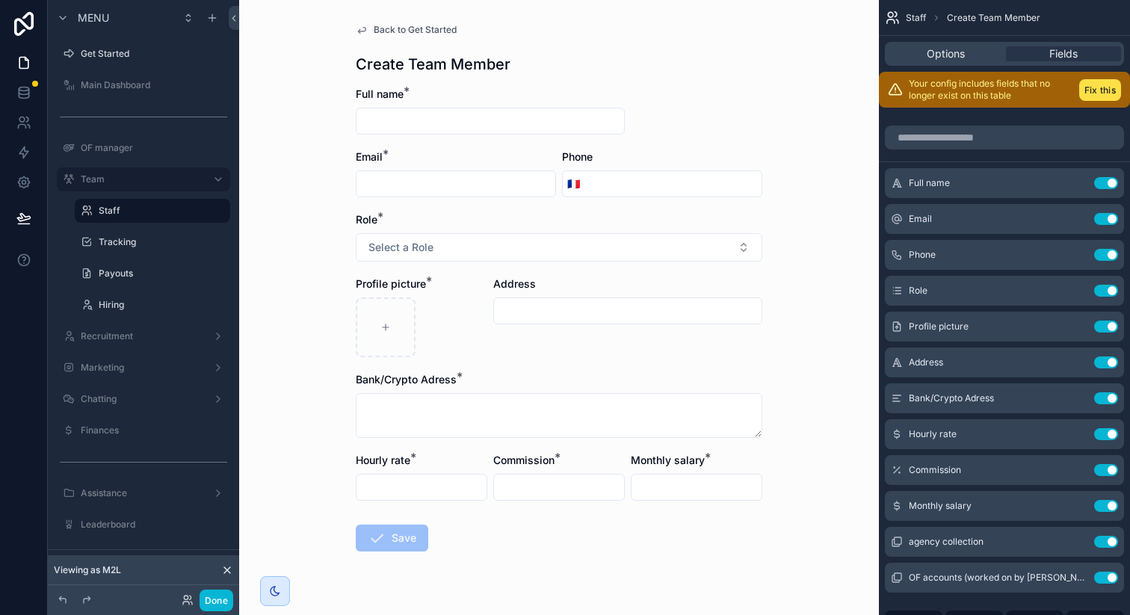
click at [362, 27] on icon "scrollable content" at bounding box center [362, 30] width 12 height 12
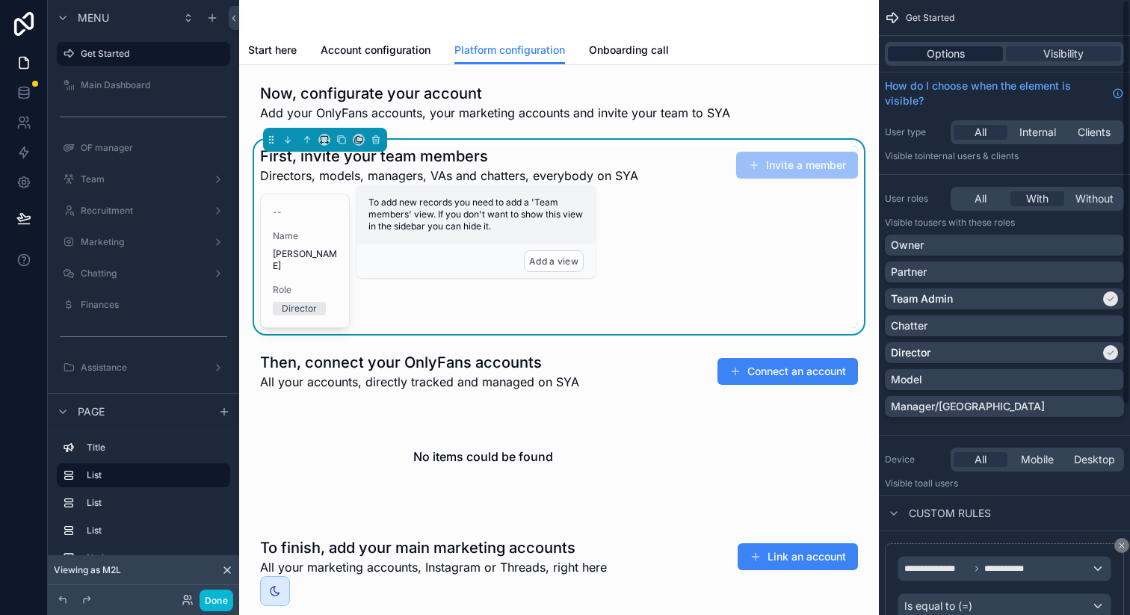
click at [955, 49] on span "Options" at bounding box center [946, 53] width 38 height 15
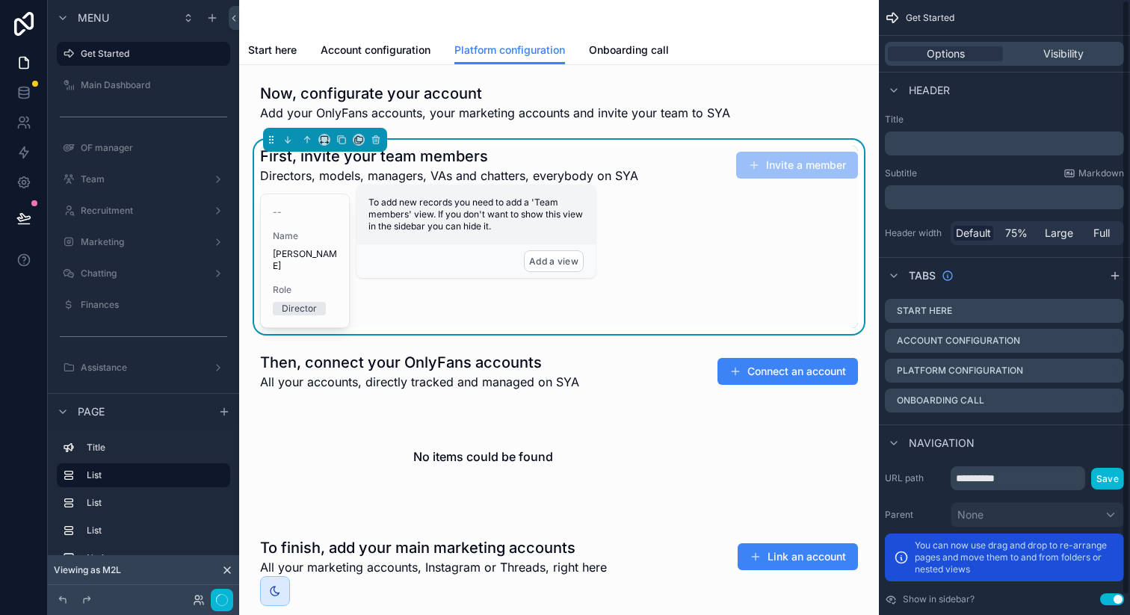
click at [785, 247] on div "-- Name Lucas Dessoly Role Director" at bounding box center [559, 261] width 598 height 134
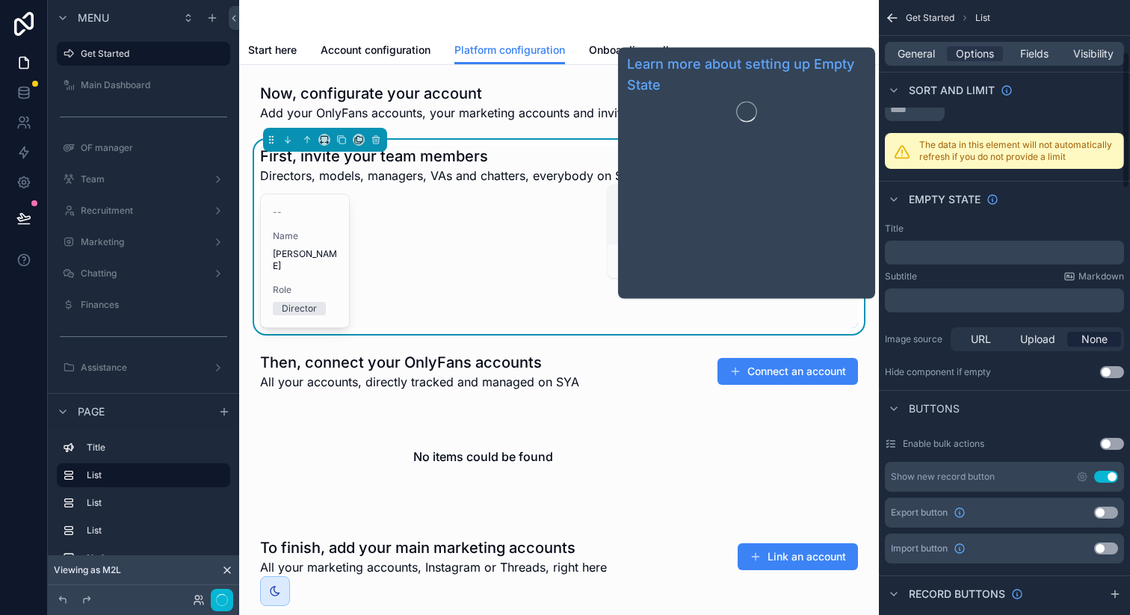
scroll to position [341, 0]
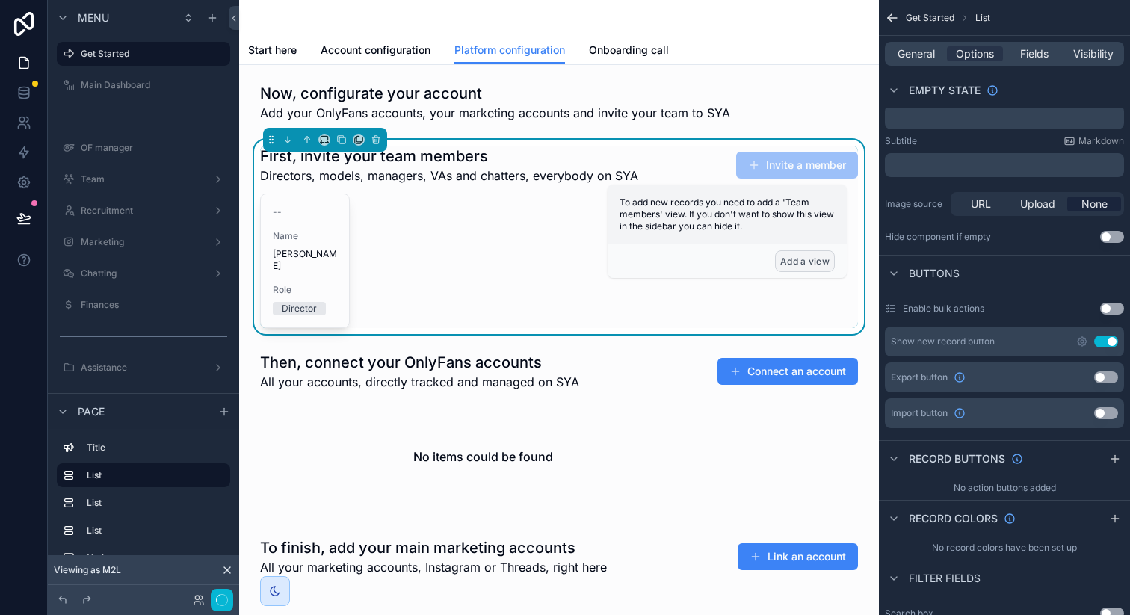
click at [817, 264] on button "Add a view" at bounding box center [805, 261] width 60 height 22
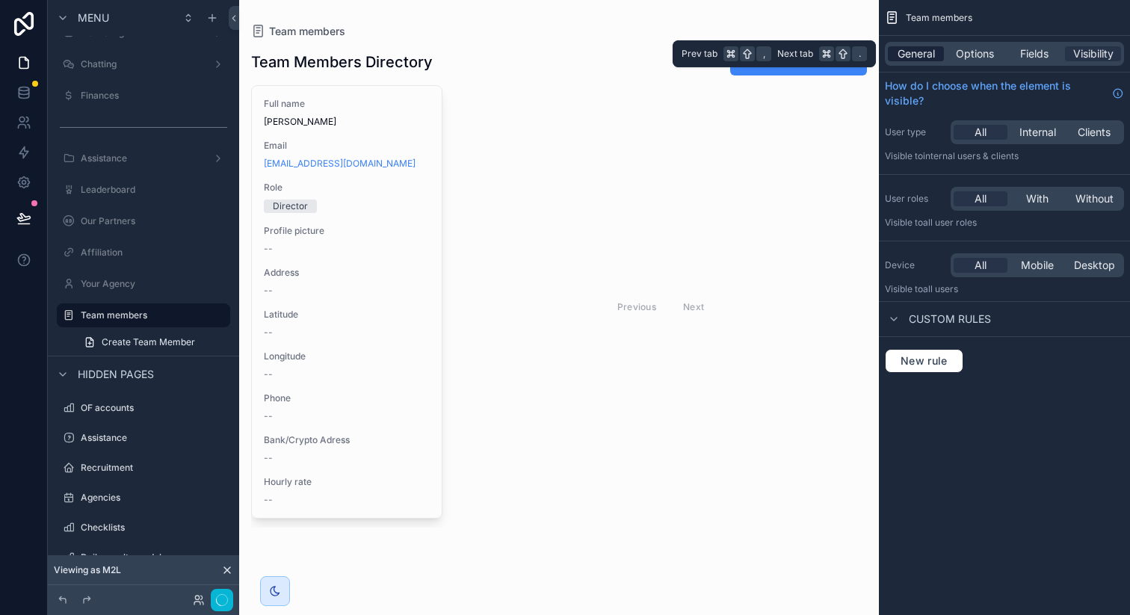
click at [924, 53] on span "General" at bounding box center [915, 53] width 37 height 15
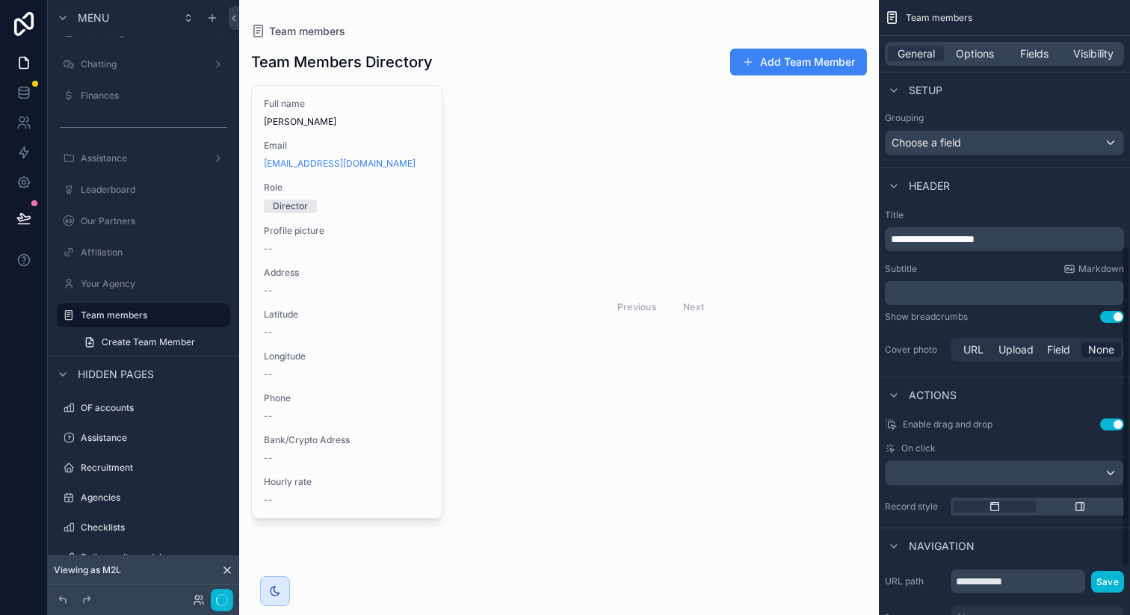
scroll to position [564, 0]
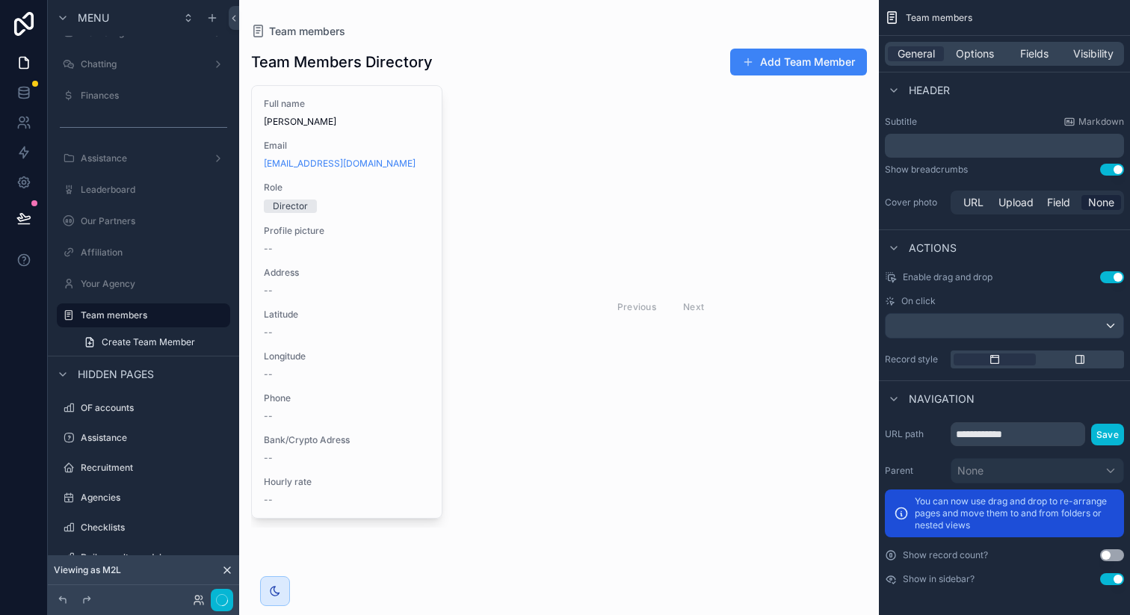
click at [1107, 577] on button "Use setting" at bounding box center [1112, 579] width 24 height 12
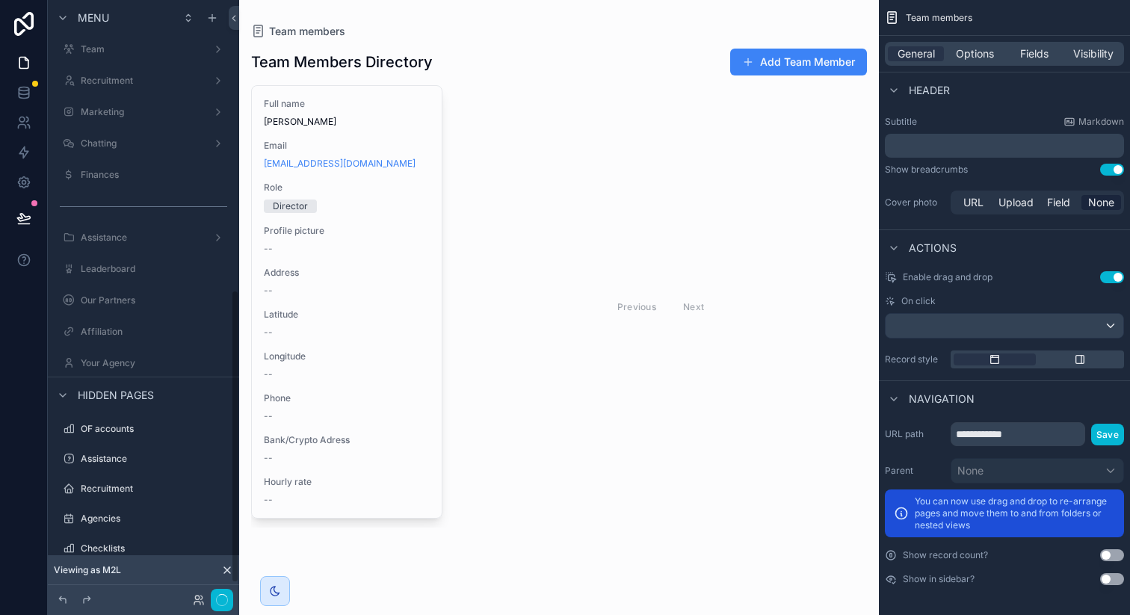
scroll to position [0, 0]
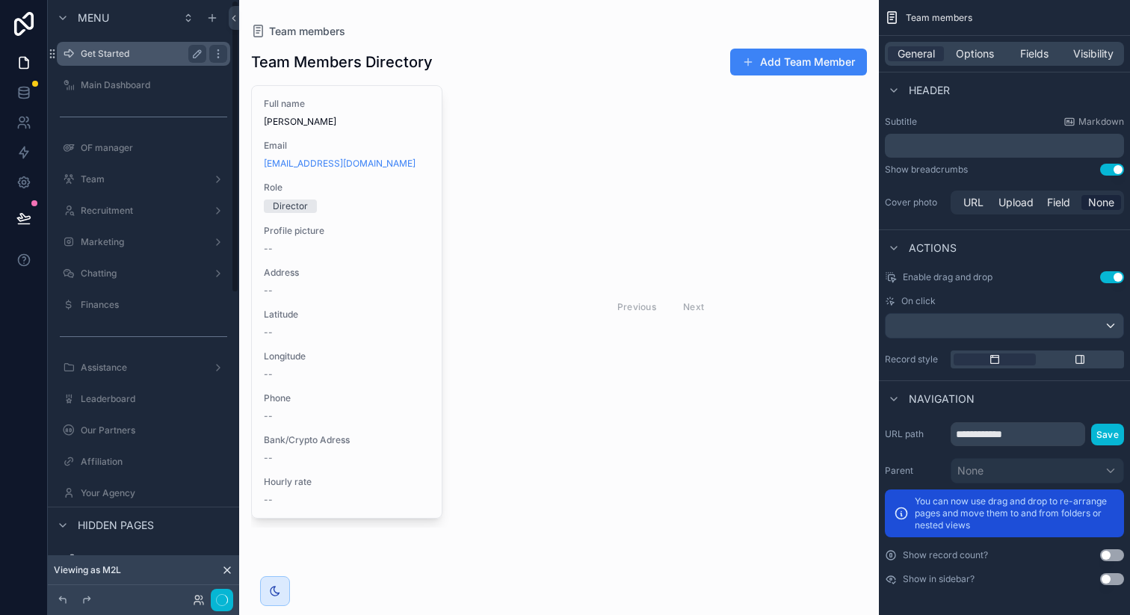
click at [129, 61] on div "Get Started" at bounding box center [144, 54] width 126 height 18
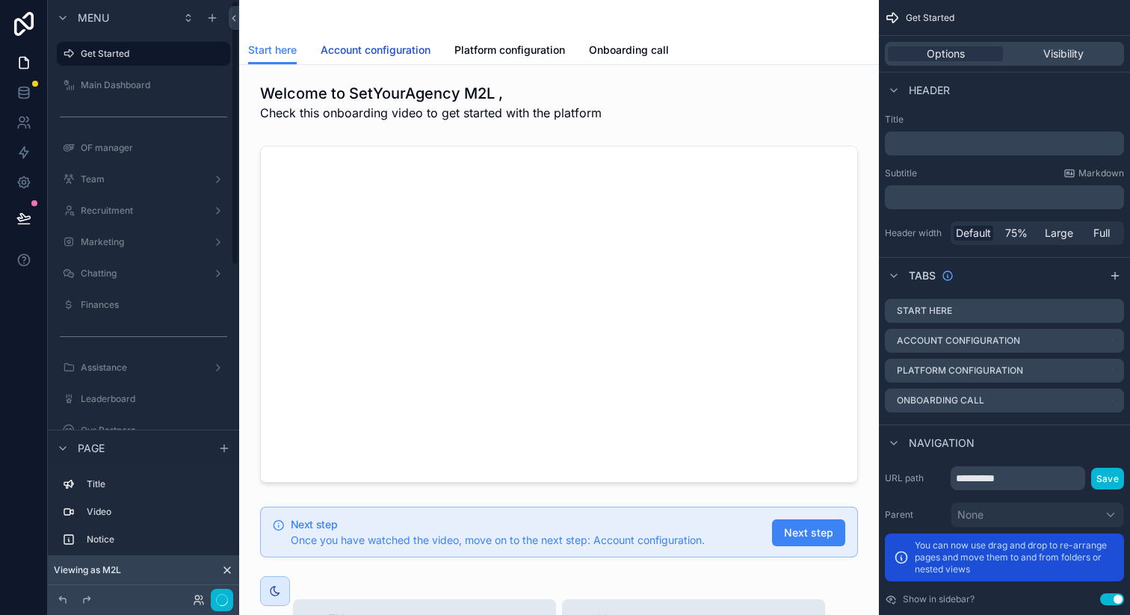
click at [403, 43] on span "Account configuration" at bounding box center [376, 50] width 110 height 15
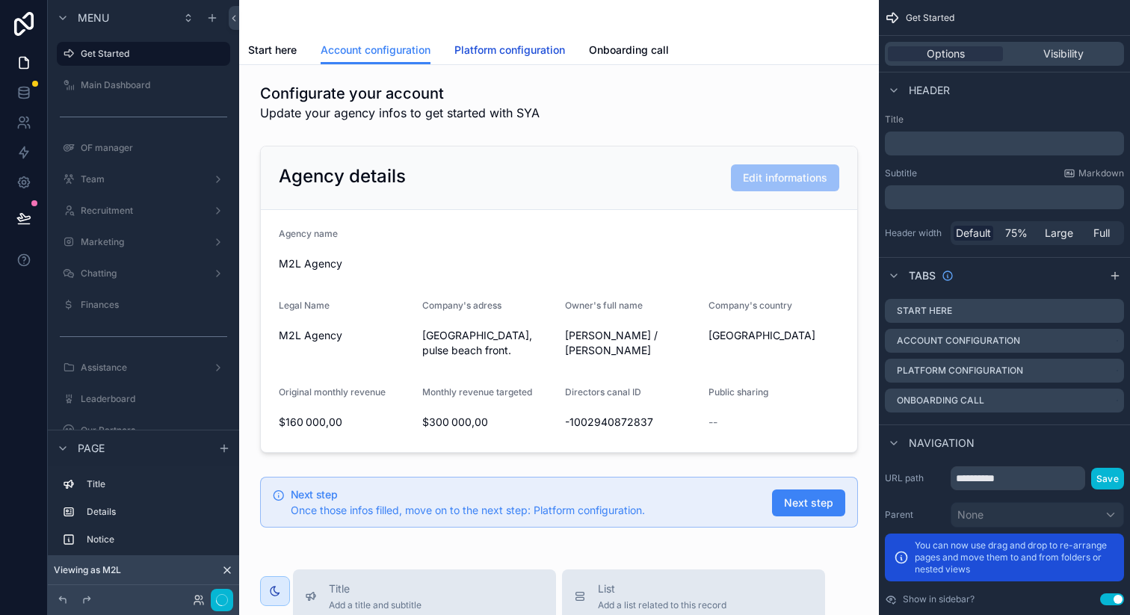
click at [486, 45] on span "Platform configuration" at bounding box center [509, 50] width 111 height 15
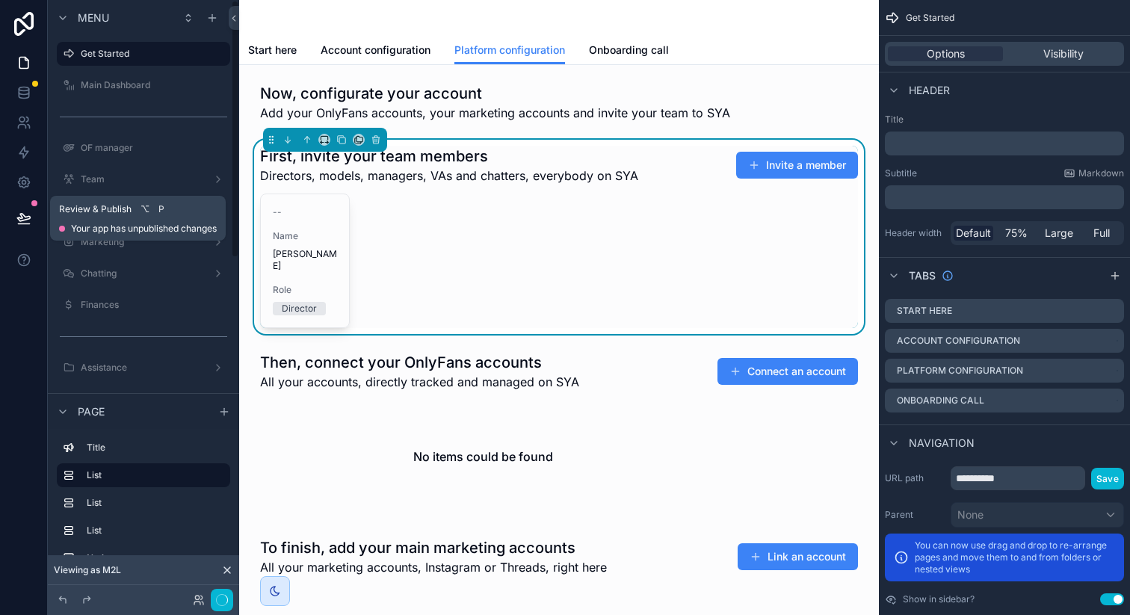
click at [23, 225] on icon at bounding box center [23, 218] width 15 height 15
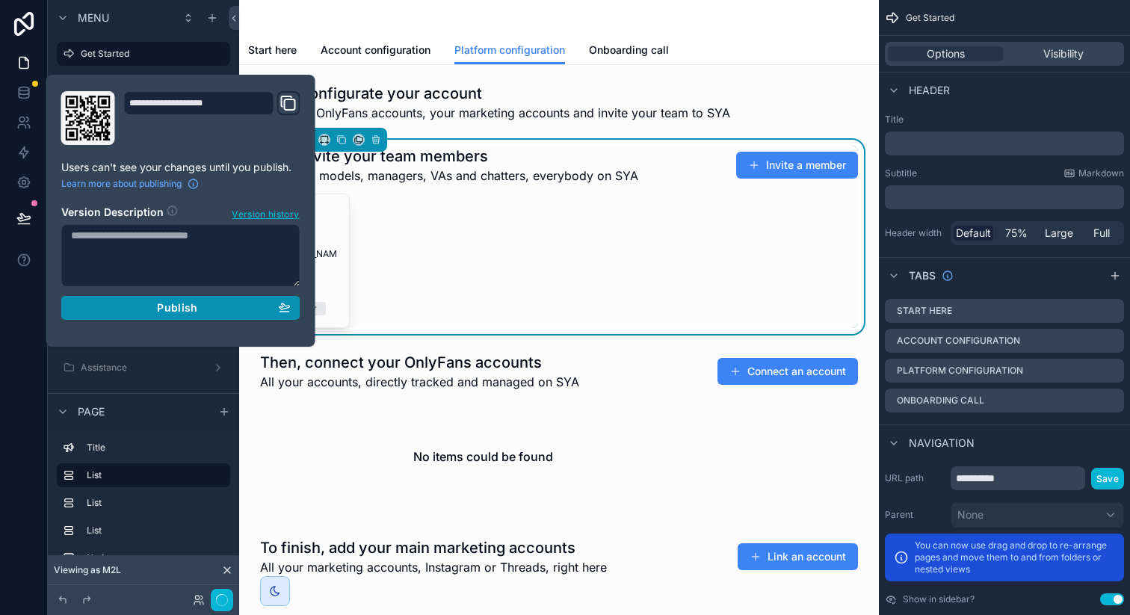
click at [167, 303] on span "Publish" at bounding box center [177, 307] width 40 height 13
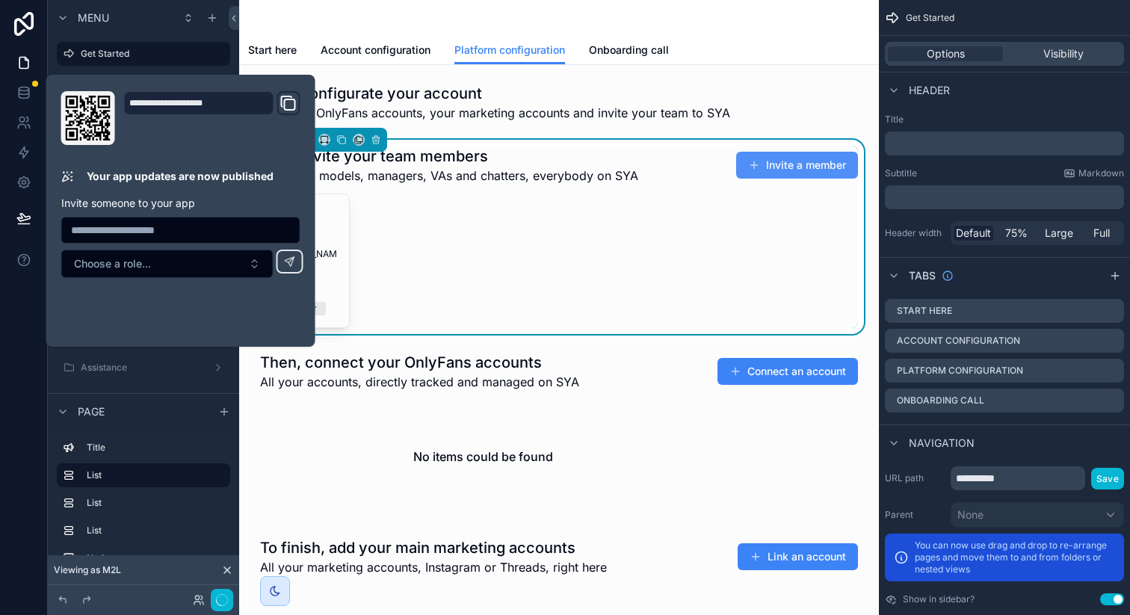
click at [796, 172] on button "Invite a member" at bounding box center [797, 165] width 122 height 27
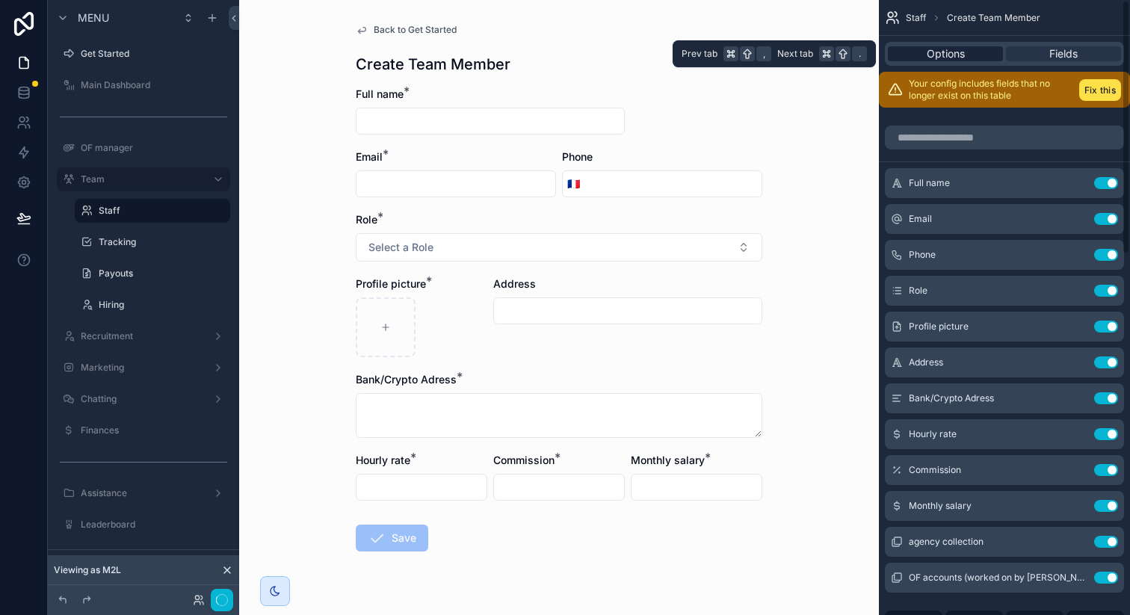
click at [940, 57] on span "Options" at bounding box center [946, 53] width 38 height 15
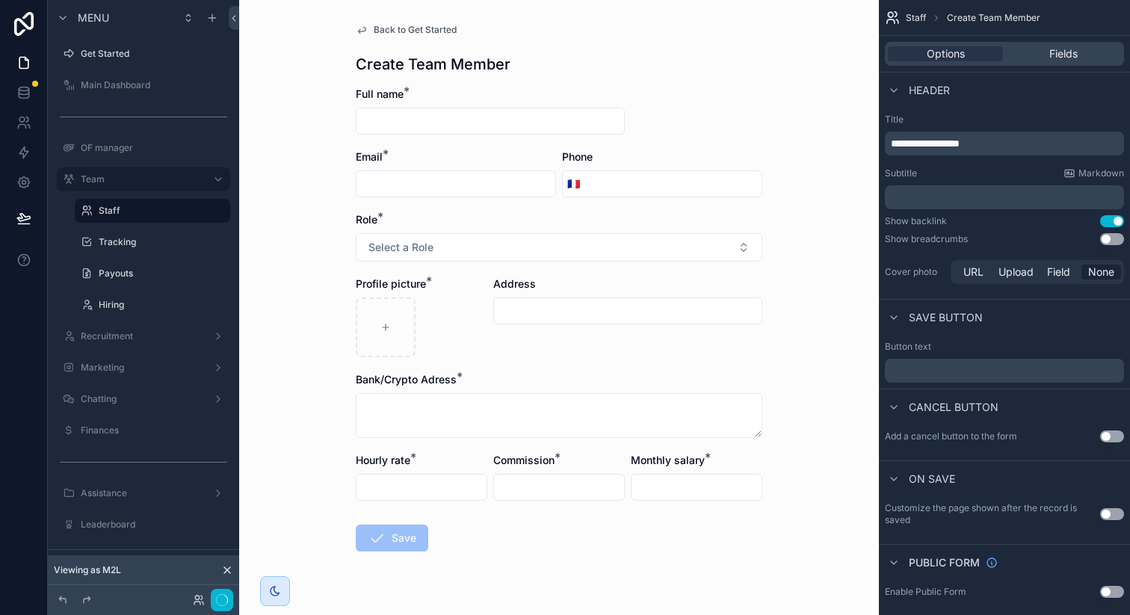
scroll to position [13, 0]
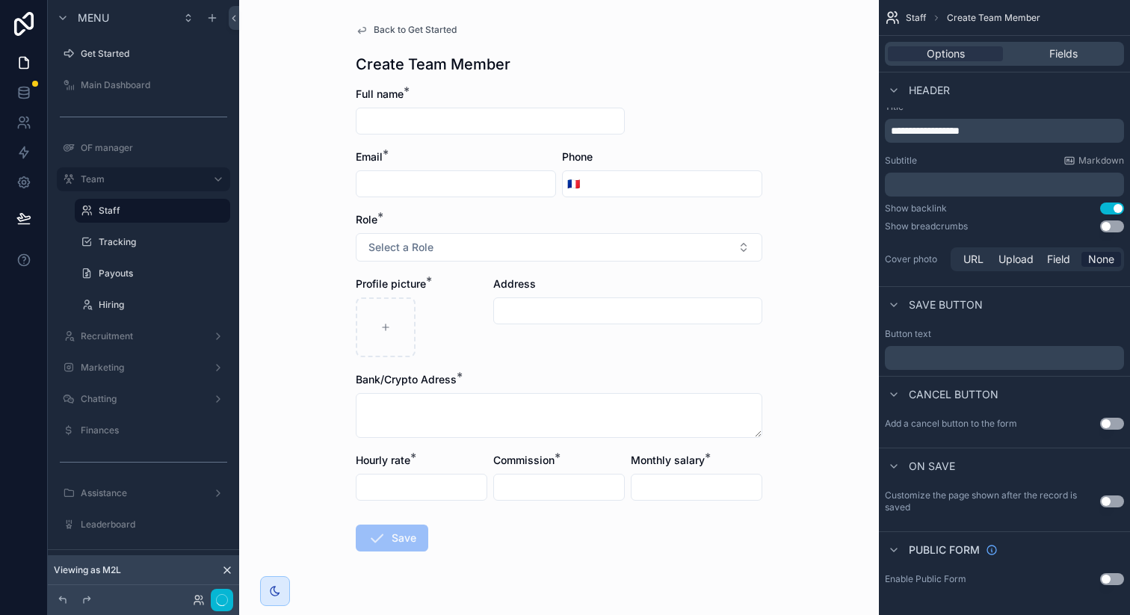
click at [1107, 498] on button "Use setting" at bounding box center [1112, 501] width 24 height 12
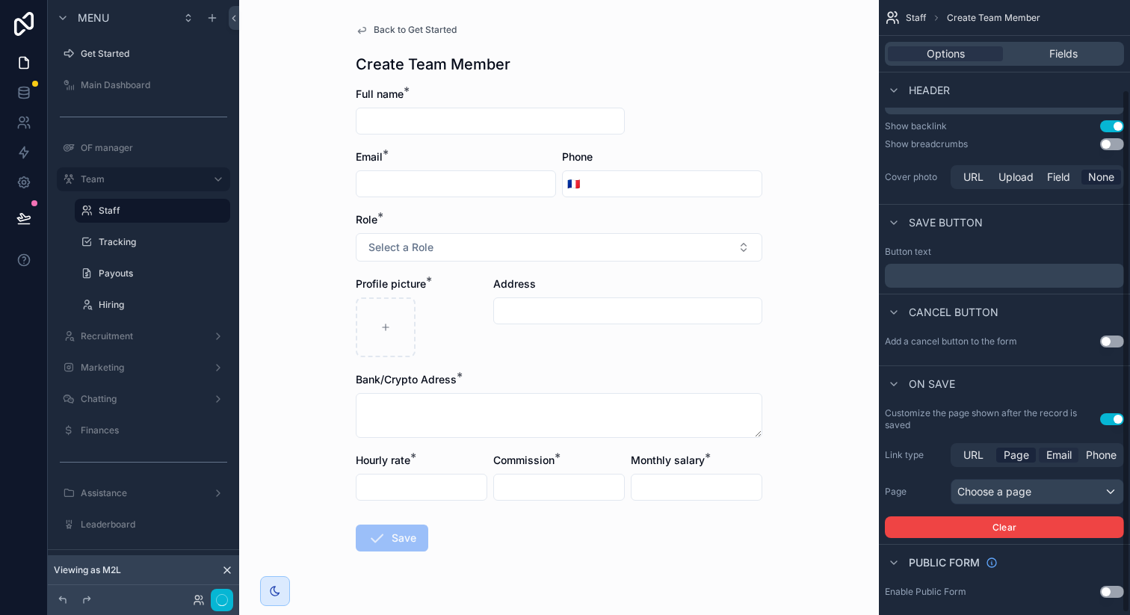
scroll to position [105, 0]
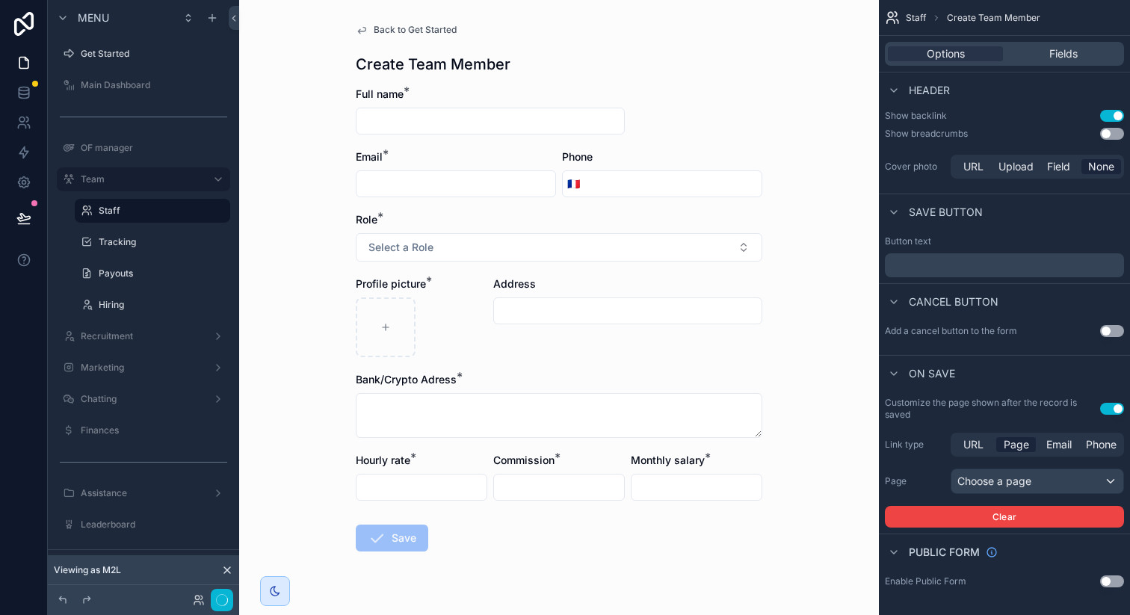
click at [1112, 411] on button "Use setting" at bounding box center [1112, 409] width 24 height 12
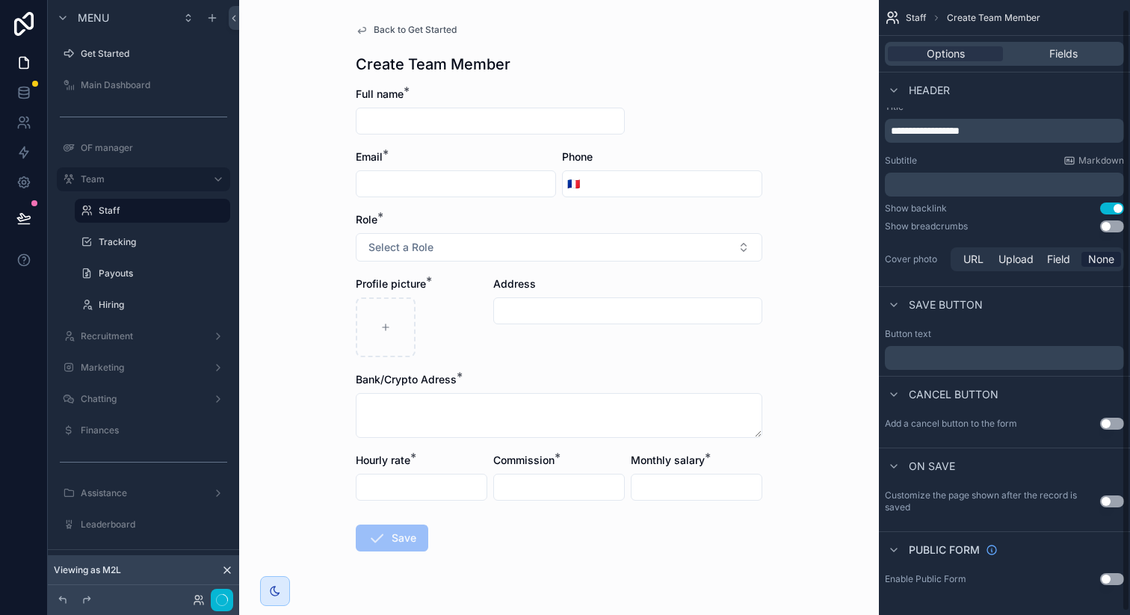
scroll to position [0, 0]
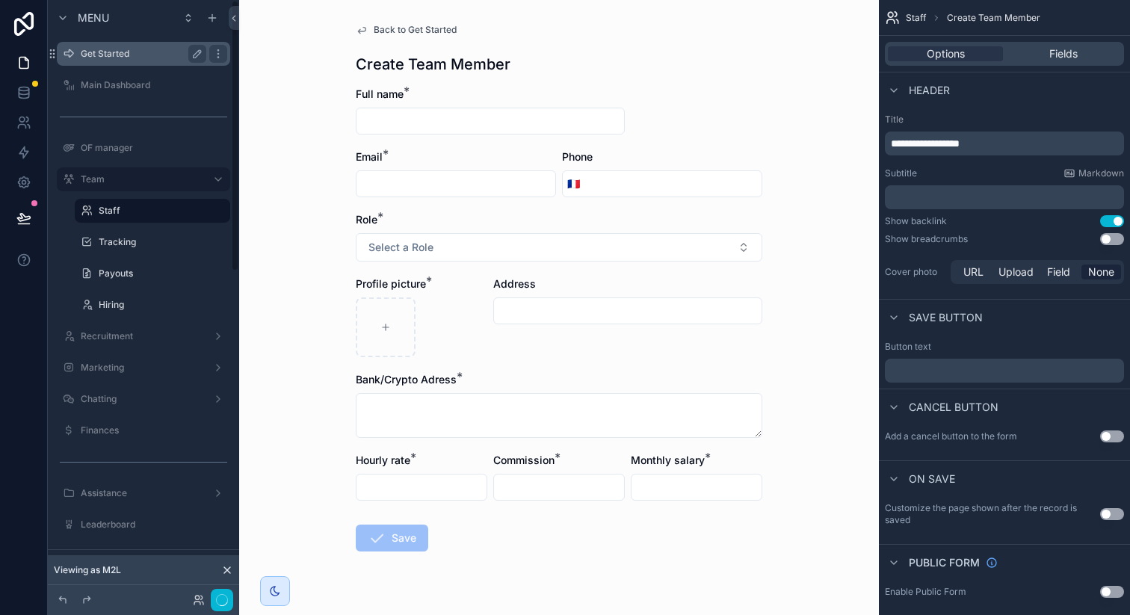
click at [119, 57] on label "Get Started" at bounding box center [141, 54] width 120 height 12
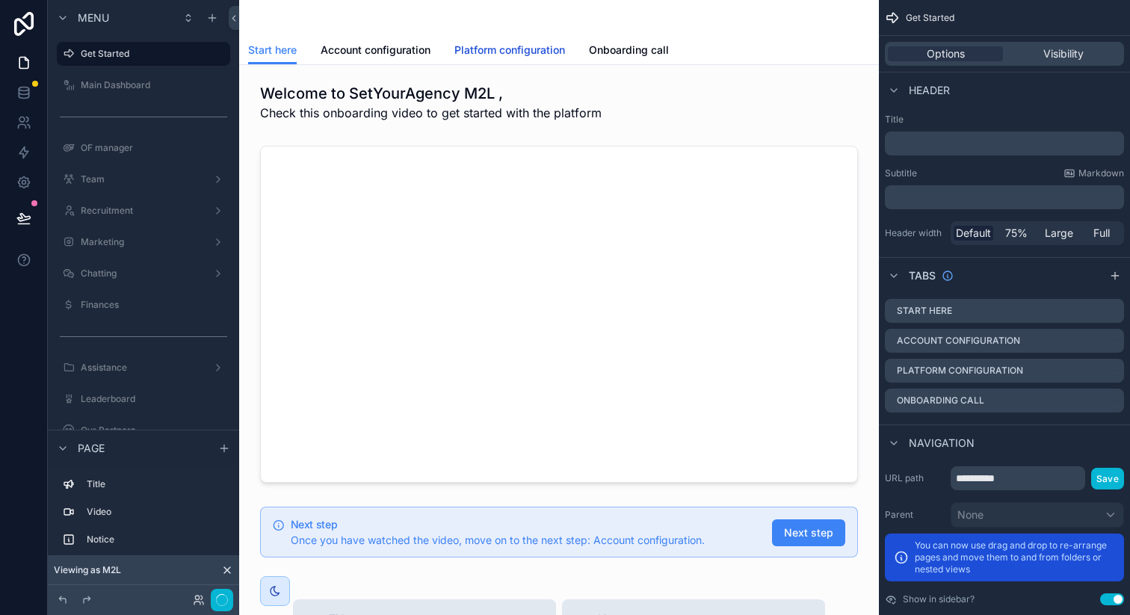
click at [527, 42] on link "Platform configuration" at bounding box center [509, 52] width 111 height 30
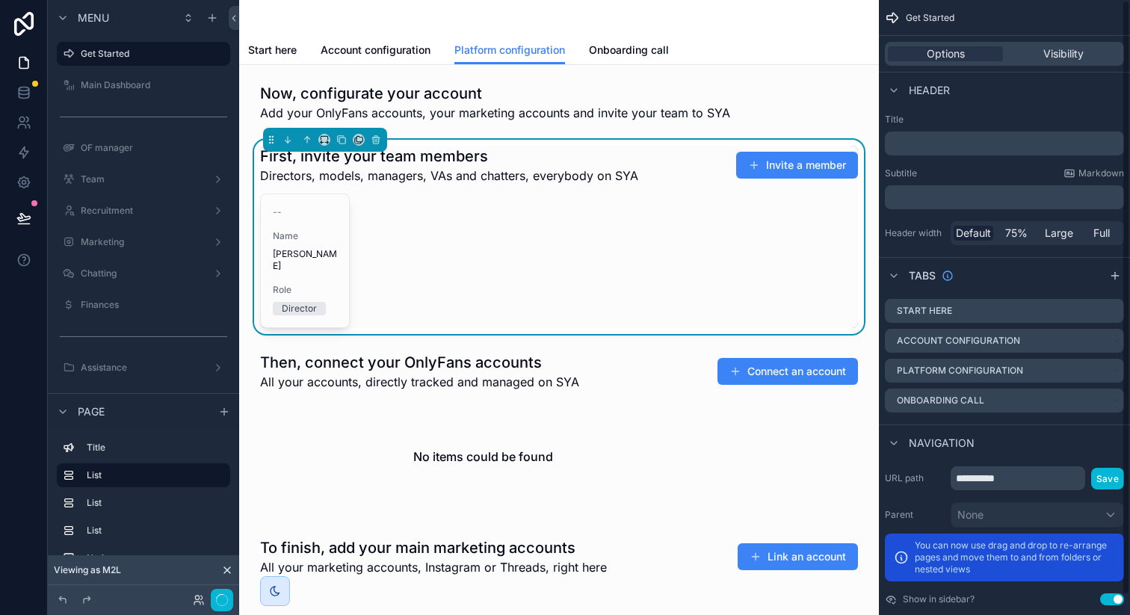
click at [687, 291] on div "-- Name [PERSON_NAME] Role Director" at bounding box center [559, 261] width 598 height 134
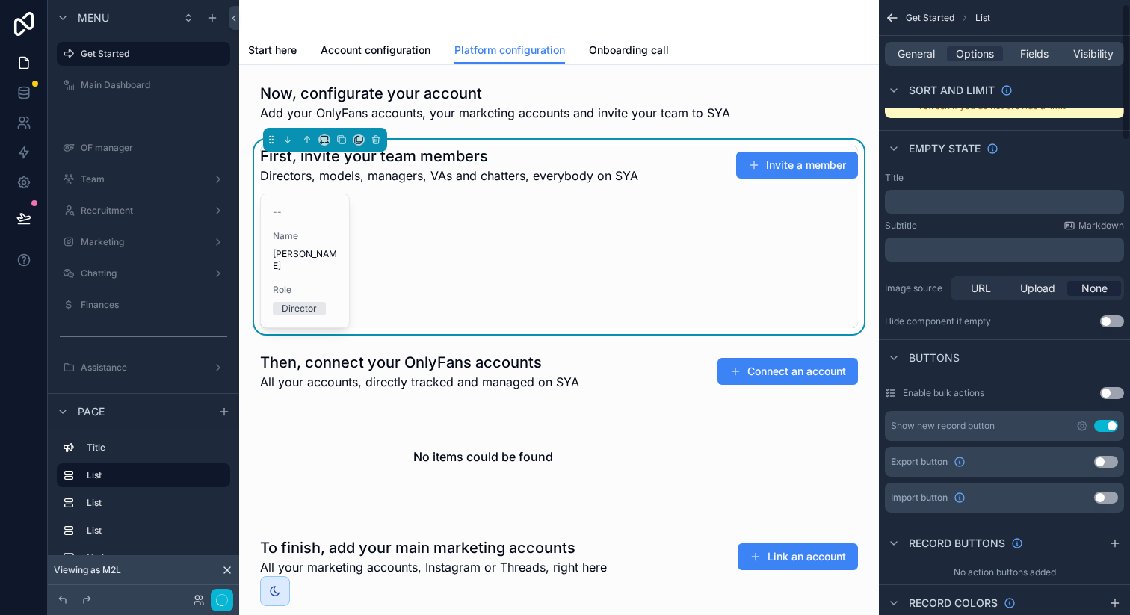
scroll to position [359, 0]
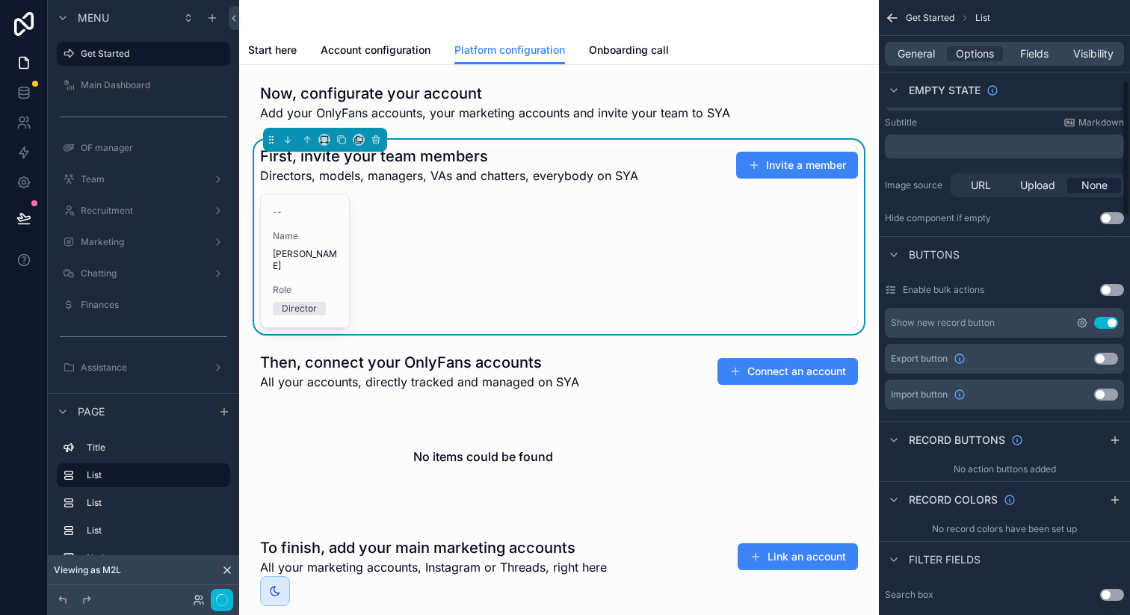
click at [1080, 322] on icon "scrollable content" at bounding box center [1081, 322] width 3 height 3
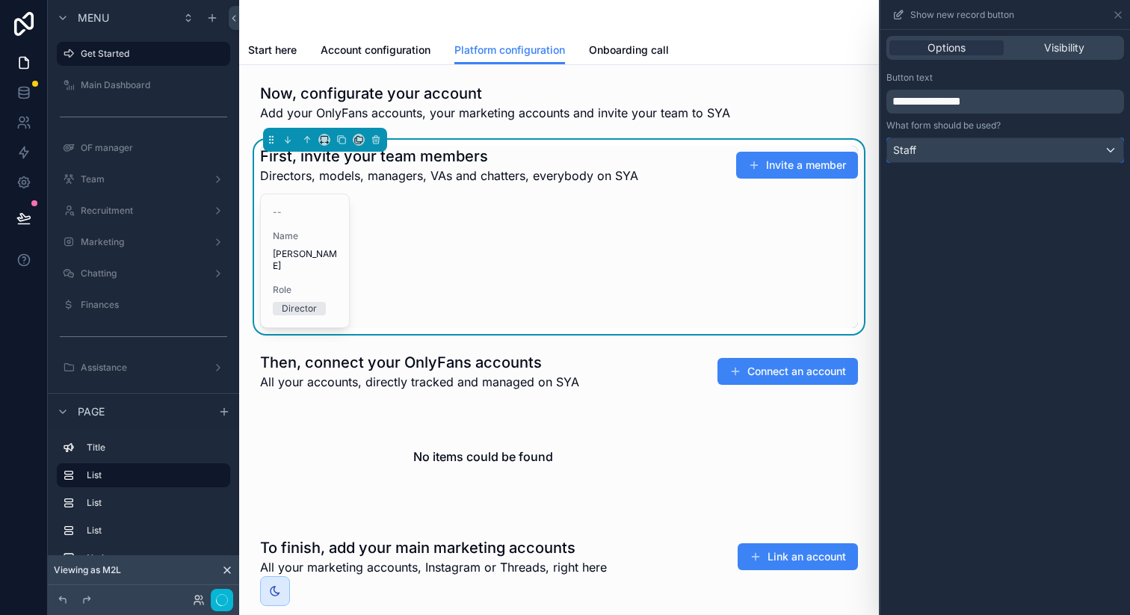
click at [1018, 152] on div "Staff" at bounding box center [1005, 150] width 236 height 24
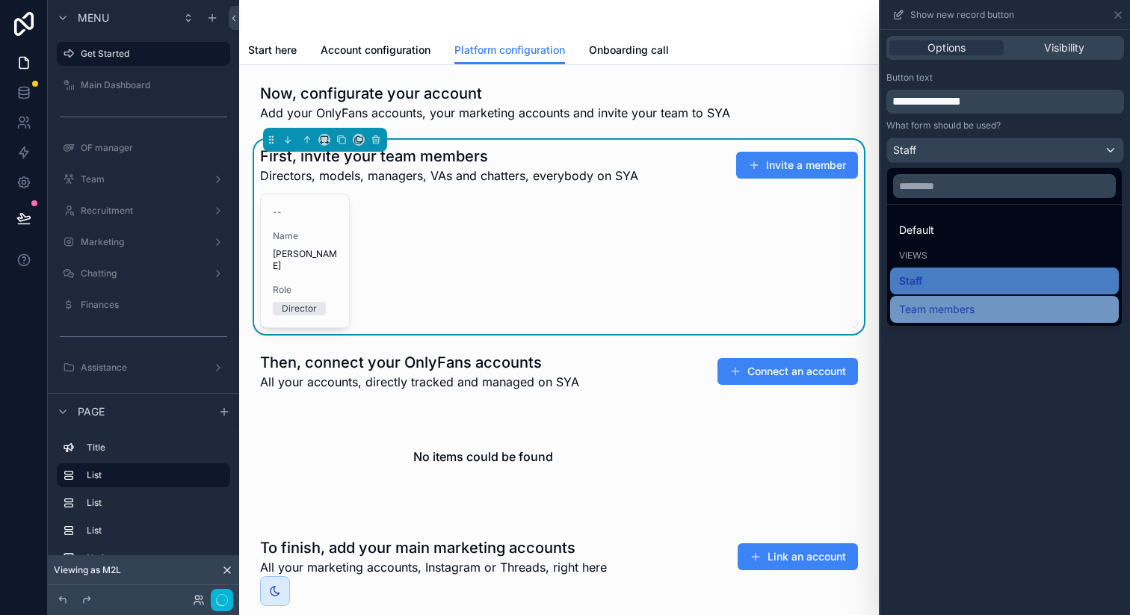
click at [955, 307] on span "Team members" at bounding box center [936, 309] width 75 height 18
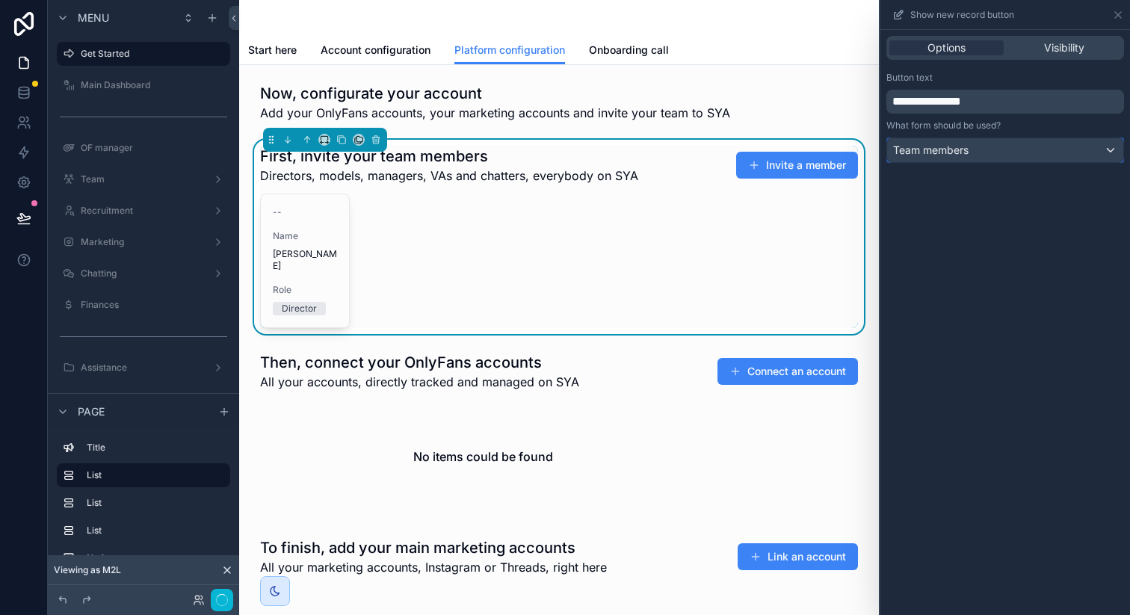
click at [957, 144] on span "Team members" at bounding box center [930, 150] width 75 height 15
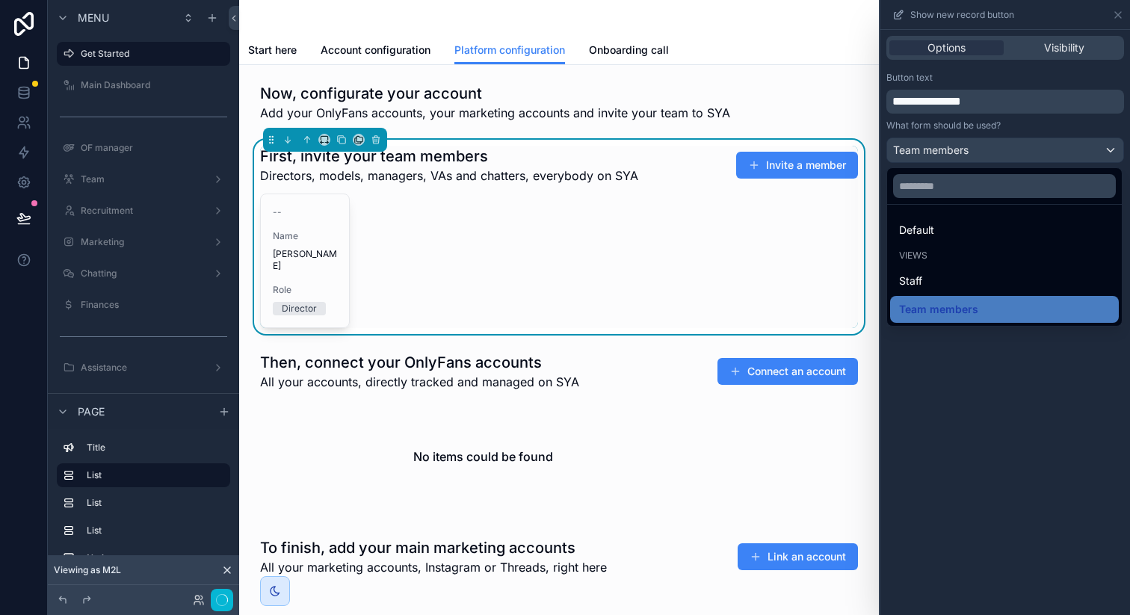
click at [932, 401] on div at bounding box center [1005, 307] width 250 height 615
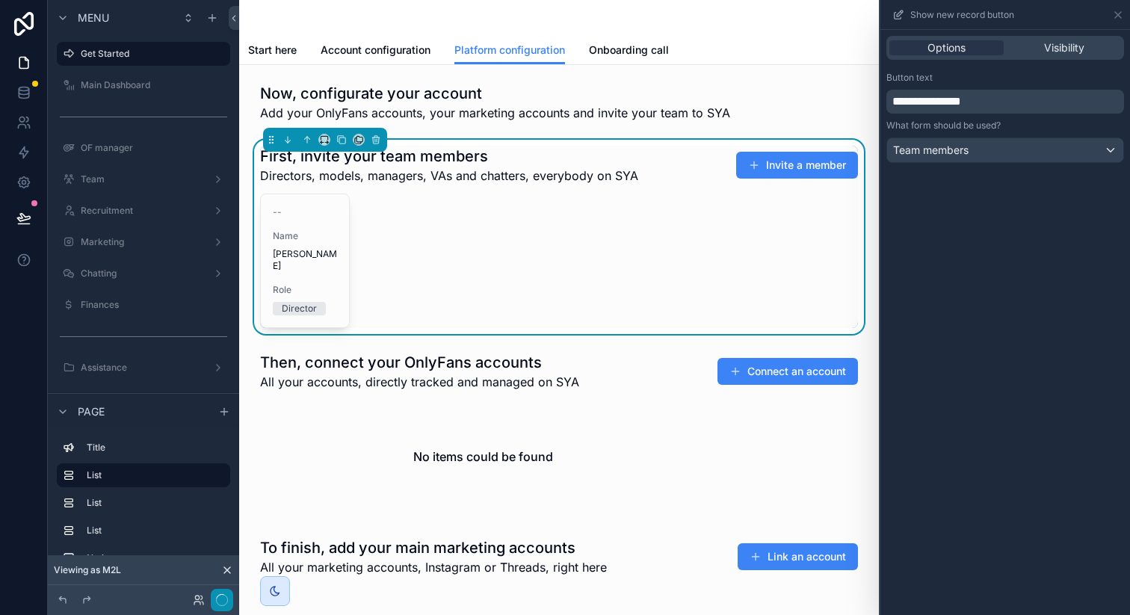
click at [214, 598] on button "button" at bounding box center [222, 600] width 22 height 22
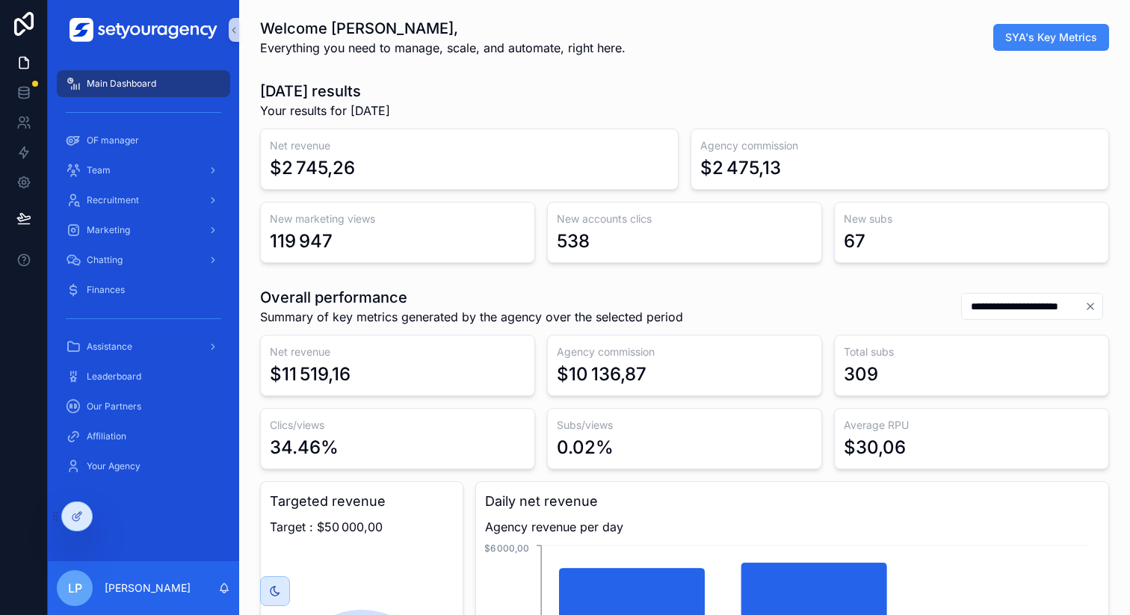
scroll to position [0, 5068]
click at [85, 507] on div at bounding box center [77, 516] width 30 height 28
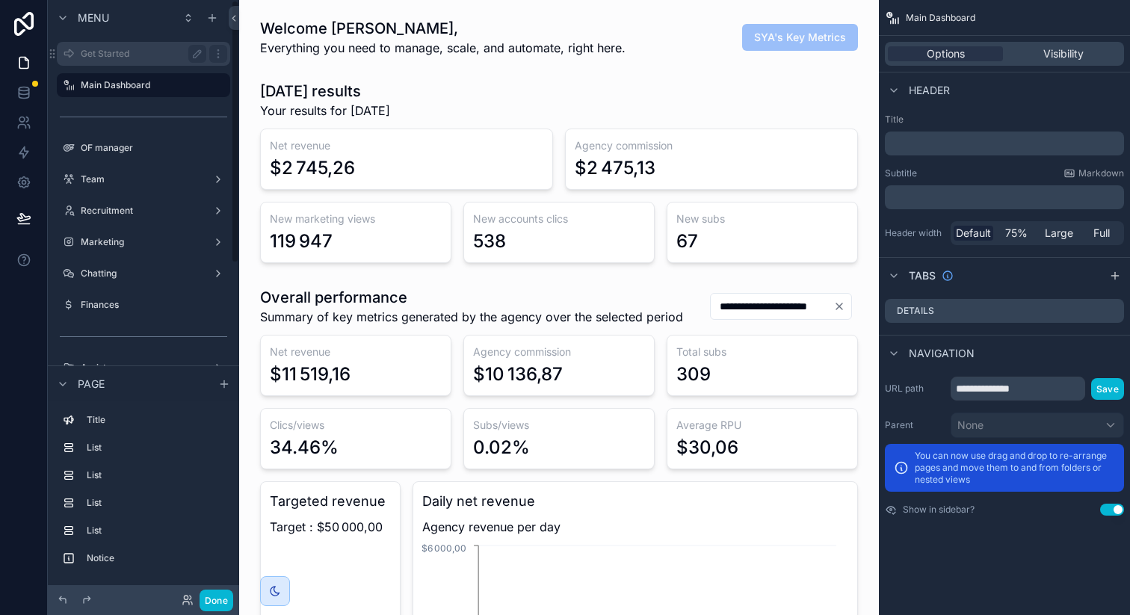
scroll to position [0, 3311]
click at [149, 61] on div "Get Started" at bounding box center [144, 54] width 126 height 18
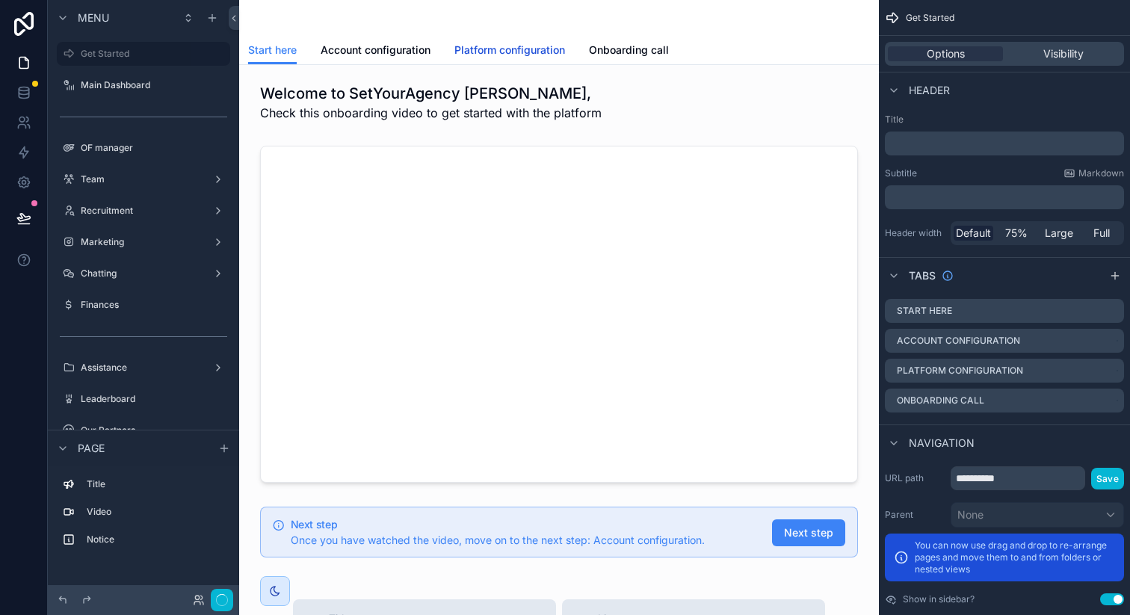
click at [519, 52] on span "Platform configuration" at bounding box center [509, 50] width 111 height 15
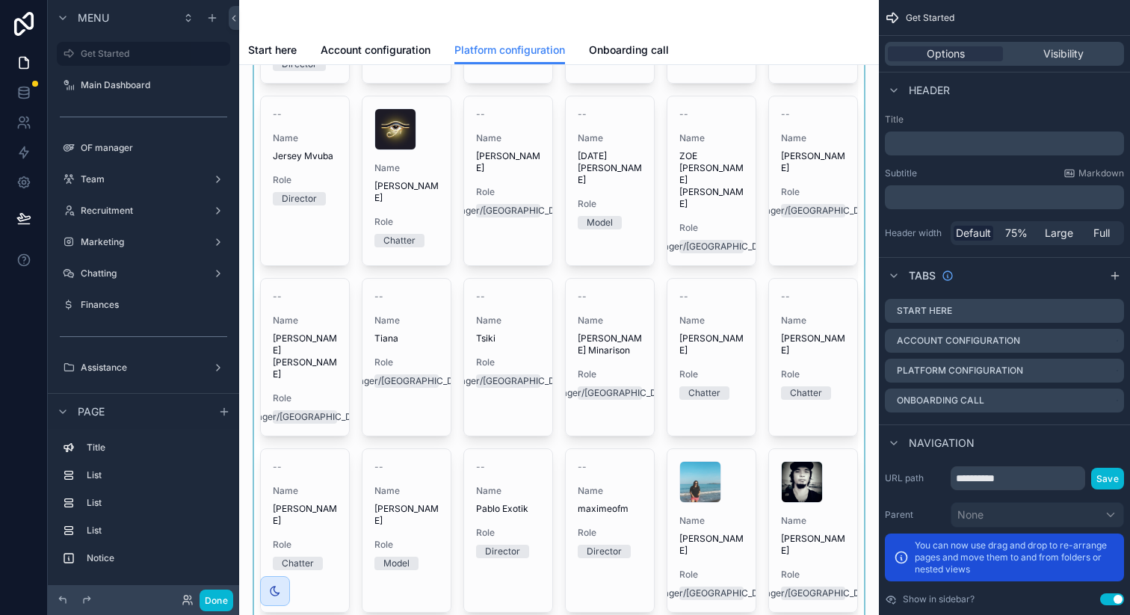
scroll to position [1176, 0]
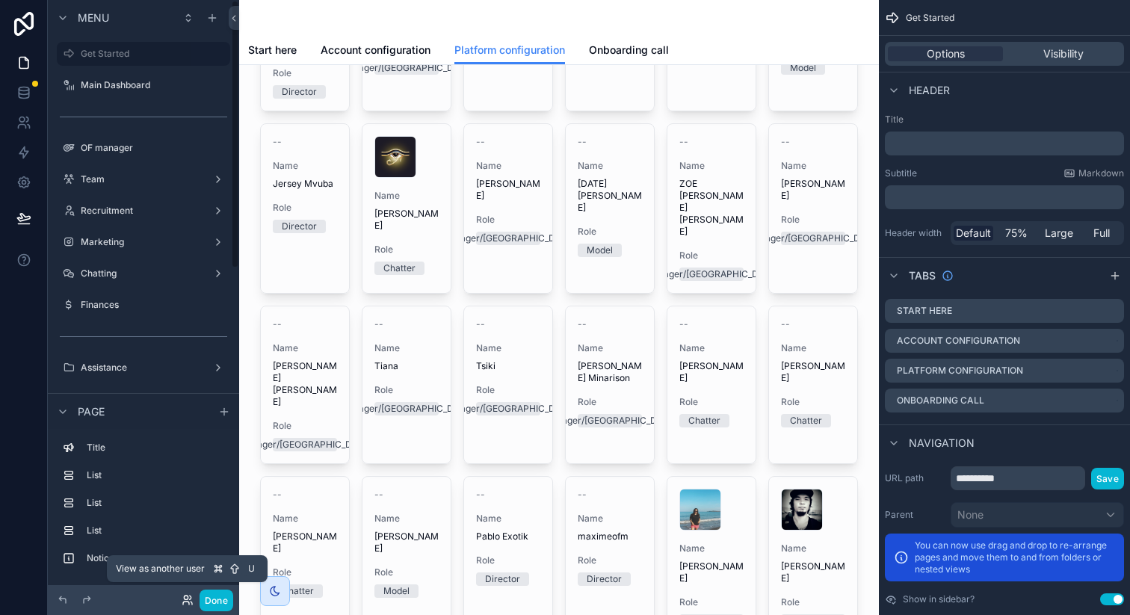
click at [181, 596] on div "Done" at bounding box center [203, 601] width 60 height 22
click at [185, 603] on icon at bounding box center [188, 600] width 12 height 12
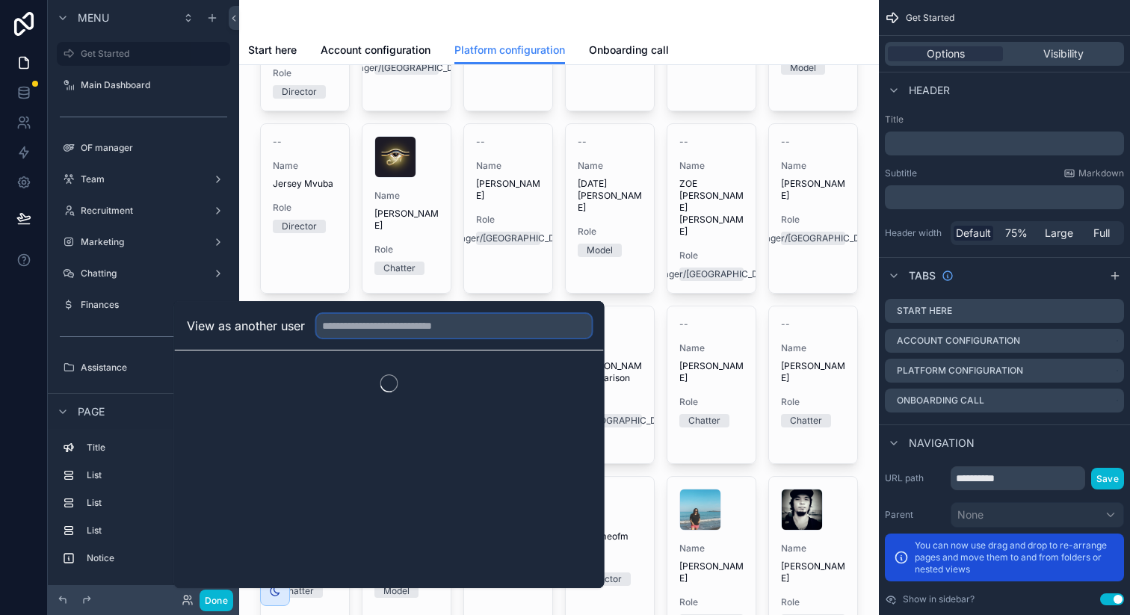
click at [413, 336] on input "text" at bounding box center [454, 326] width 275 height 24
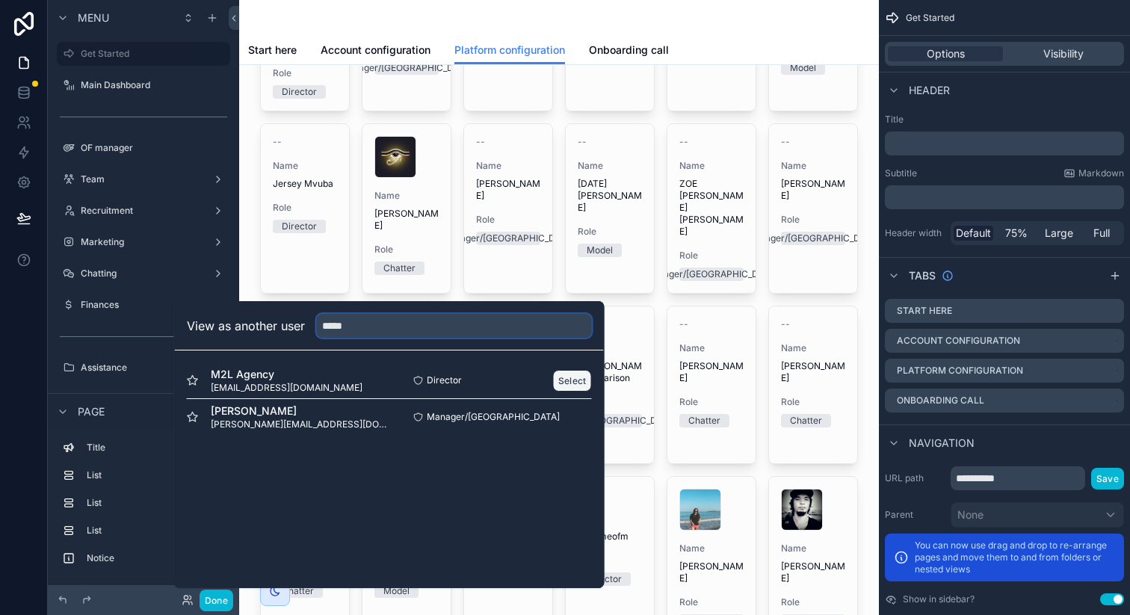
type input "*****"
click at [579, 385] on button "Select" at bounding box center [572, 381] width 39 height 22
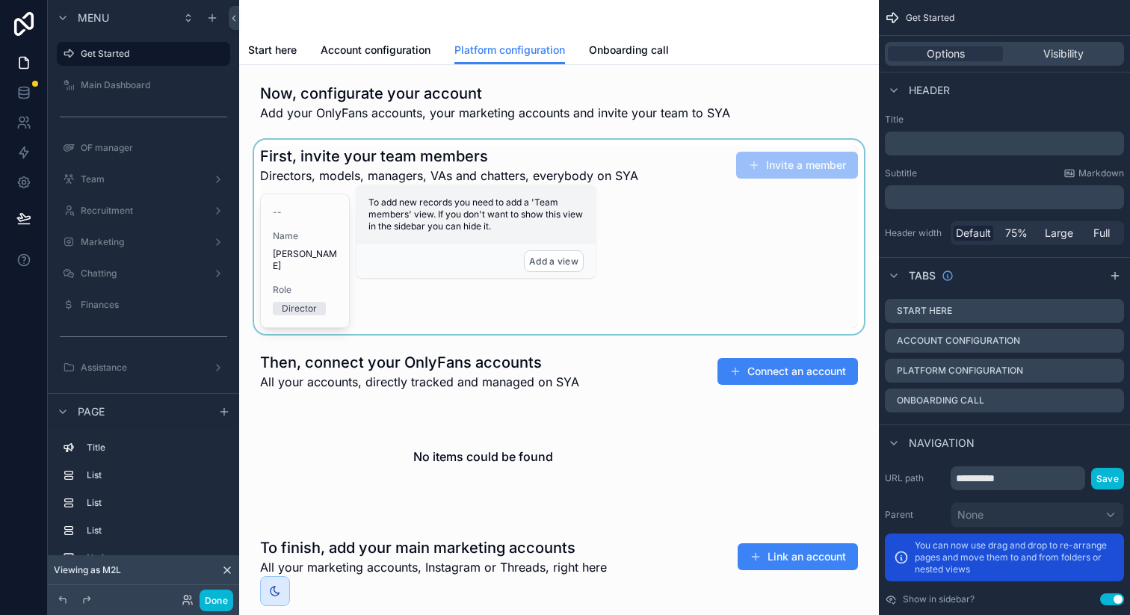
click at [701, 224] on div "scrollable content" at bounding box center [559, 237] width 616 height 194
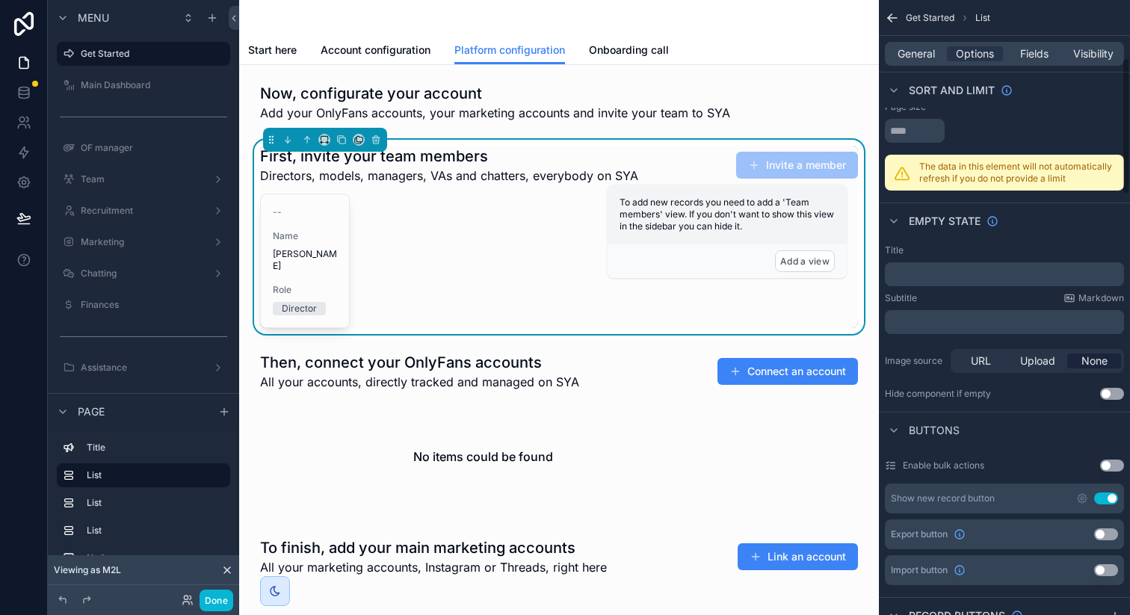
scroll to position [260, 0]
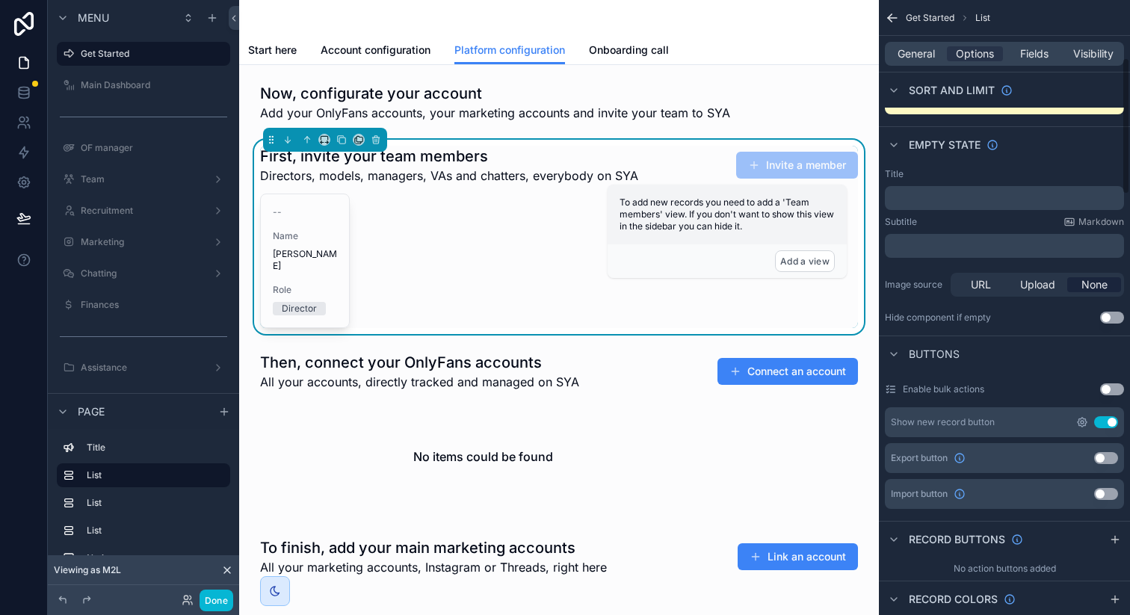
click at [1080, 418] on icon "scrollable content" at bounding box center [1082, 422] width 12 height 12
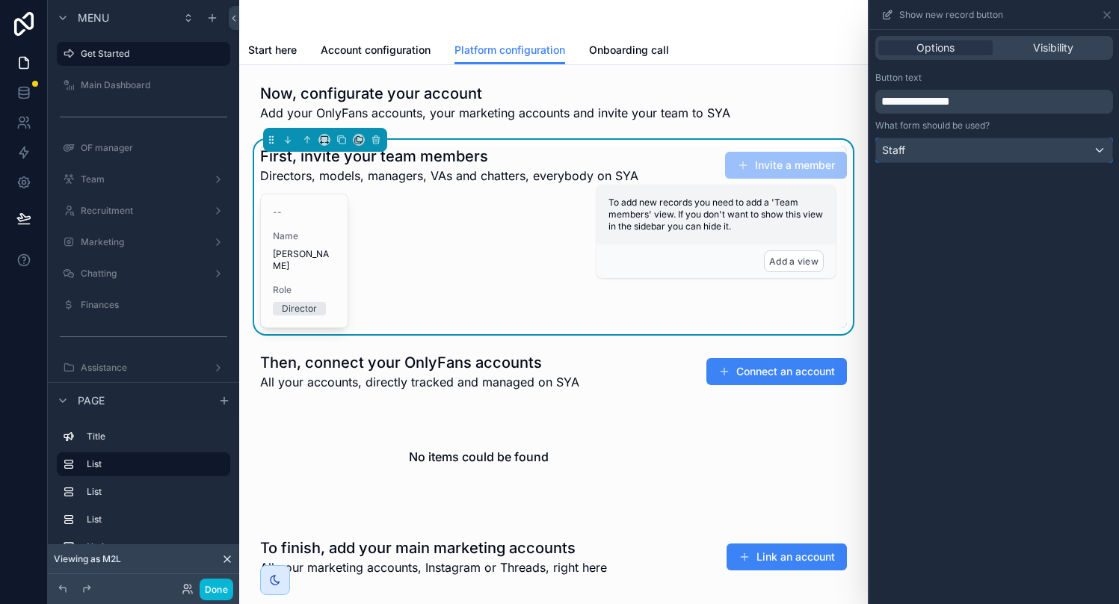
click at [1009, 154] on div "Staff" at bounding box center [994, 150] width 236 height 24
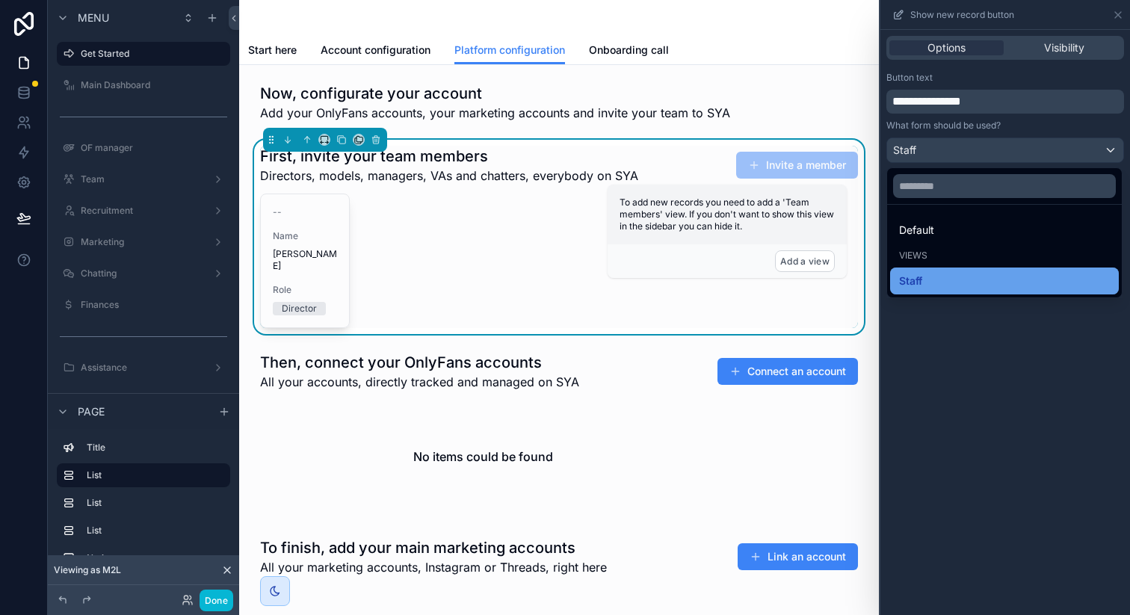
click at [941, 271] on div "Staff" at bounding box center [1004, 280] width 229 height 27
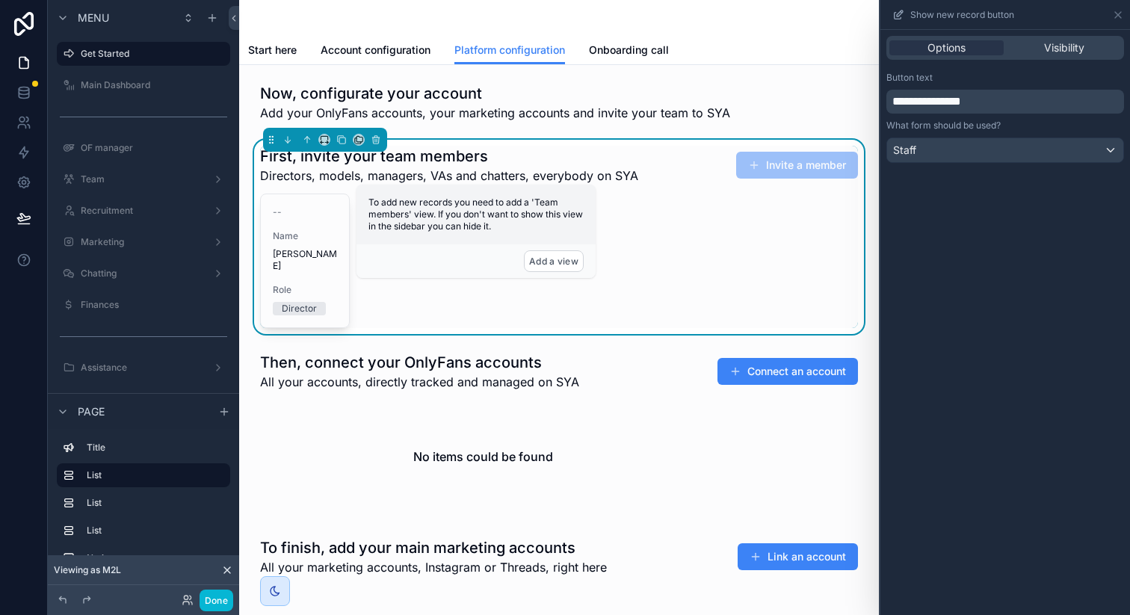
click at [802, 235] on div "-- Name [PERSON_NAME] Role Director" at bounding box center [559, 261] width 598 height 134
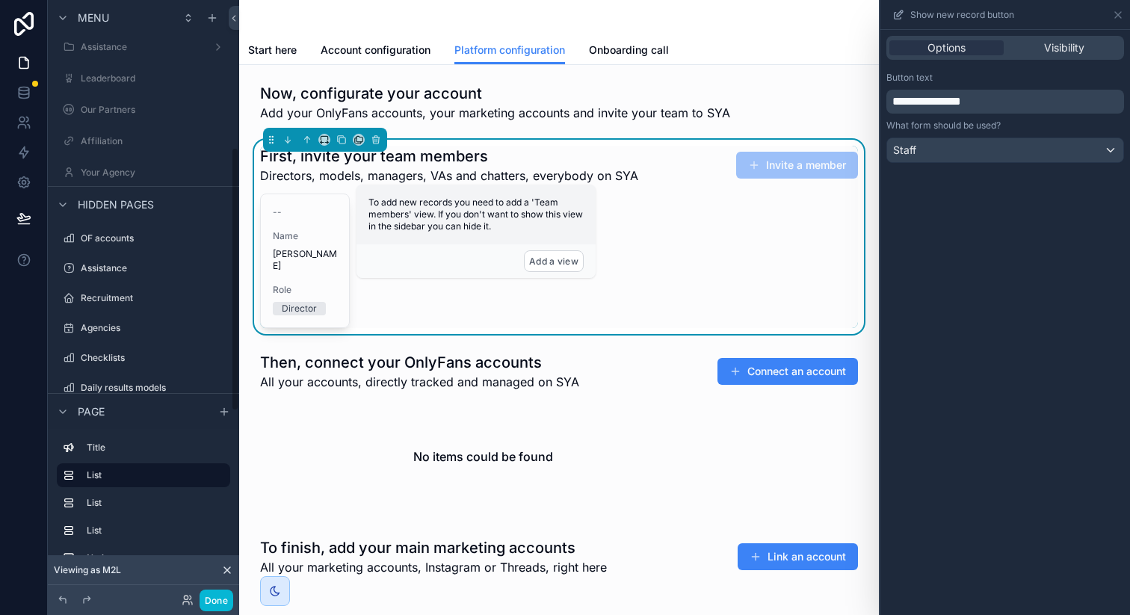
scroll to position [334, 0]
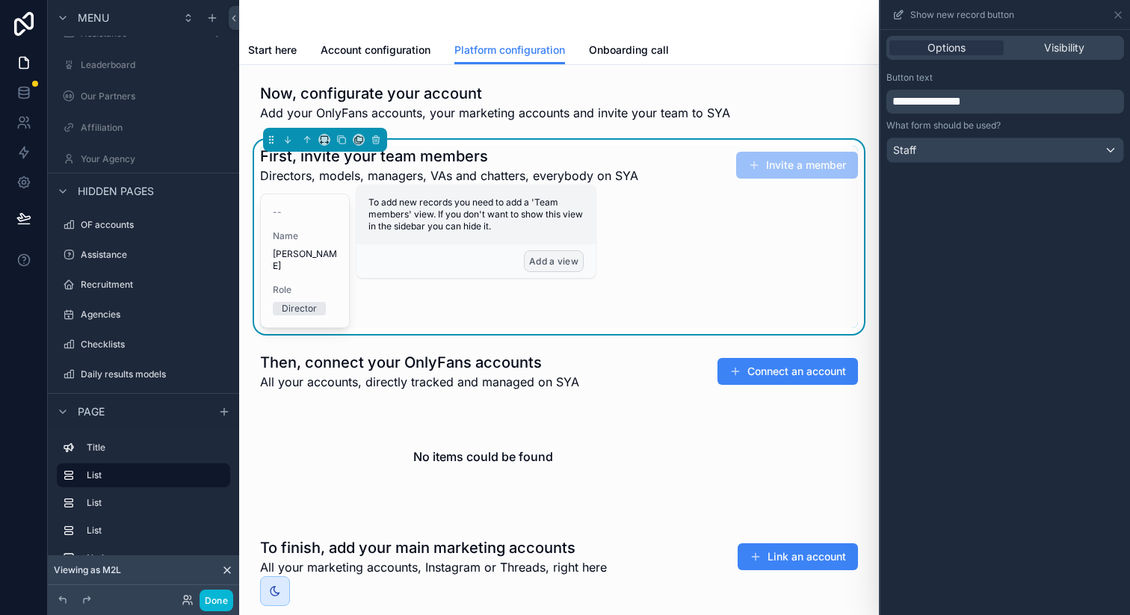
click at [561, 255] on button "Add a view" at bounding box center [554, 261] width 60 height 22
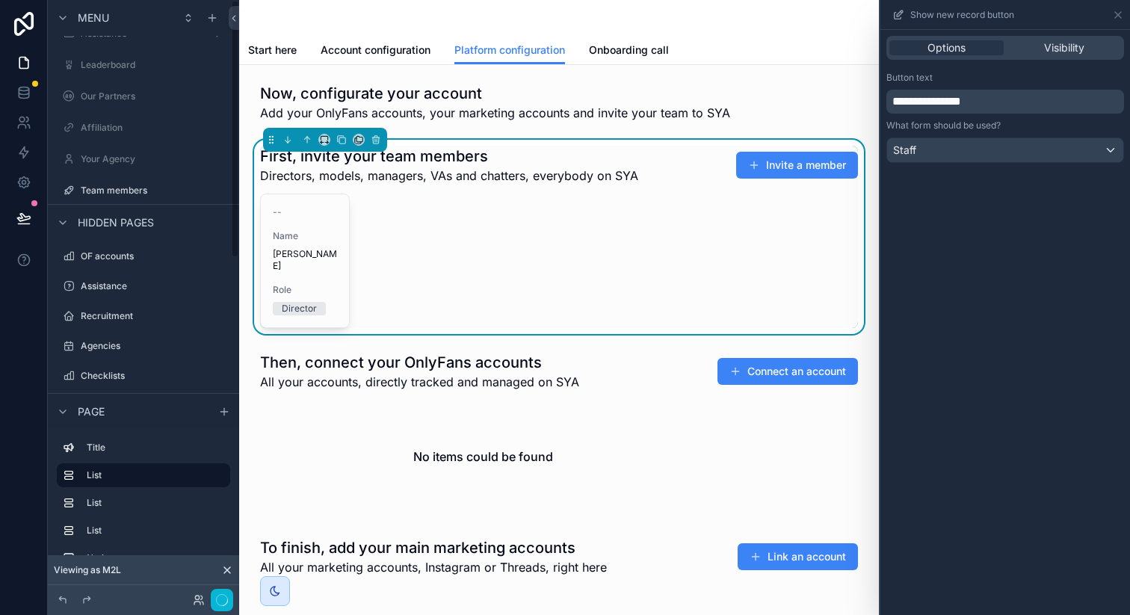
scroll to position [0, 0]
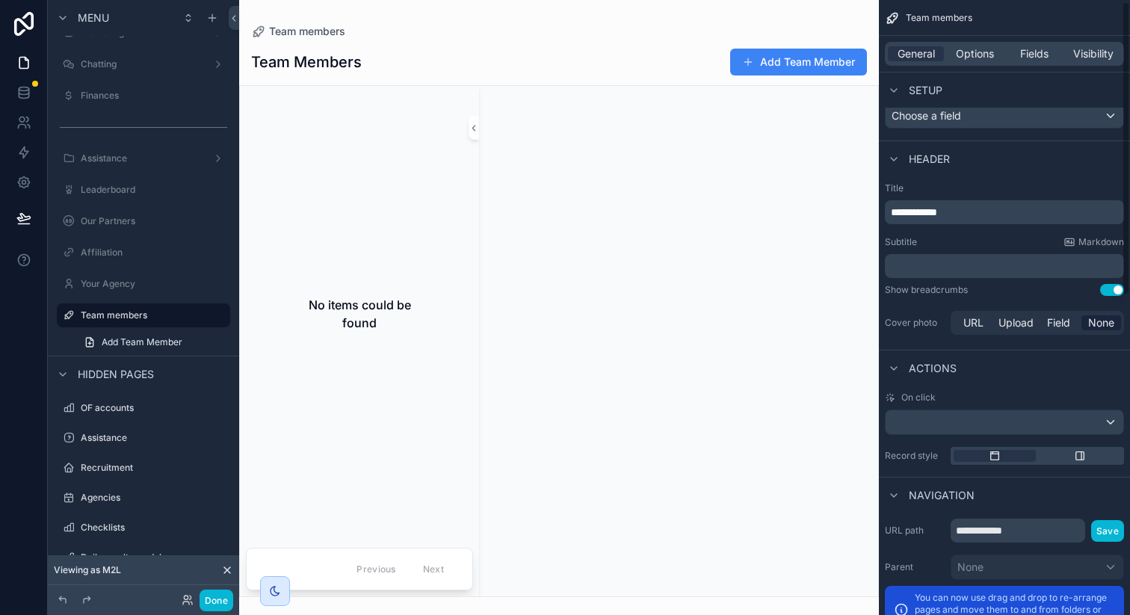
scroll to position [670, 0]
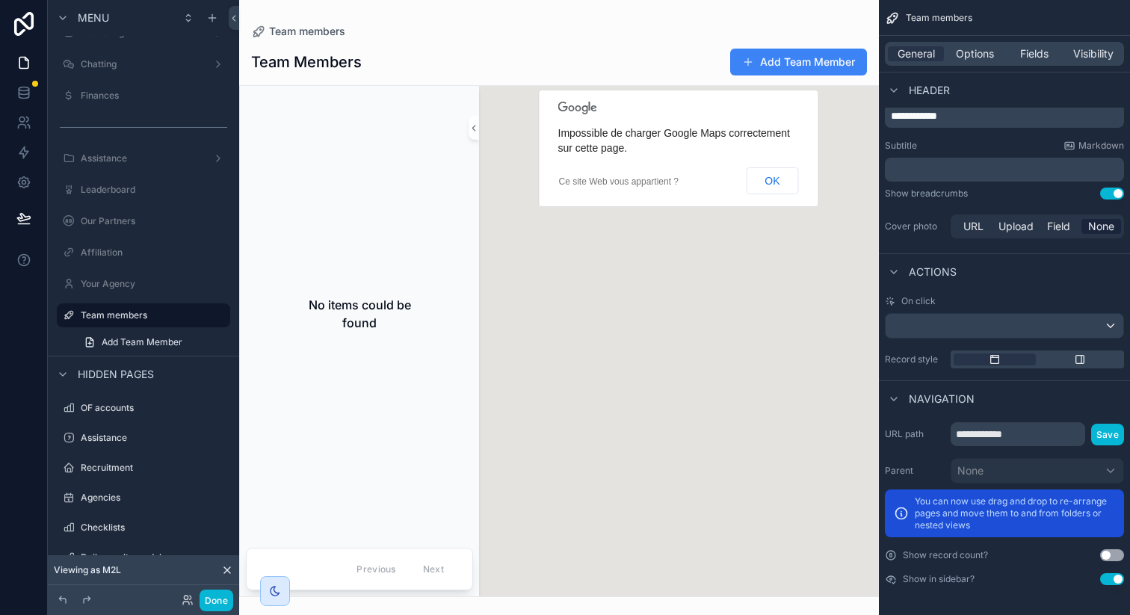
click at [1114, 579] on button "Use setting" at bounding box center [1112, 579] width 24 height 12
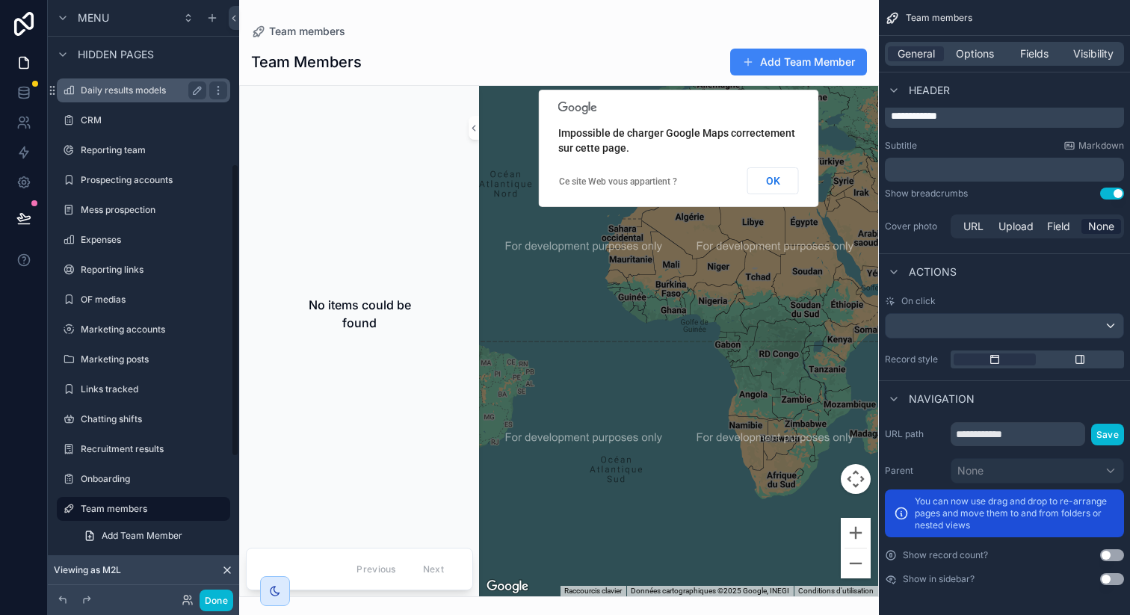
scroll to position [0, 0]
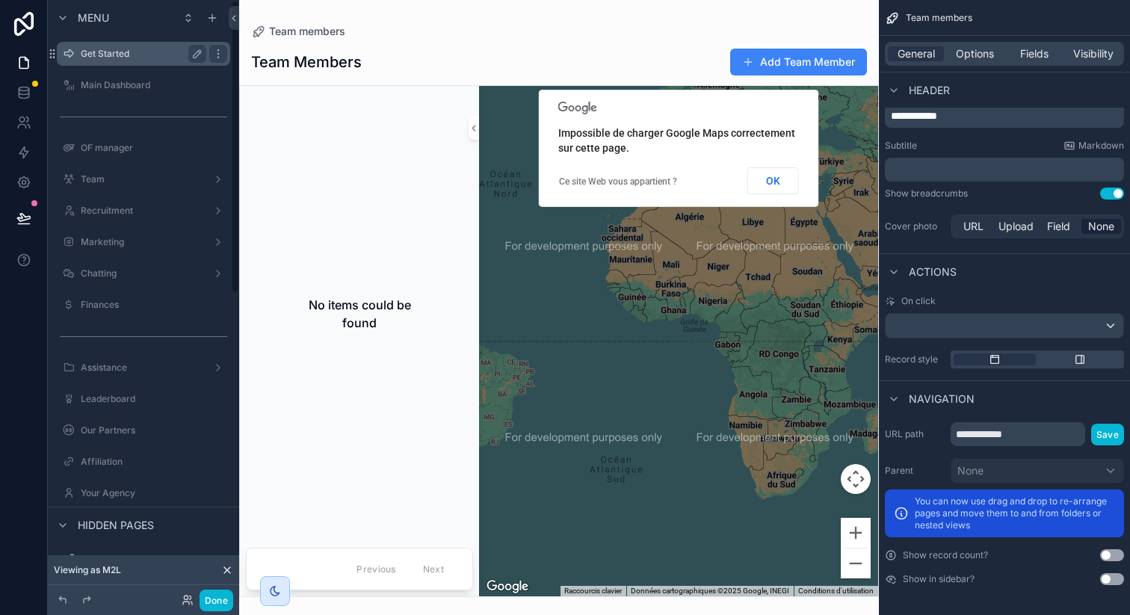
click at [161, 49] on label "Get Started" at bounding box center [141, 54] width 120 height 12
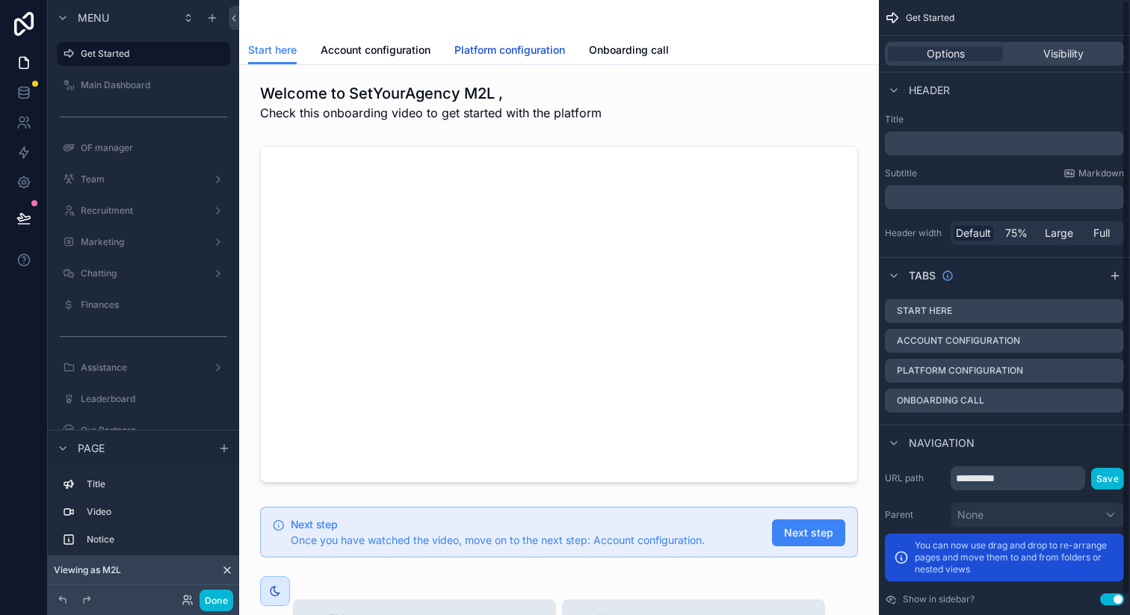
click at [559, 54] on span "Platform configuration" at bounding box center [509, 50] width 111 height 15
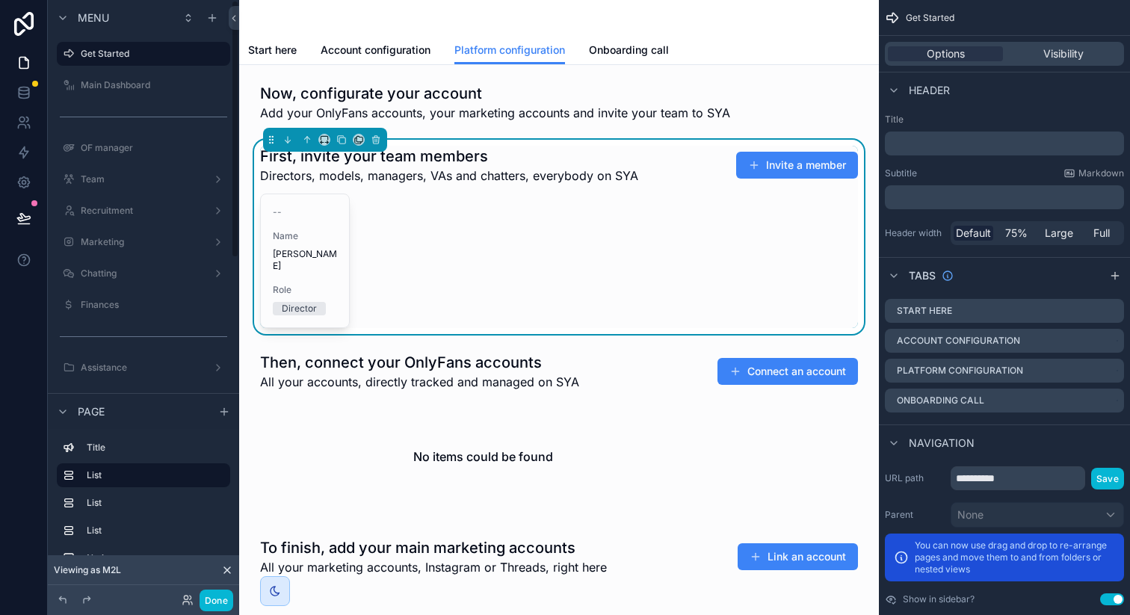
click at [25, 214] on icon at bounding box center [23, 218] width 15 height 15
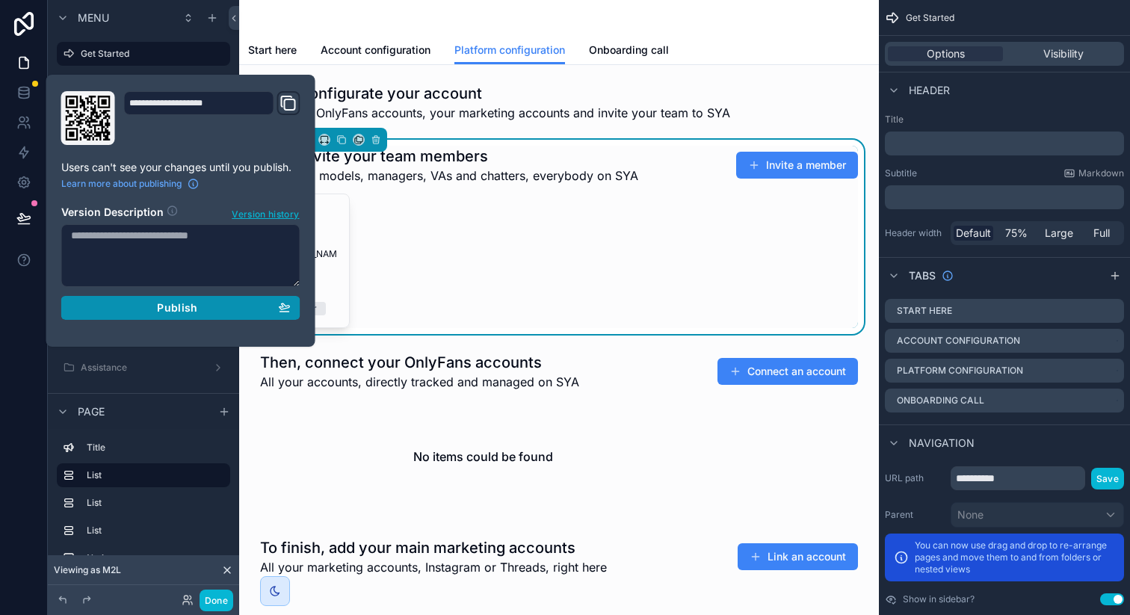
click at [164, 309] on span "Publish" at bounding box center [177, 307] width 40 height 13
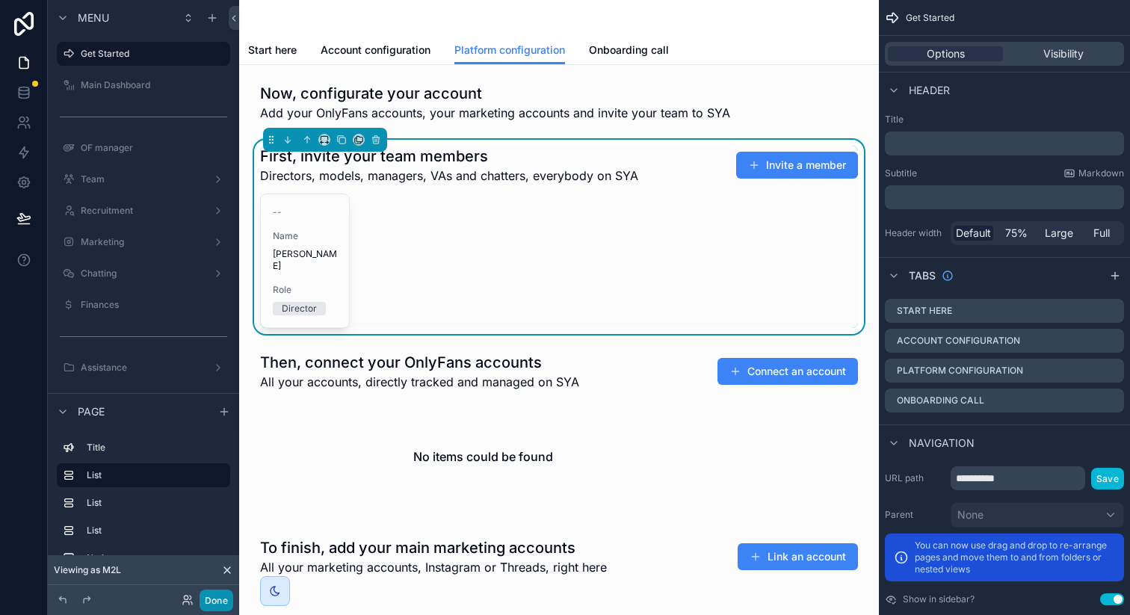
click at [213, 602] on button "Done" at bounding box center [216, 601] width 34 height 22
